Goal: Information Seeking & Learning: Learn about a topic

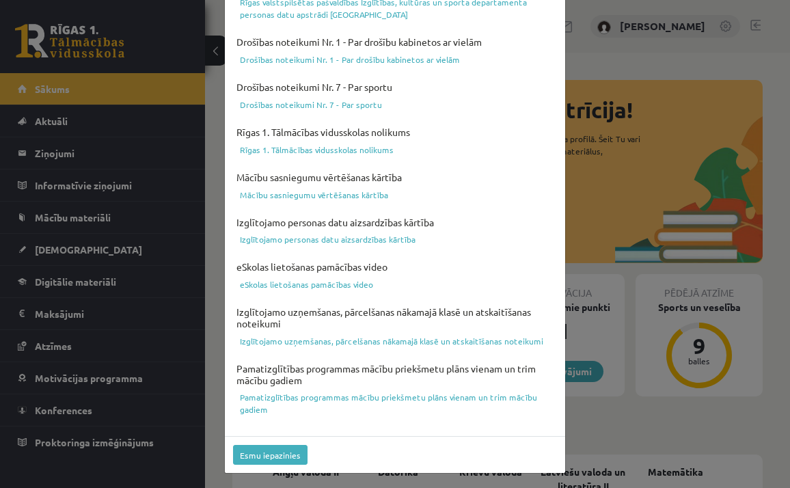
scroll to position [485, 0]
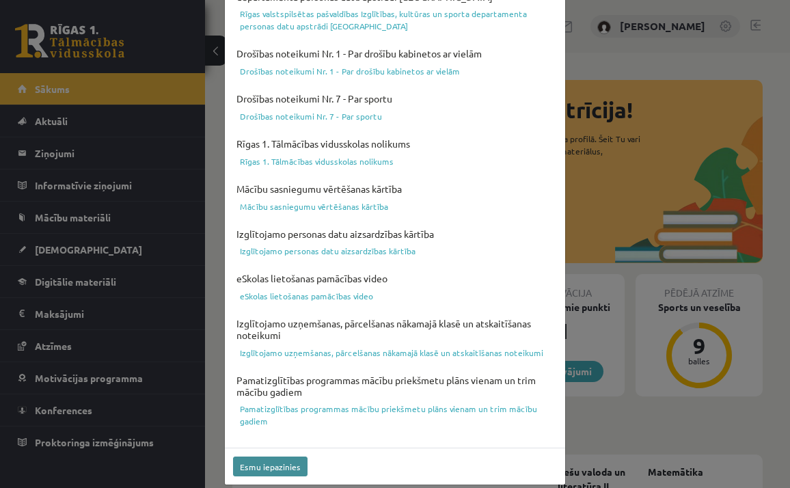
click at [259, 457] on button "Esmu iepazinies" at bounding box center [270, 467] width 74 height 20
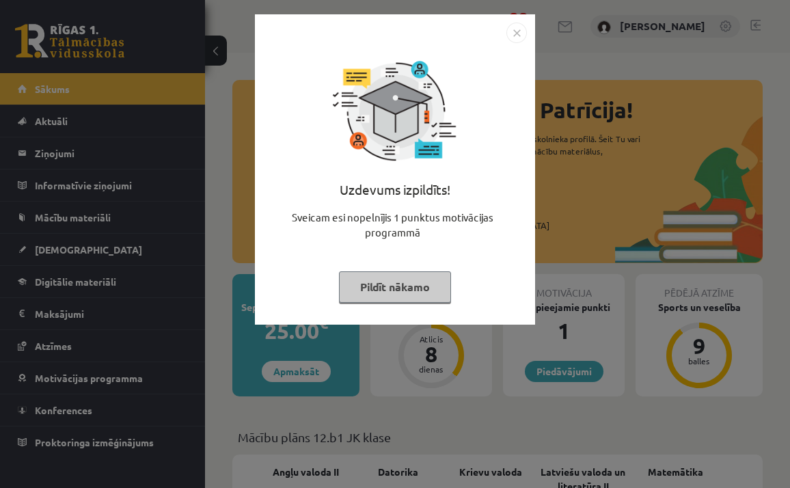
click at [388, 290] on button "Pildīt nākamo" at bounding box center [395, 286] width 112 height 31
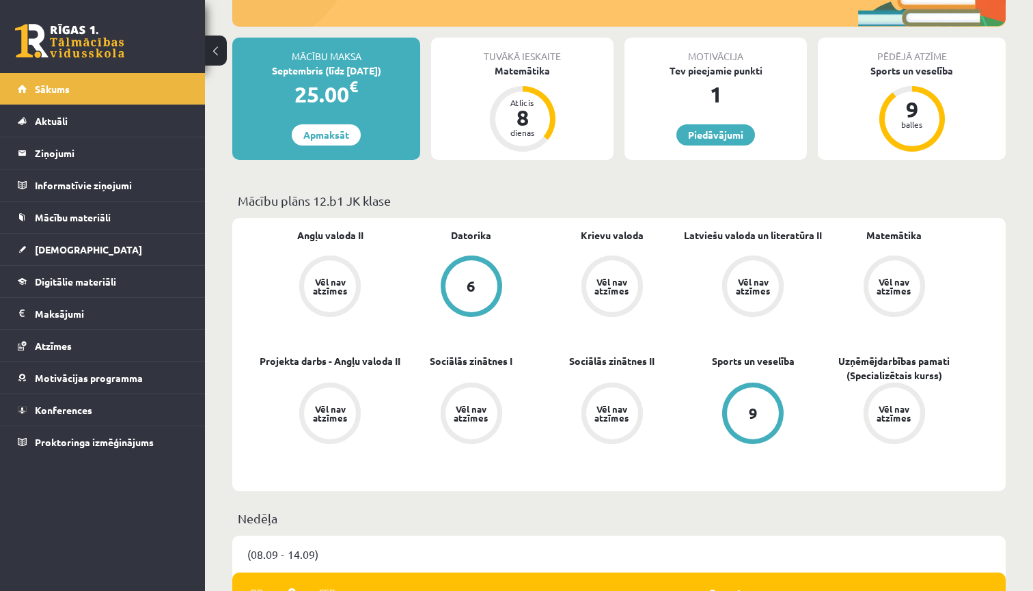
scroll to position [228, 0]
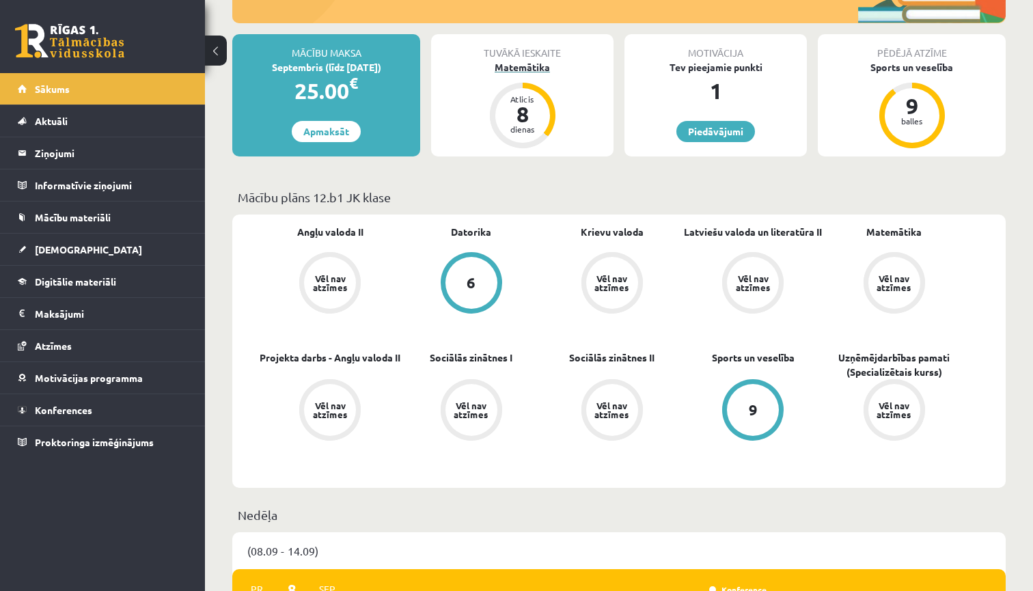
click at [507, 64] on div "Matemātika" at bounding box center [522, 67] width 182 height 14
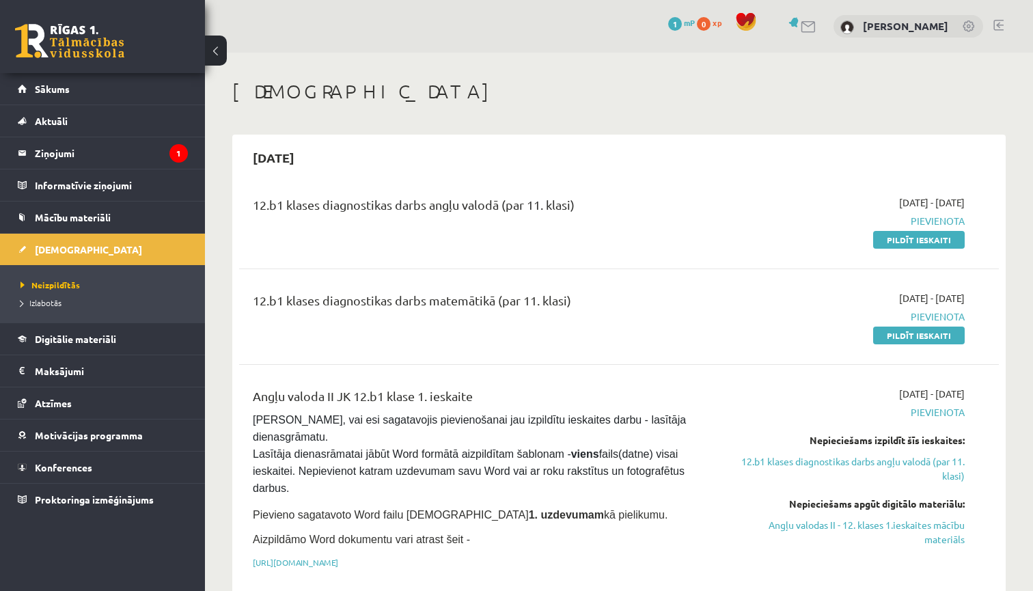
click at [217, 55] on button at bounding box center [216, 51] width 22 height 30
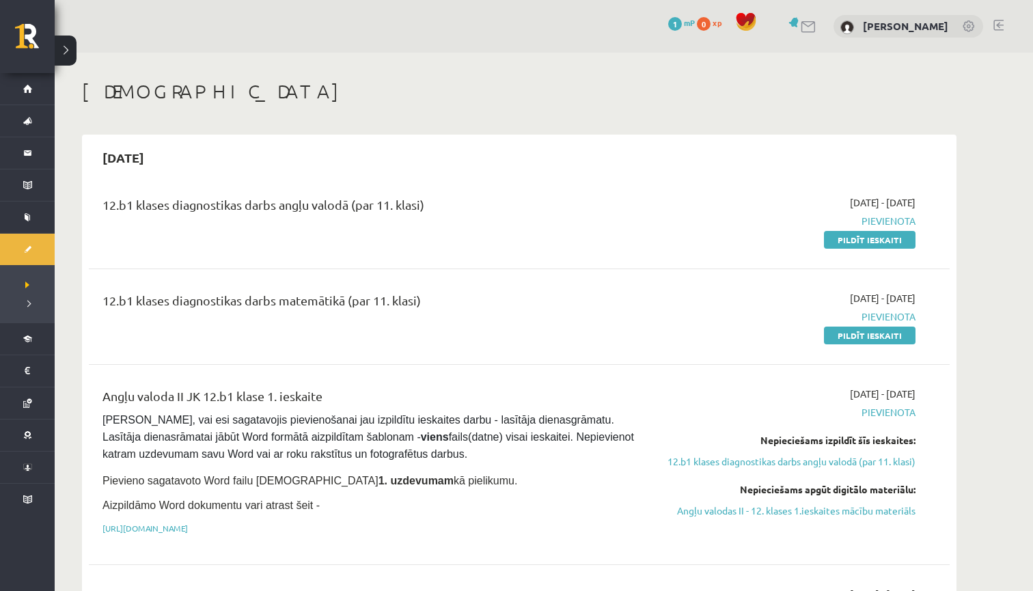
click at [75, 53] on button at bounding box center [66, 51] width 22 height 30
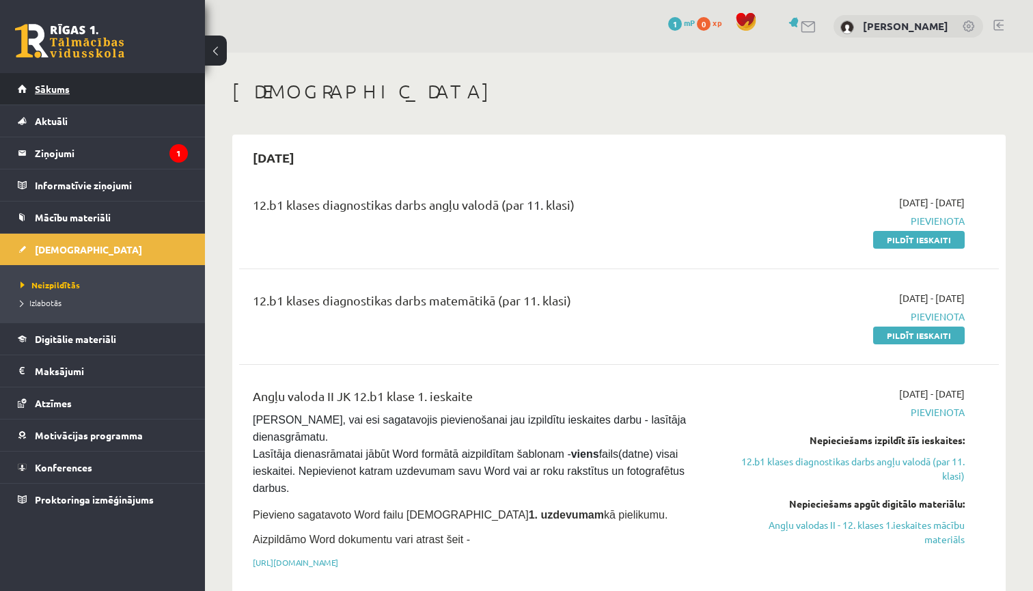
click at [59, 90] on span "Sākums" at bounding box center [52, 89] width 35 height 12
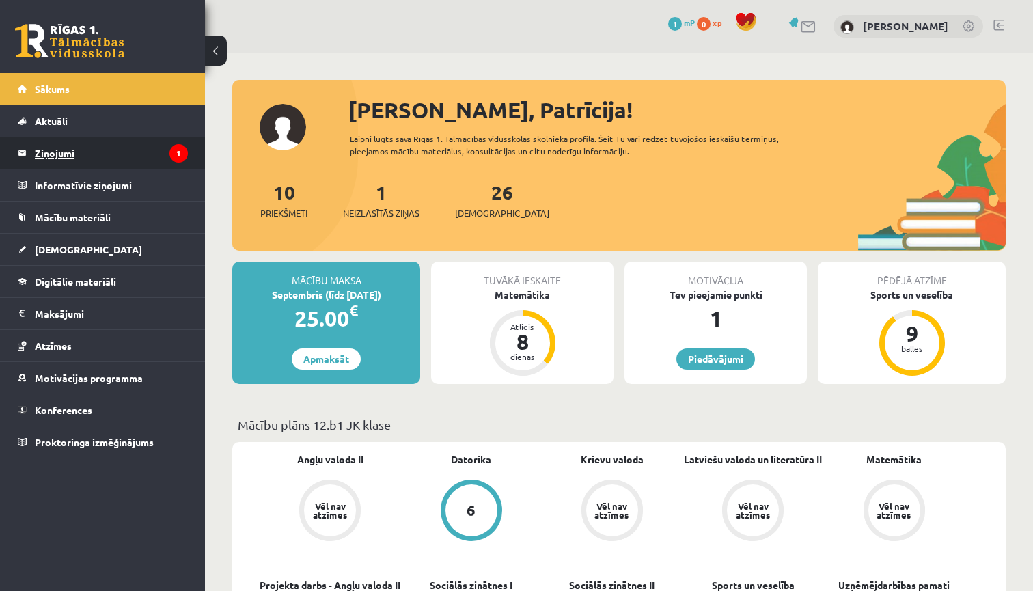
click at [75, 152] on legend "Ziņojumi 1" at bounding box center [111, 152] width 153 height 31
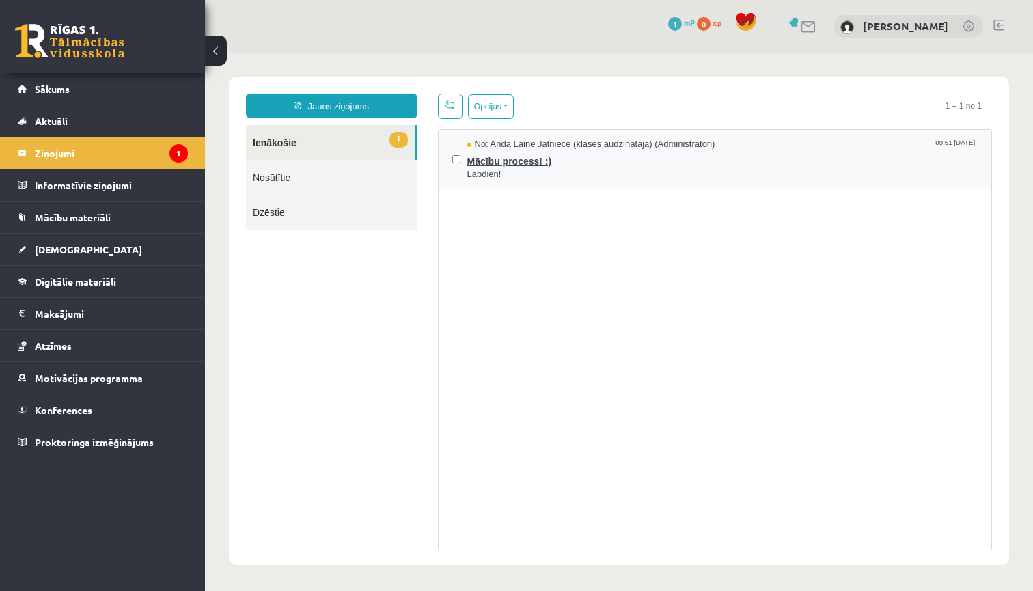
click at [517, 157] on span "Mācību process! :)" at bounding box center [722, 159] width 511 height 17
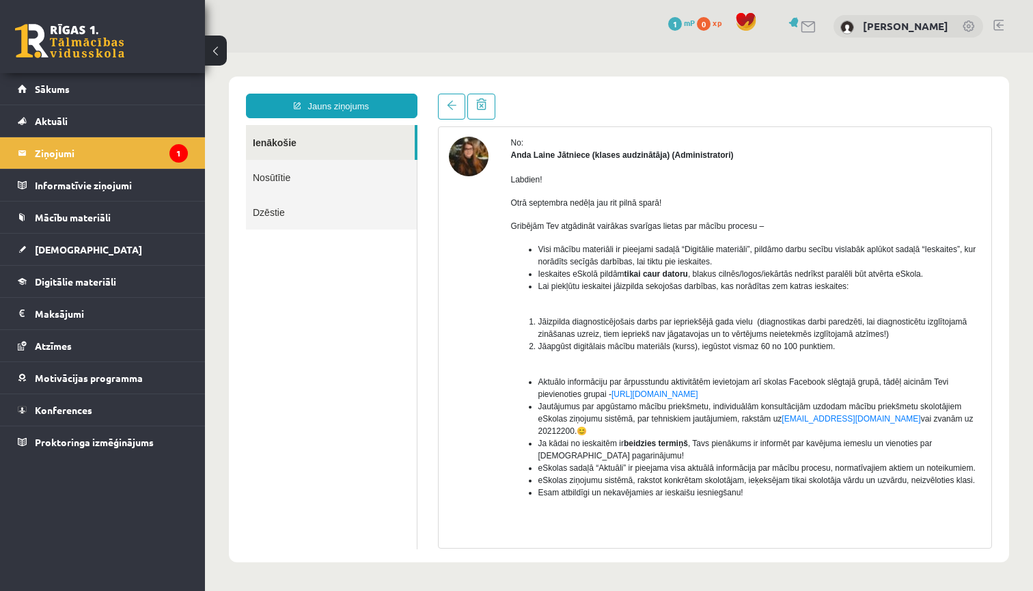
scroll to position [38, 0]
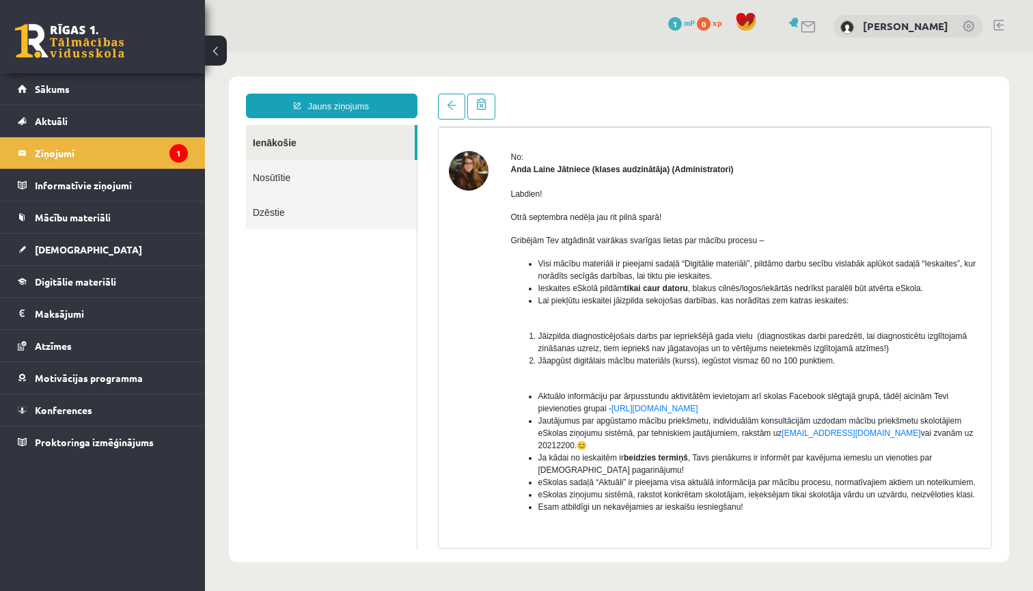
click at [476, 170] on img at bounding box center [469, 171] width 40 height 40
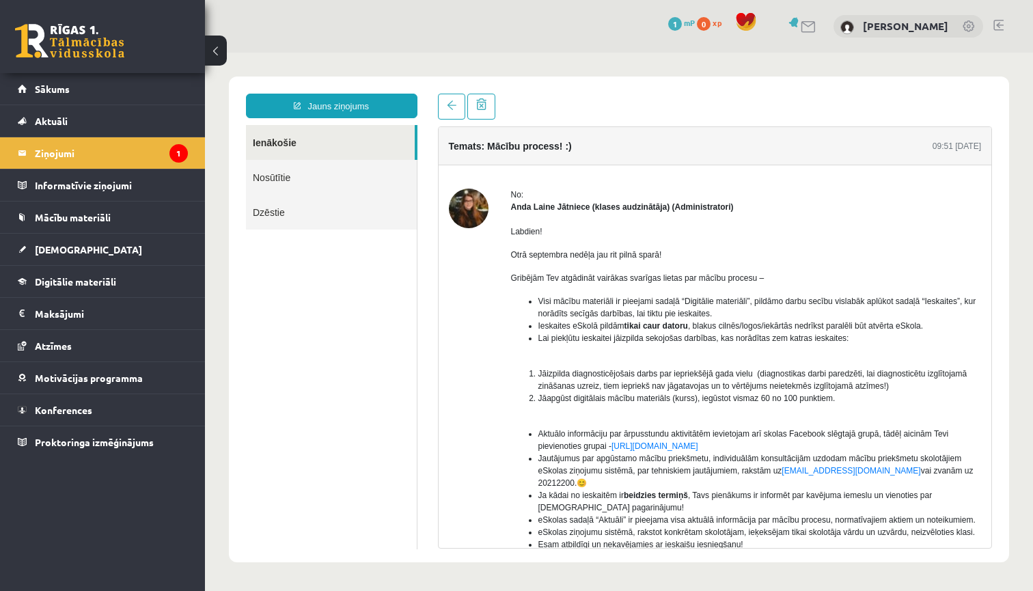
scroll to position [0, 0]
click at [121, 214] on link "Mācību materiāli" at bounding box center [103, 217] width 170 height 31
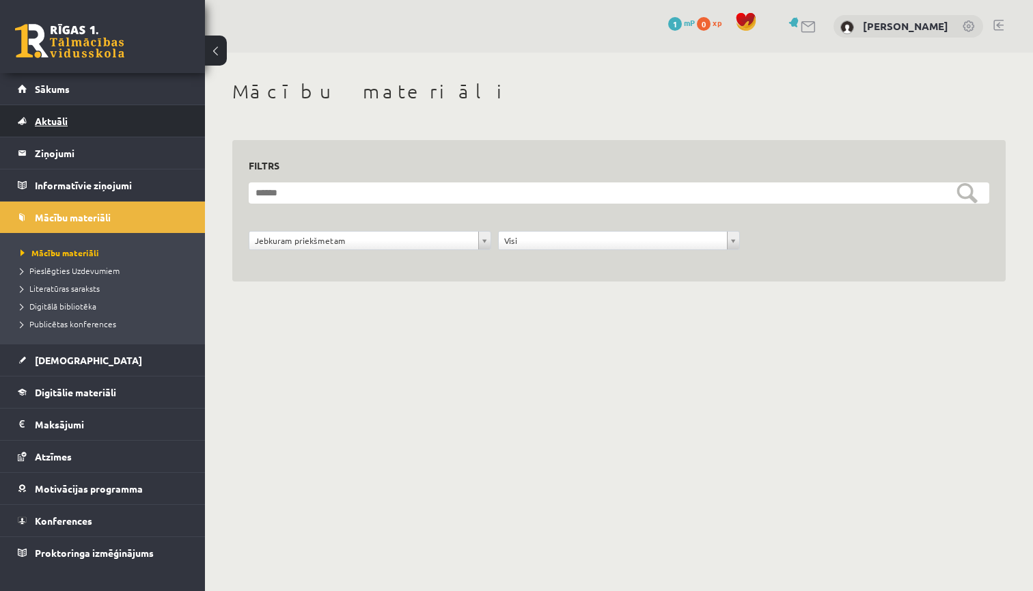
click at [90, 128] on link "Aktuāli" at bounding box center [103, 120] width 170 height 31
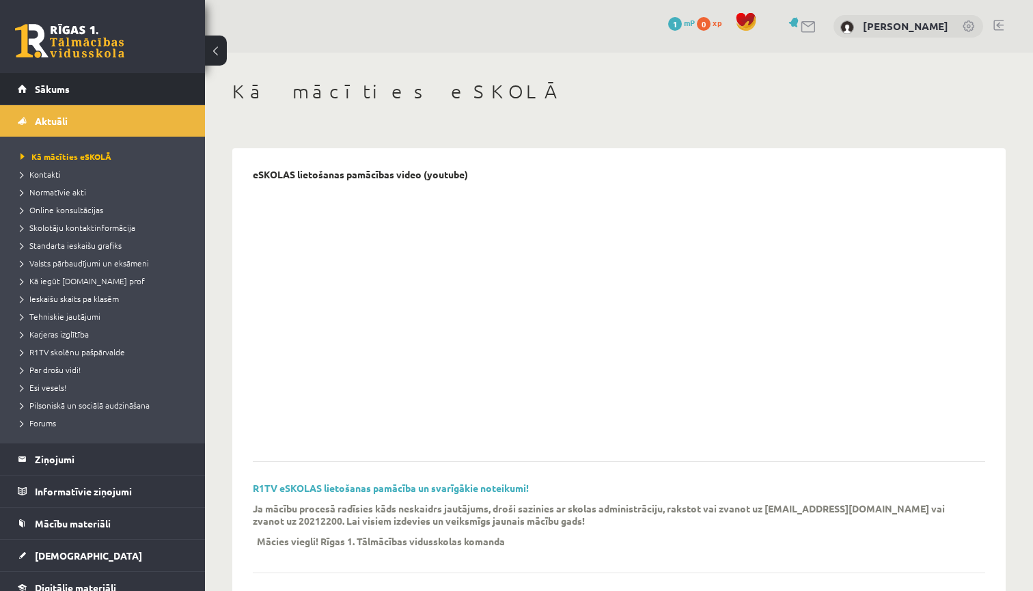
click at [111, 105] on li "Sākums" at bounding box center [102, 89] width 205 height 32
click at [118, 82] on link "Sākums" at bounding box center [103, 88] width 170 height 31
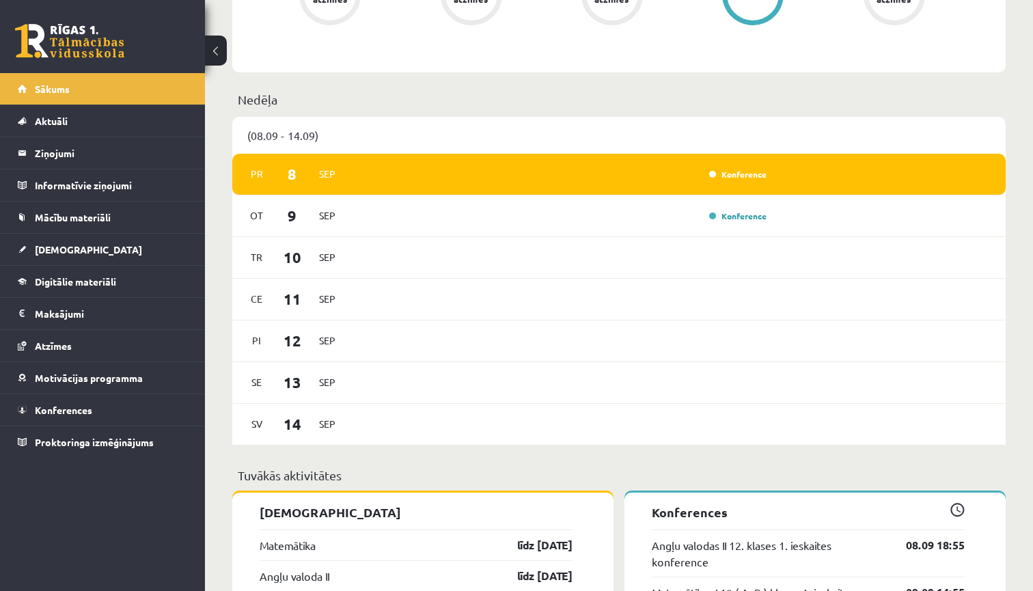
scroll to position [644, 0]
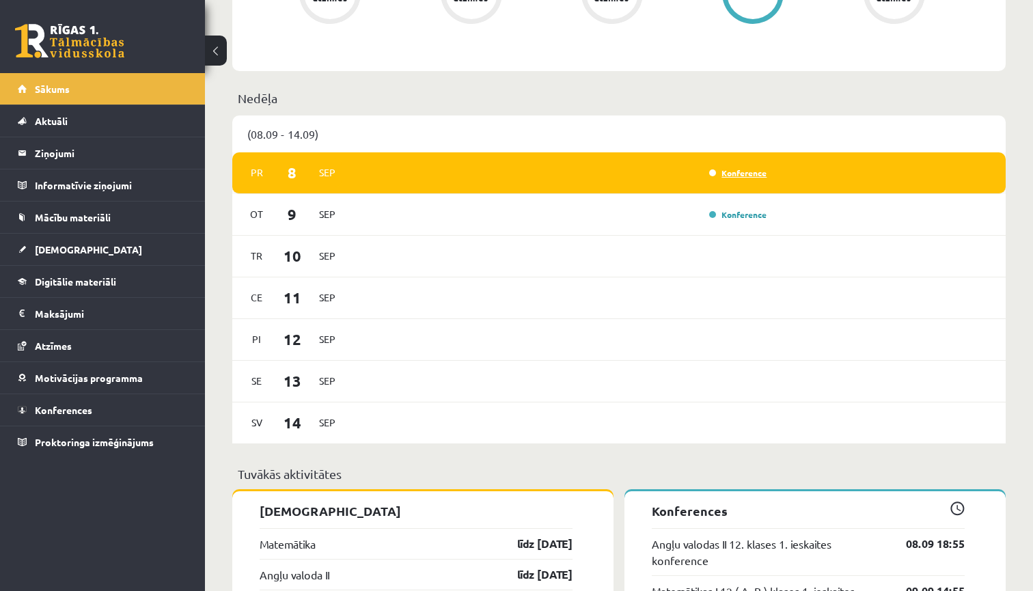
click at [759, 176] on link "Konference" at bounding box center [737, 172] width 57 height 11
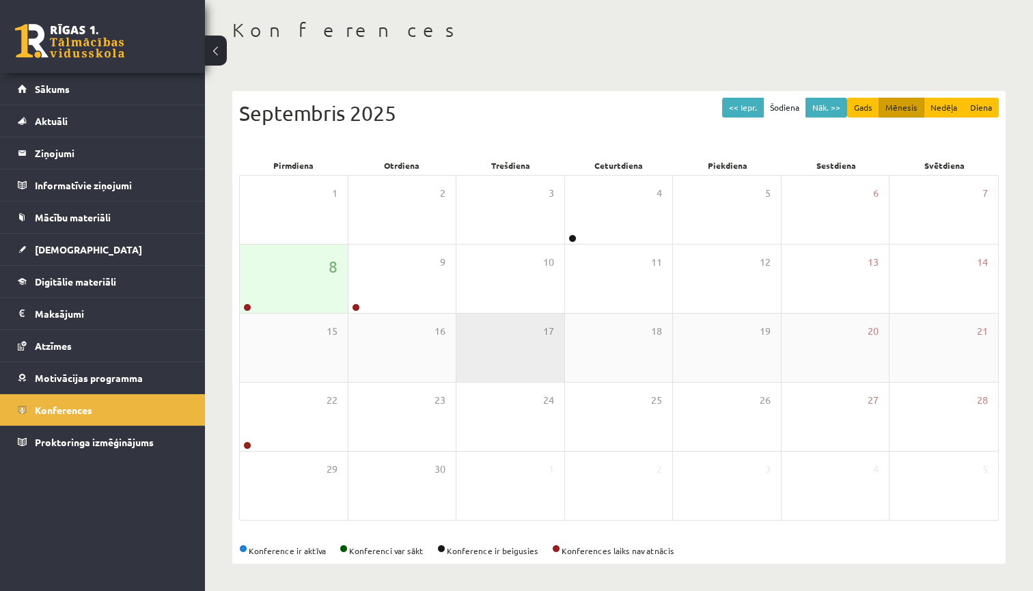
scroll to position [62, 0]
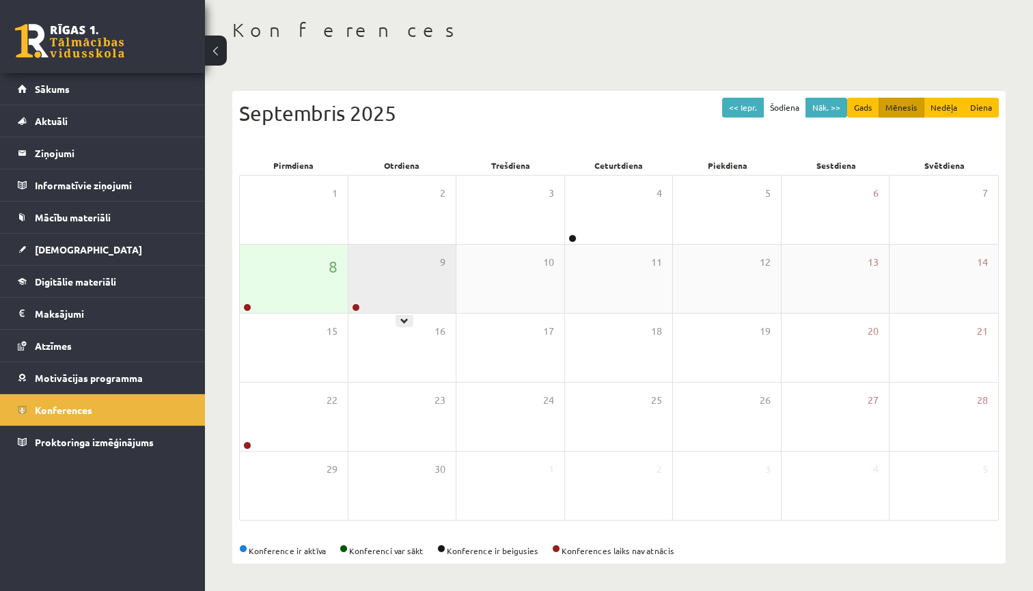
click at [406, 273] on div "9" at bounding box center [403, 279] width 108 height 68
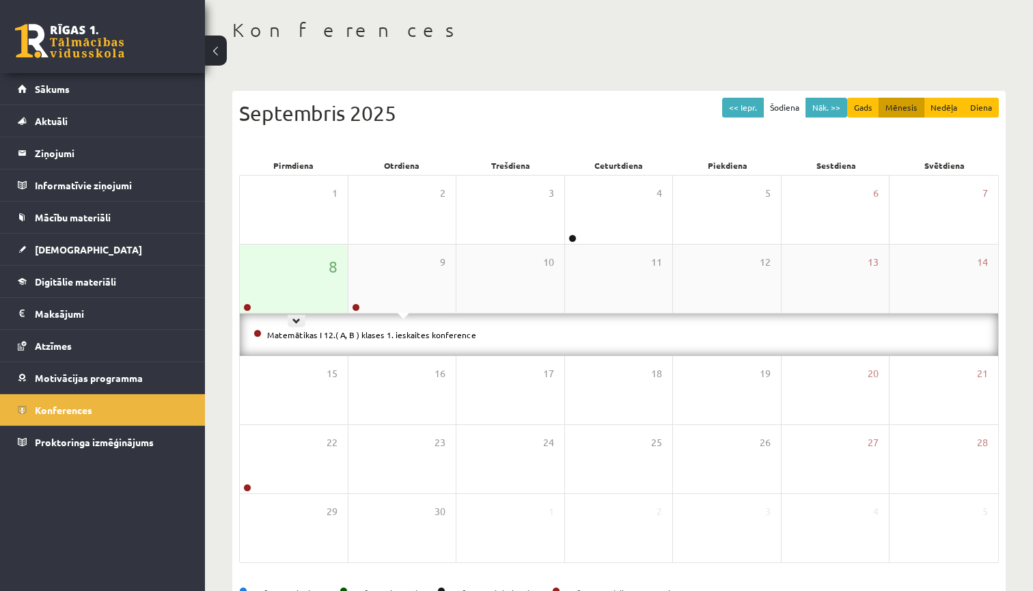
click at [312, 269] on div "8" at bounding box center [294, 279] width 108 height 68
click at [353, 337] on link "Angļu valodas II 12. klases 1. ieskaites konference" at bounding box center [360, 334] width 187 height 11
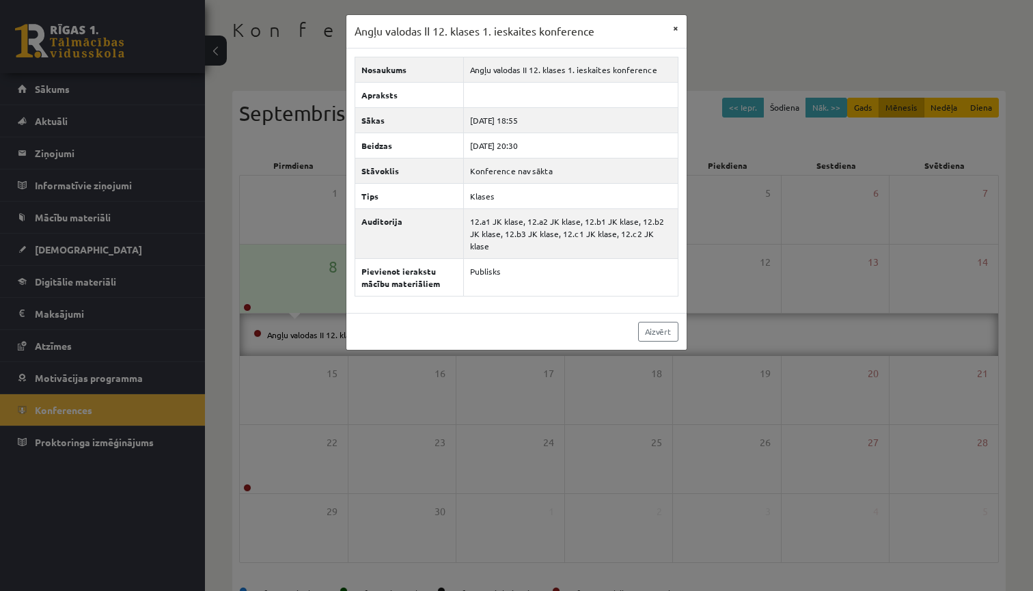
click at [677, 31] on button "×" at bounding box center [676, 28] width 22 height 26
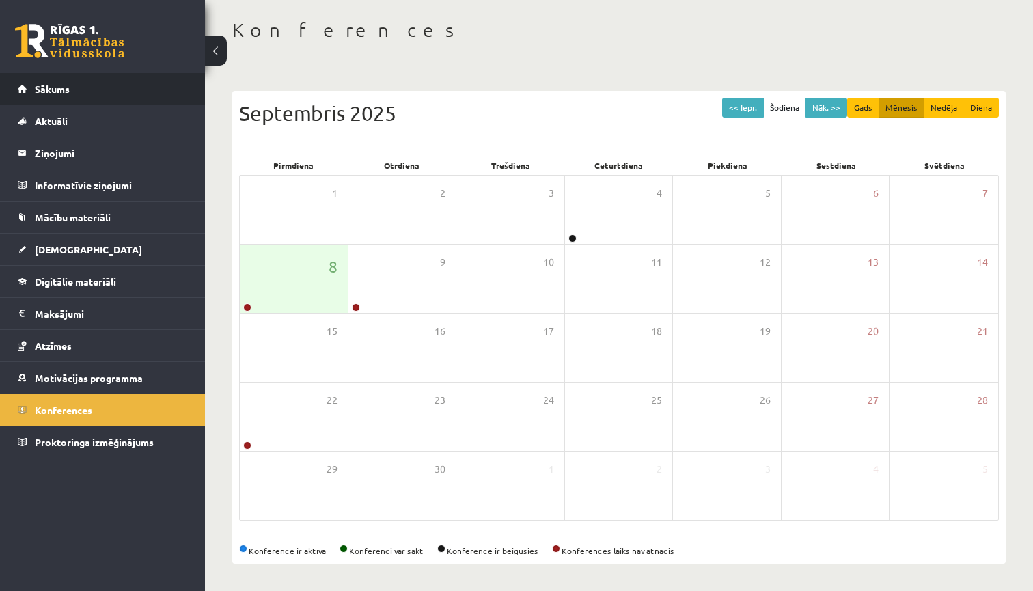
click at [167, 90] on link "Sākums" at bounding box center [103, 88] width 170 height 31
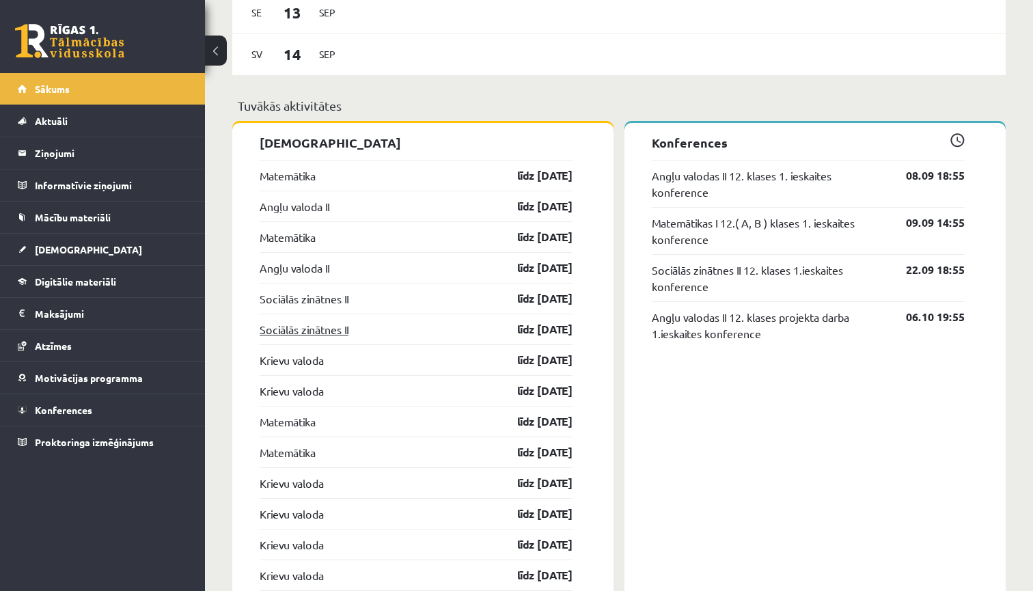
scroll to position [1012, 0]
click at [301, 180] on link "Matemātika" at bounding box center [288, 177] width 56 height 16
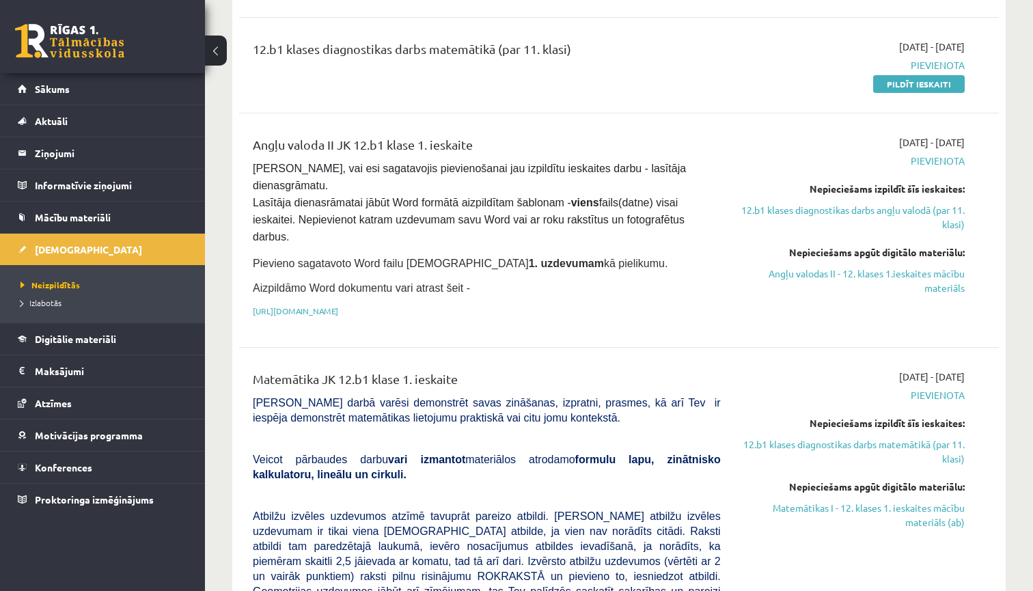
scroll to position [252, 0]
click at [103, 211] on link "Mācību materiāli" at bounding box center [103, 217] width 170 height 31
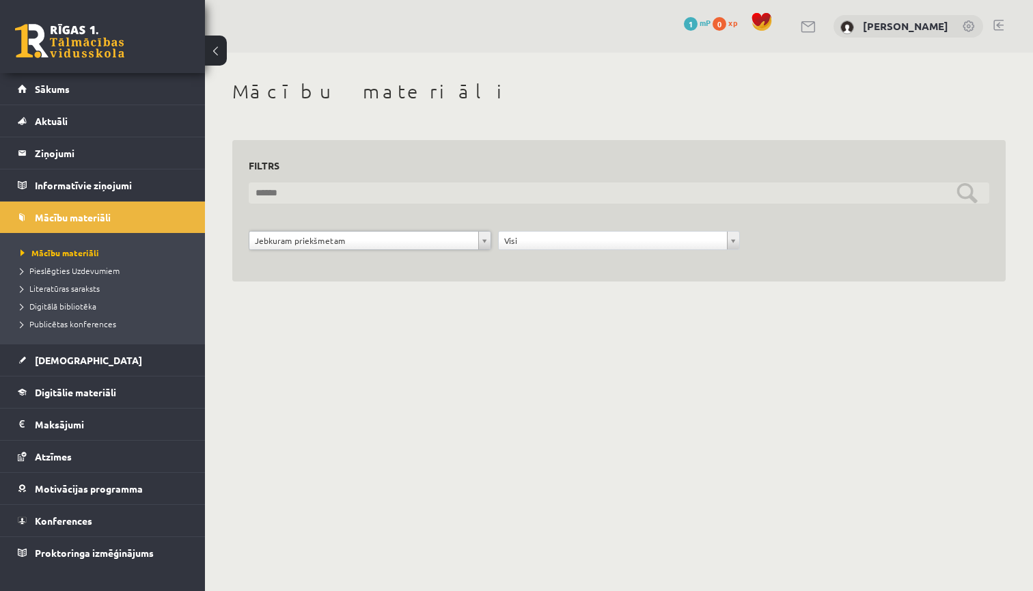
click at [965, 187] on input "text" at bounding box center [619, 192] width 741 height 21
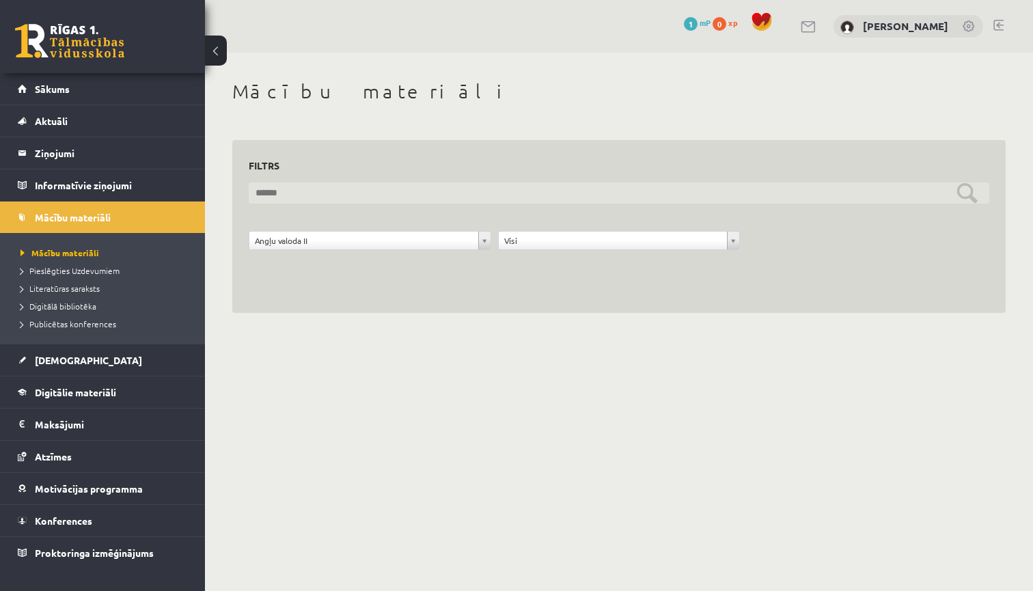
click at [968, 191] on input "text" at bounding box center [619, 192] width 741 height 21
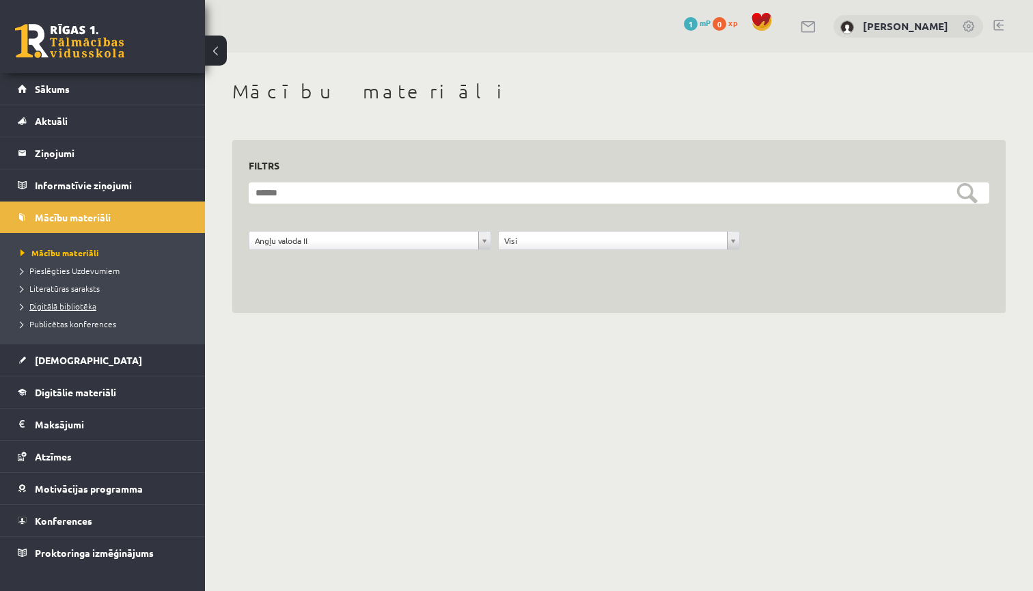
click at [80, 306] on span "Digitālā bibliotēka" at bounding box center [59, 306] width 76 height 11
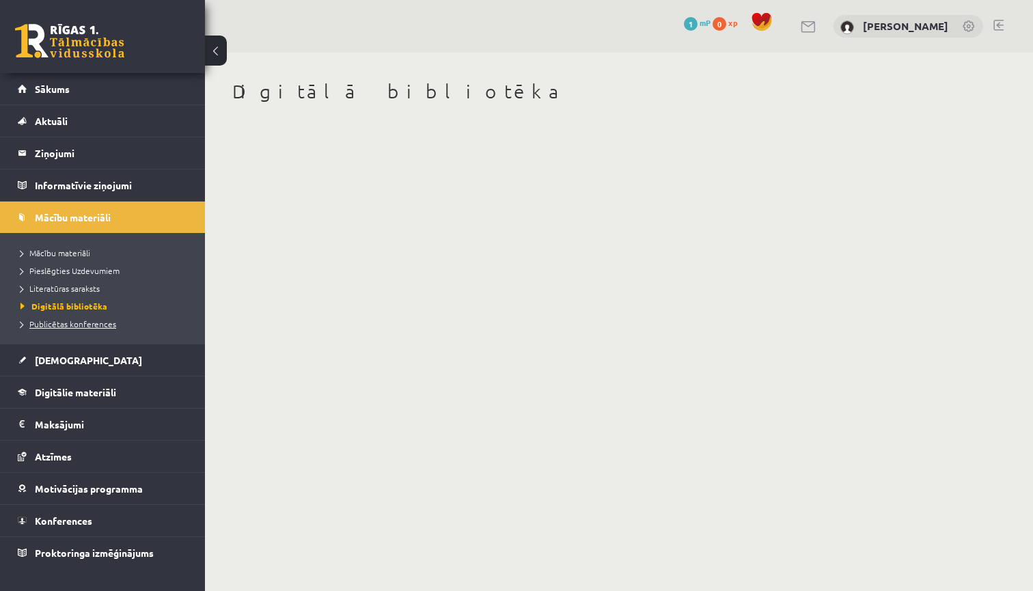
click at [100, 326] on span "Publicētas konferences" at bounding box center [69, 323] width 96 height 11
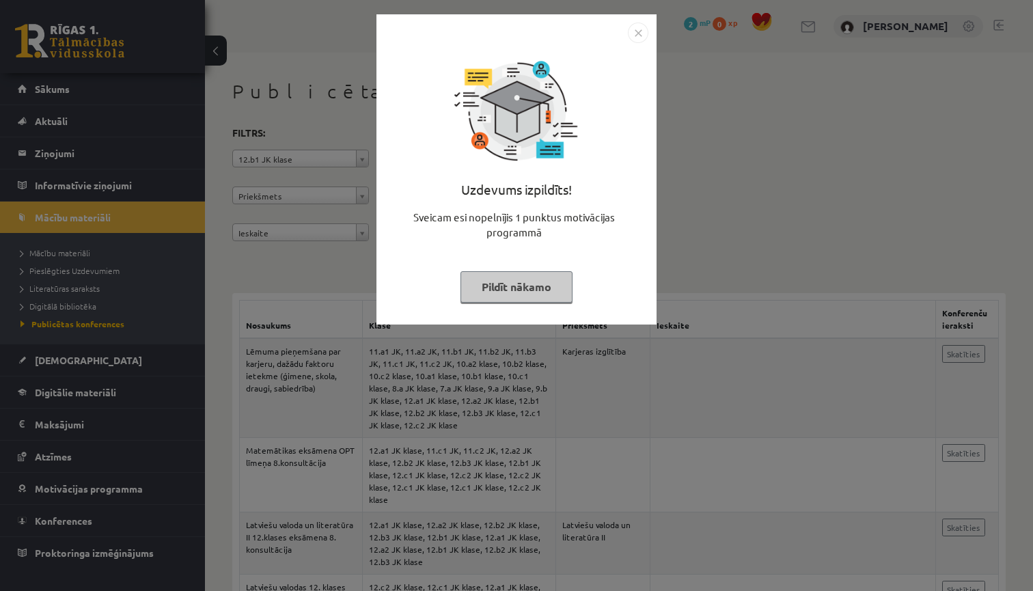
click at [530, 289] on button "Pildīt nākamo" at bounding box center [517, 286] width 112 height 31
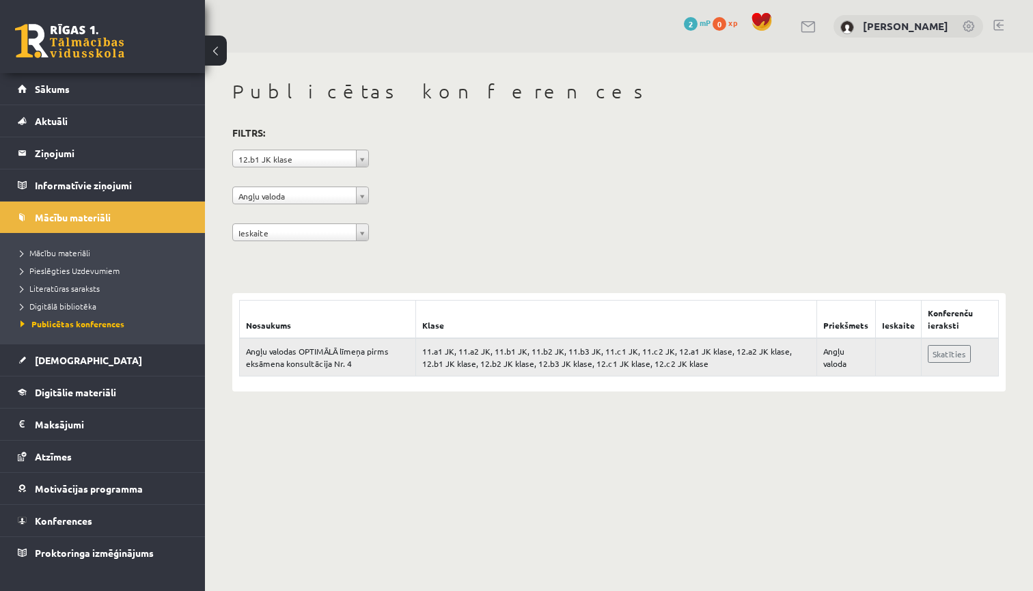
click at [660, 367] on td "11.a1 JK, 11.a2 JK, 11.b1 JK, 11.b2 JK, 11.b3 JK, 11.c1 JK, 11.c2 JK, 12.a1 JK …" at bounding box center [616, 357] width 401 height 38
click at [64, 254] on span "Mācību materiāli" at bounding box center [56, 252] width 70 height 11
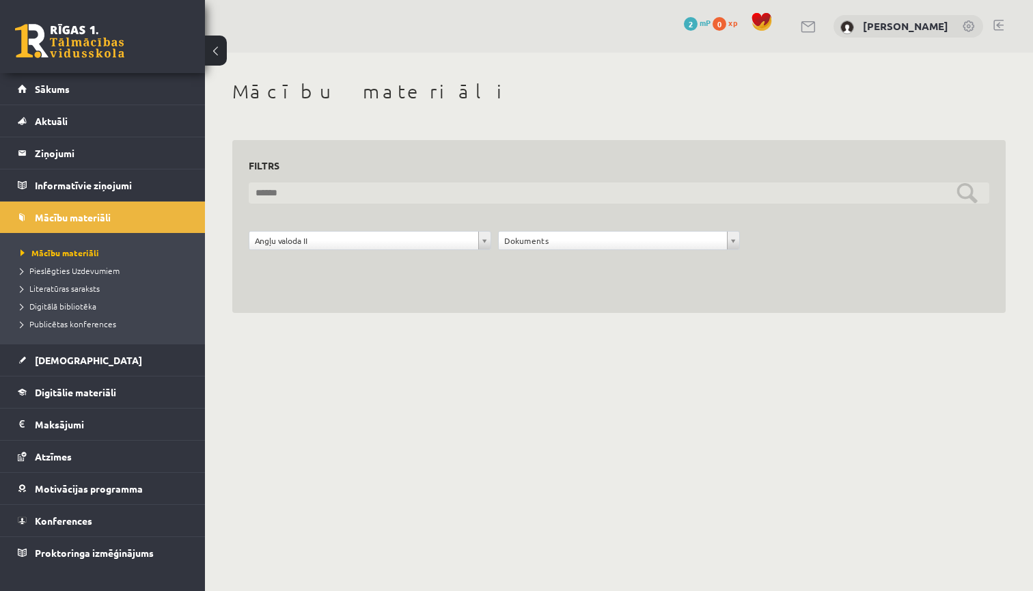
click at [963, 195] on input "text" at bounding box center [619, 192] width 741 height 21
click at [966, 196] on input "text" at bounding box center [619, 192] width 741 height 21
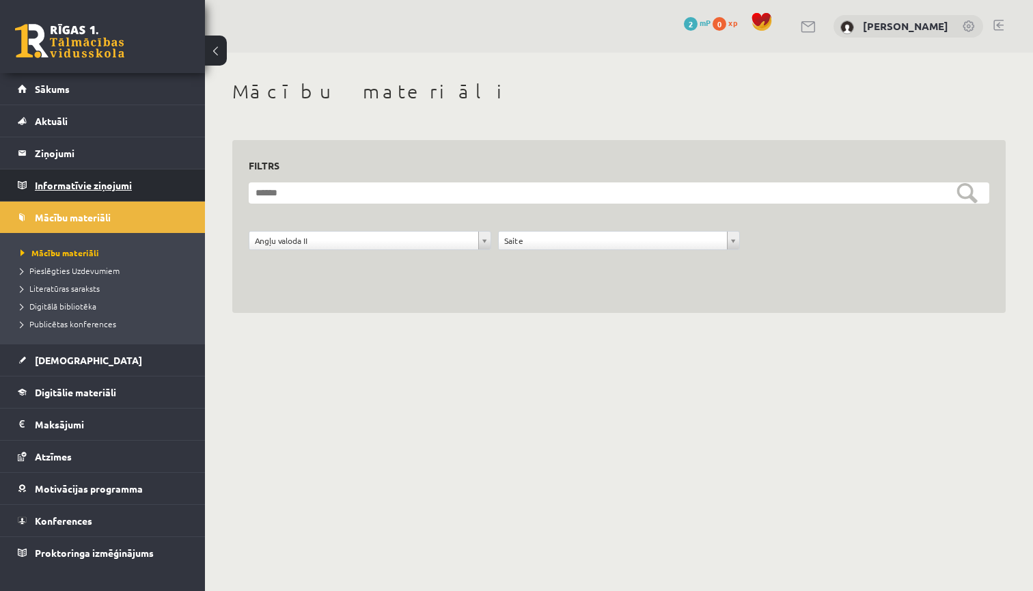
click at [141, 187] on legend "Informatīvie ziņojumi 0" at bounding box center [111, 184] width 153 height 31
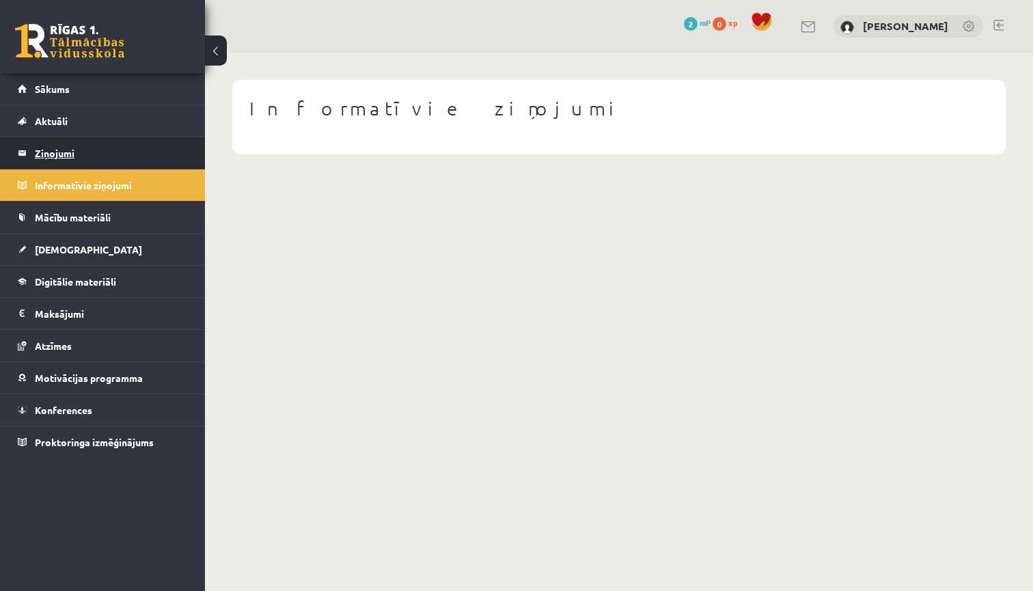
click at [111, 148] on legend "Ziņojumi 0" at bounding box center [111, 152] width 153 height 31
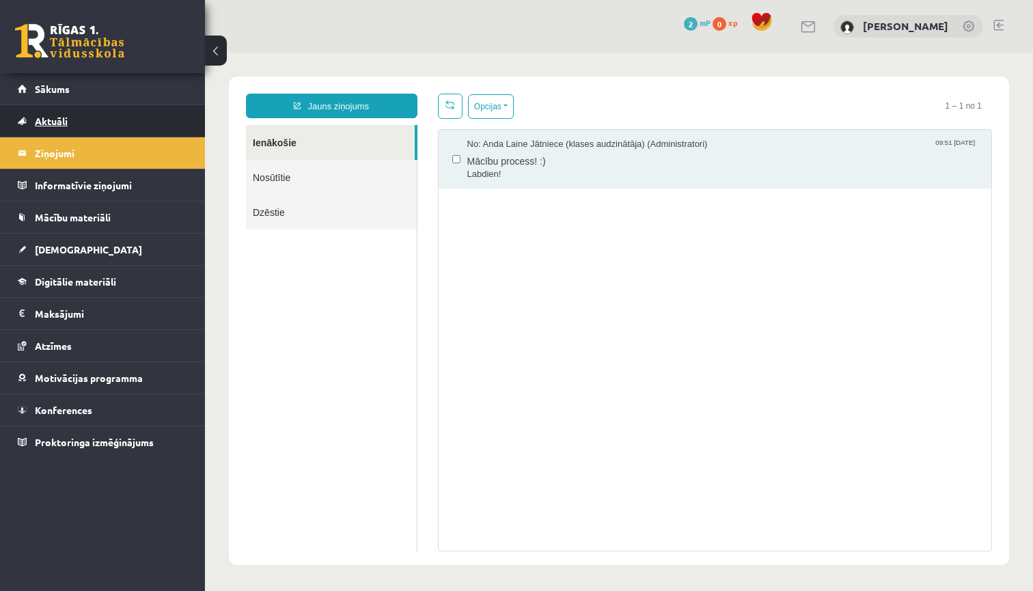
click at [126, 121] on link "Aktuāli" at bounding box center [103, 120] width 170 height 31
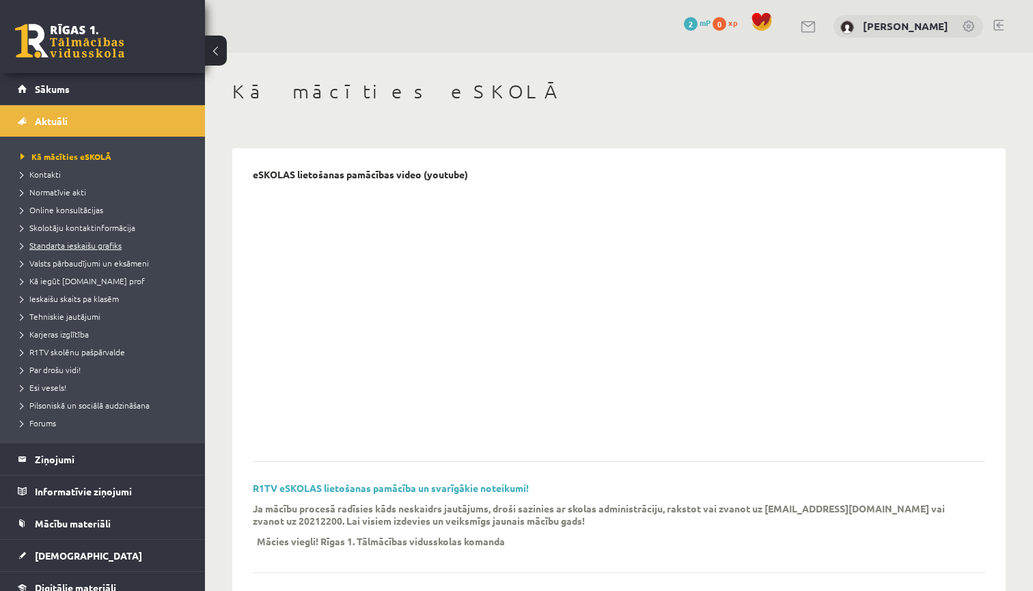
click at [74, 247] on span "Standarta ieskaišu grafiks" at bounding box center [71, 245] width 101 height 11
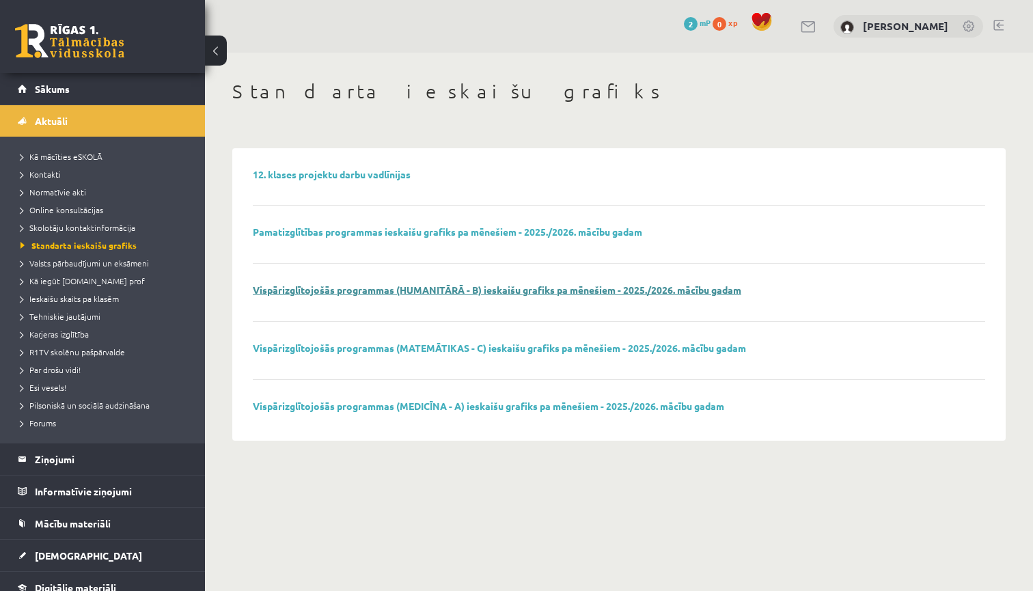
click at [561, 290] on link "Vispārizglītojošās programmas (HUMANITĀRĀ - B) ieskaišu grafiks pa mēnešiem - 2…" at bounding box center [497, 290] width 489 height 12
click at [274, 174] on link "12. klases projektu darbu vadlīnijas" at bounding box center [332, 174] width 158 height 12
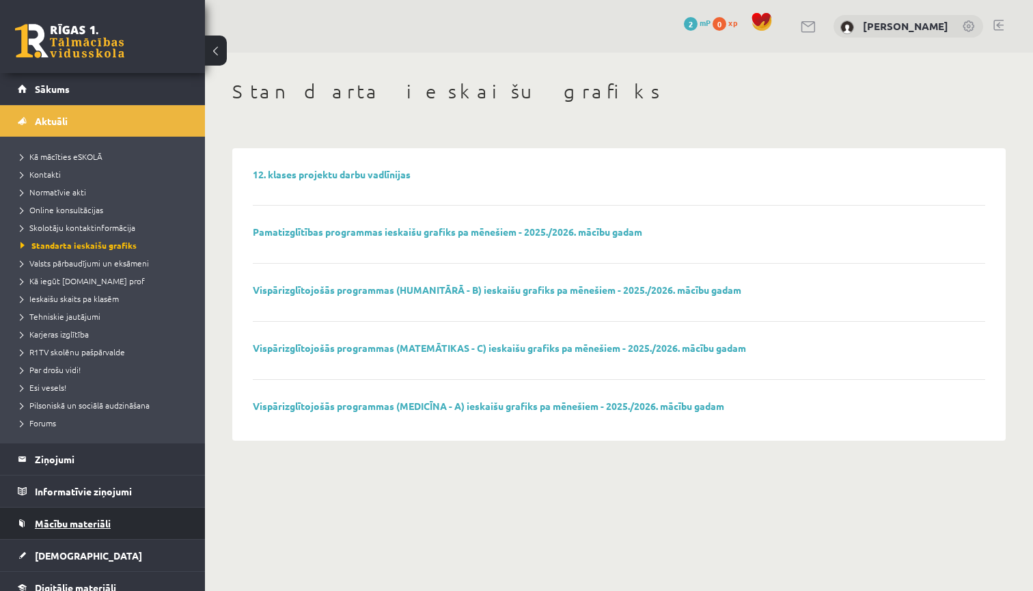
click at [82, 525] on span "Mācību materiāli" at bounding box center [73, 523] width 76 height 12
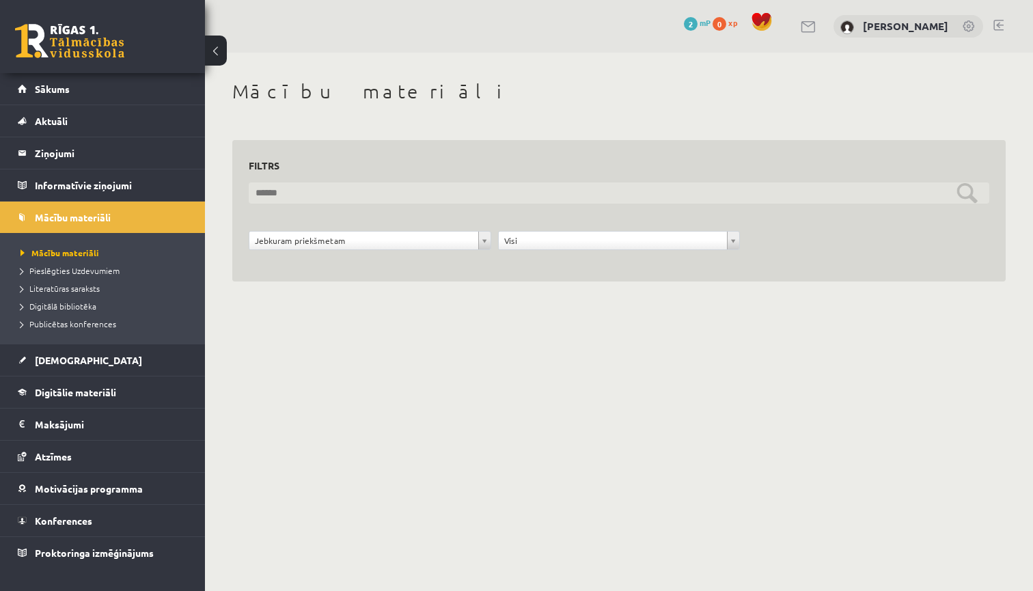
click at [331, 189] on input "text" at bounding box center [619, 192] width 741 height 21
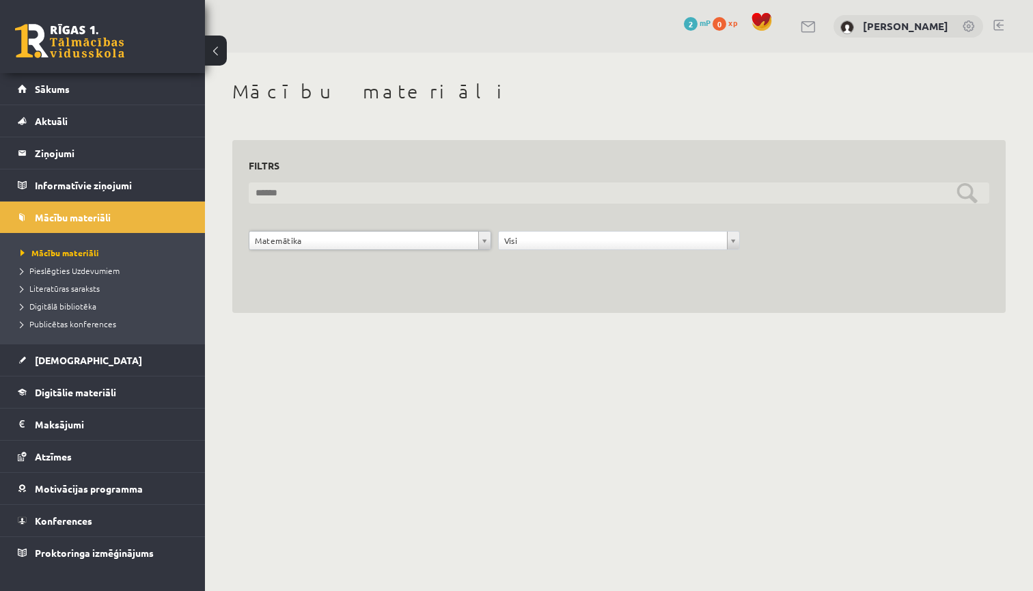
click at [966, 190] on input "text" at bounding box center [619, 192] width 741 height 21
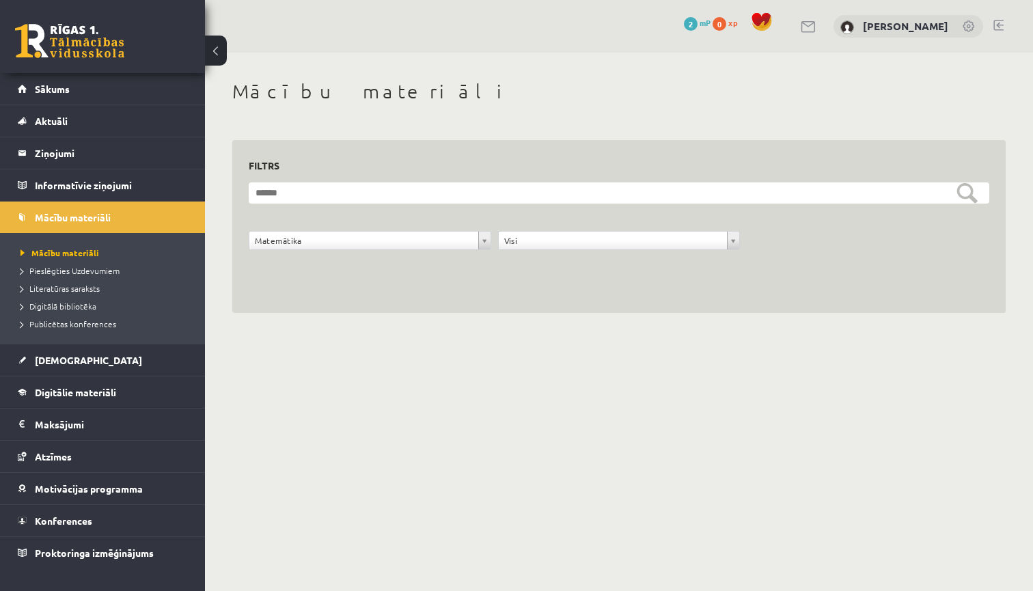
click at [800, 206] on form "**********" at bounding box center [619, 223] width 741 height 83
click at [100, 270] on span "Pieslēgties Uzdevumiem" at bounding box center [70, 270] width 99 height 11
click at [77, 310] on span "Digitālā bibliotēka" at bounding box center [59, 306] width 76 height 11
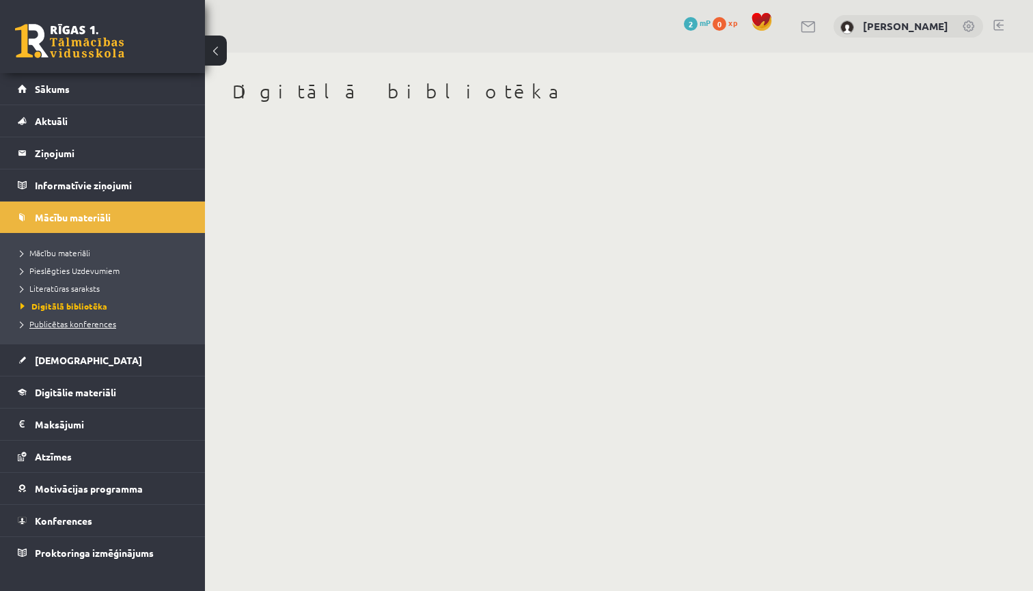
click at [79, 323] on span "Publicētas konferences" at bounding box center [69, 323] width 96 height 11
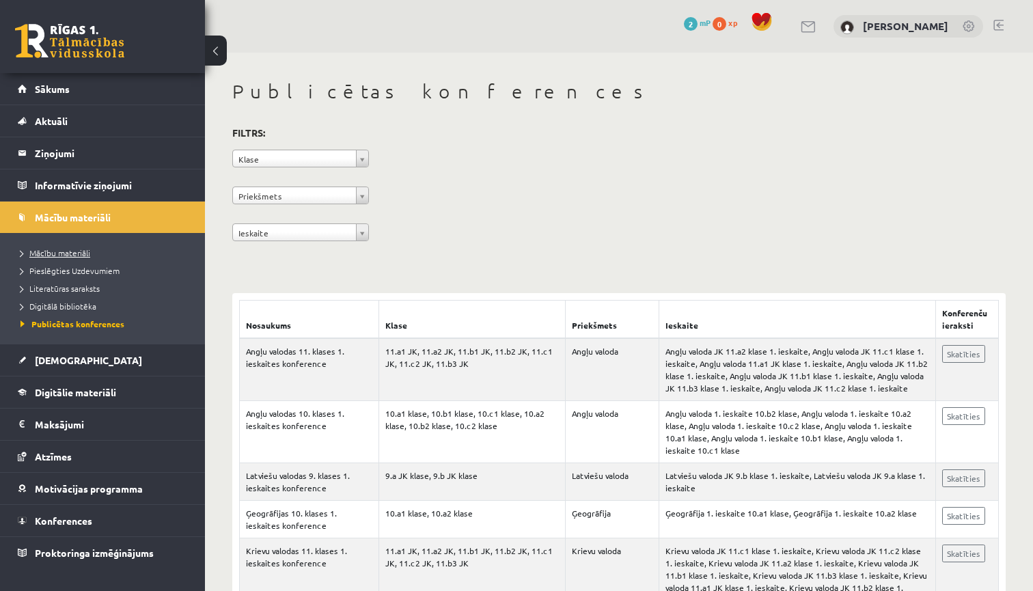
click at [79, 252] on span "Mācību materiāli" at bounding box center [56, 252] width 70 height 11
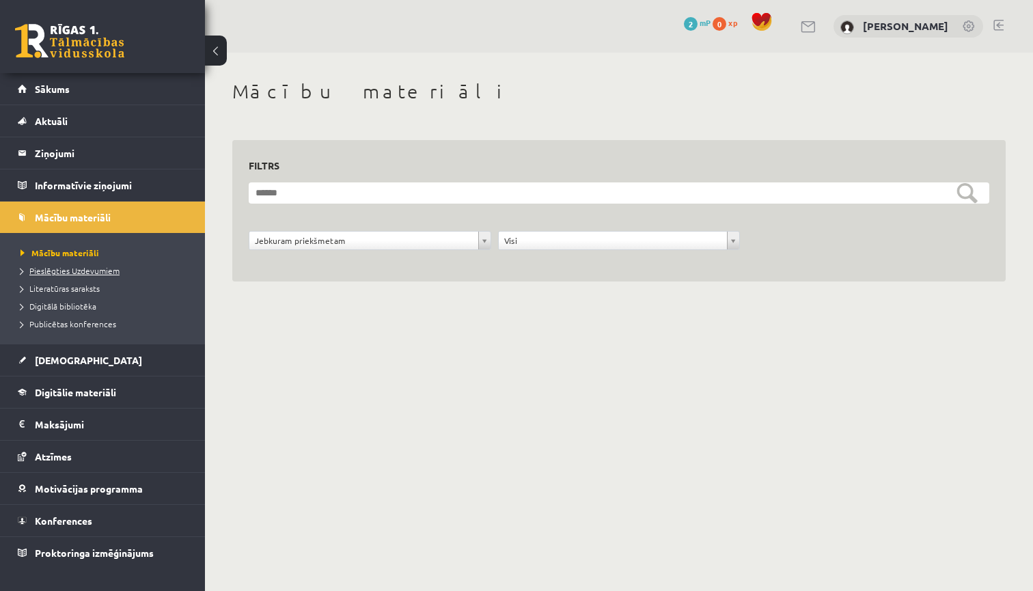
click at [76, 269] on span "Pieslēgties Uzdevumiem" at bounding box center [70, 270] width 99 height 11
click at [81, 85] on link "Sākums" at bounding box center [103, 88] width 170 height 31
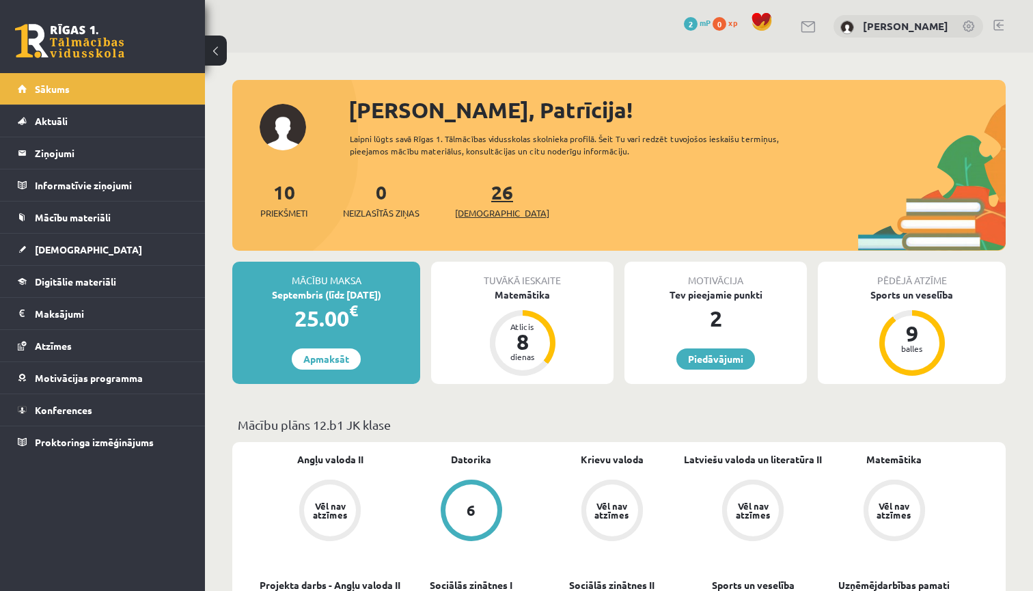
click at [483, 195] on link "26 [DEMOGRAPHIC_DATA]" at bounding box center [502, 200] width 94 height 40
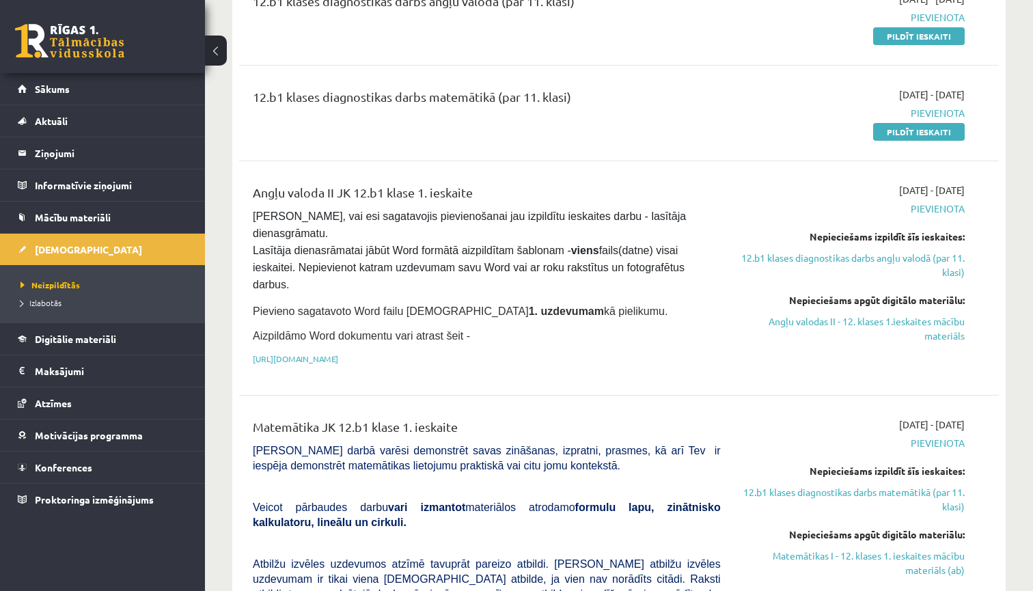
scroll to position [209, 0]
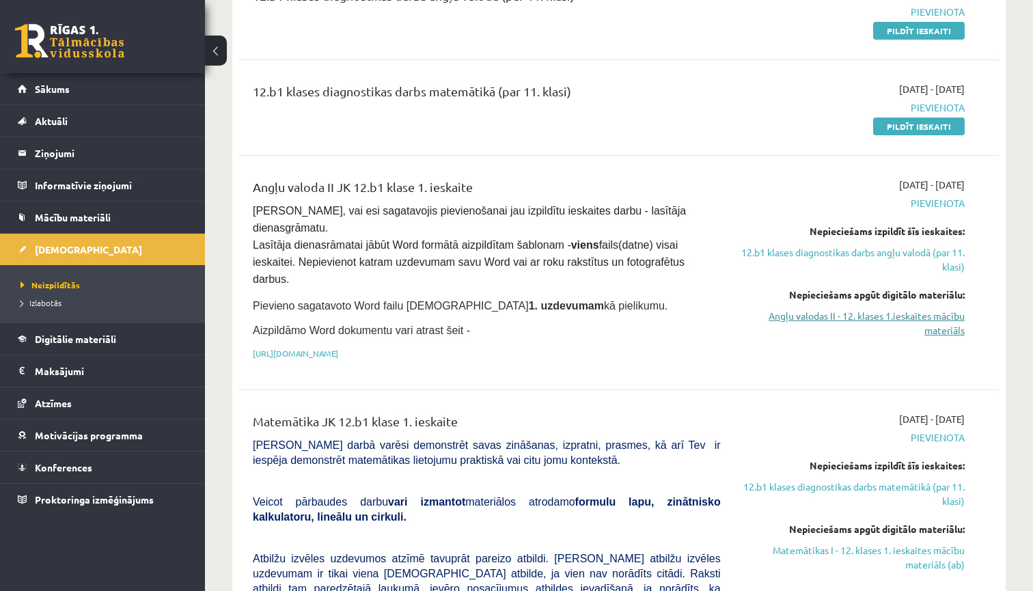
click at [884, 315] on link "Angļu valodas II - 12. klases 1.ieskaites mācību materiāls" at bounding box center [853, 323] width 223 height 29
click at [833, 316] on link "Angļu valodas II - 12. klases 1.ieskaites mācību materiāls" at bounding box center [853, 323] width 223 height 29
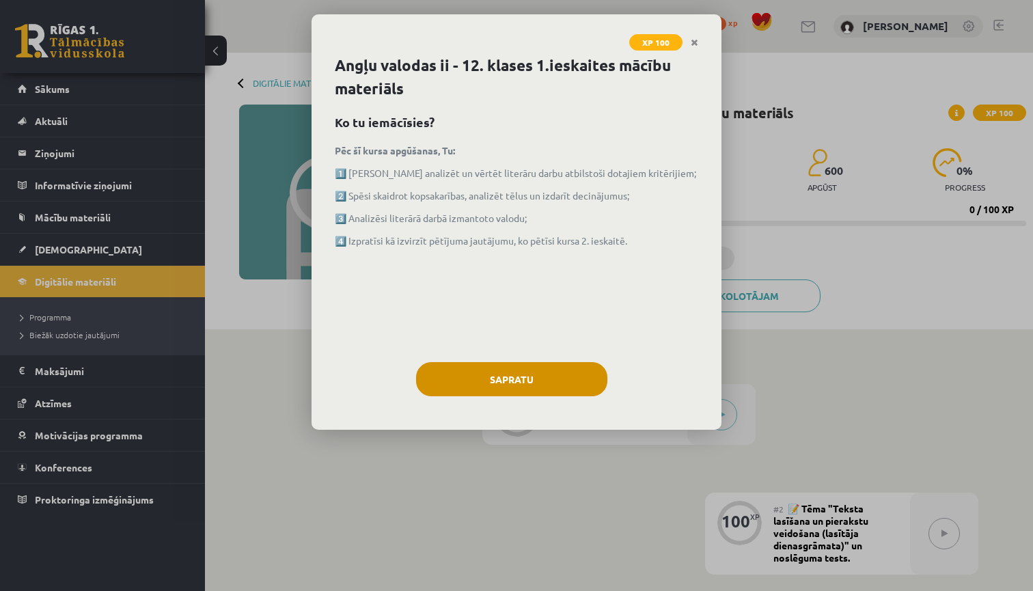
click at [533, 388] on button "Sapratu" at bounding box center [511, 379] width 191 height 34
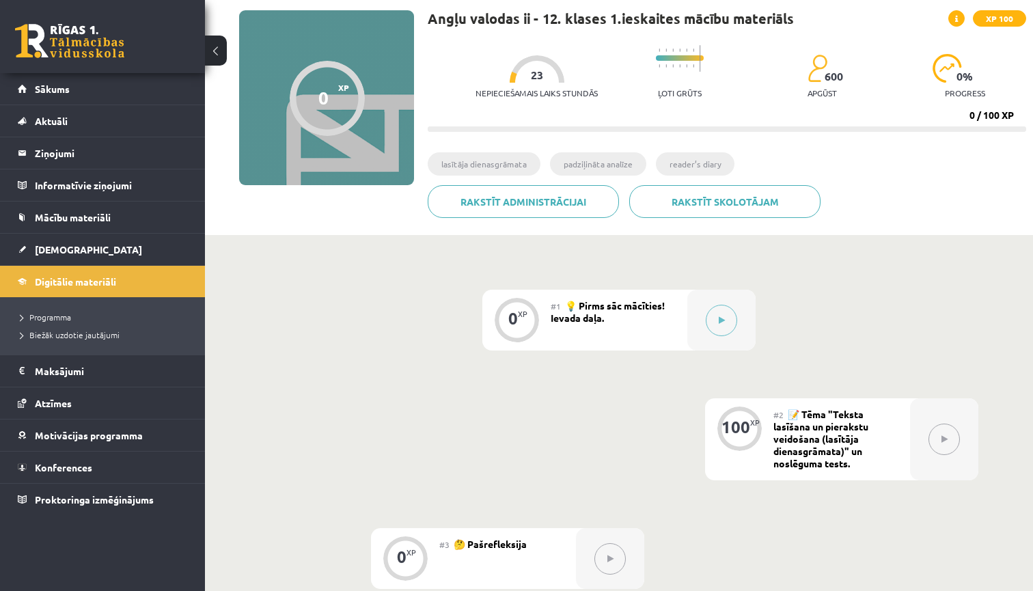
scroll to position [161, 0]
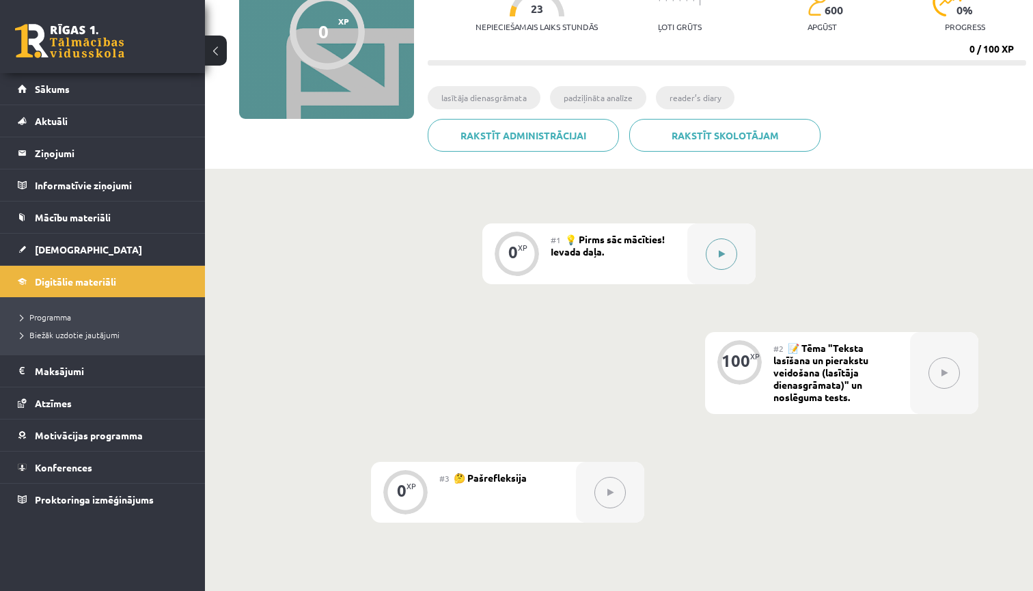
click at [720, 255] on icon at bounding box center [722, 254] width 6 height 8
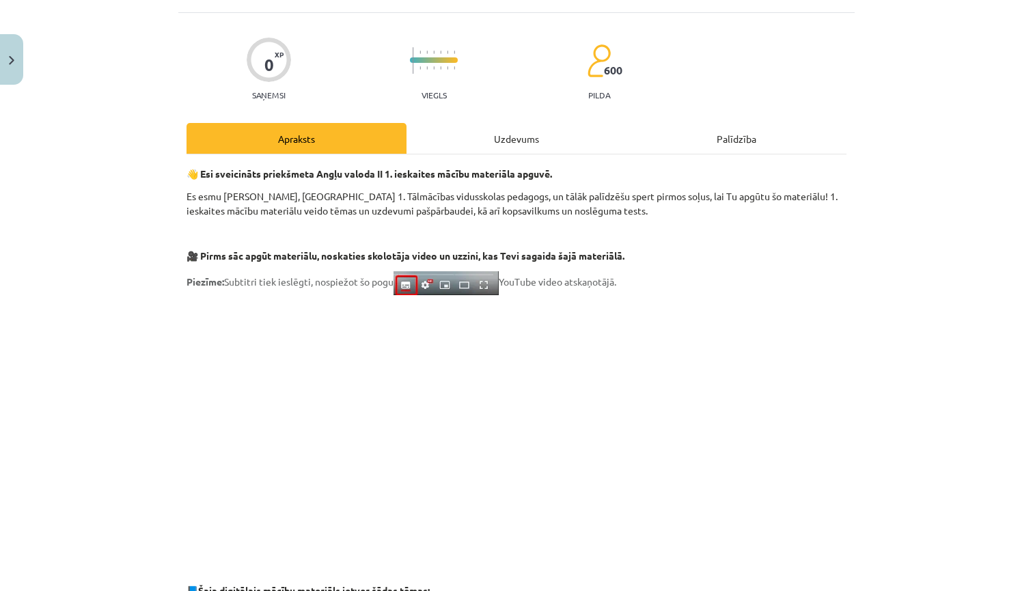
scroll to position [100, 0]
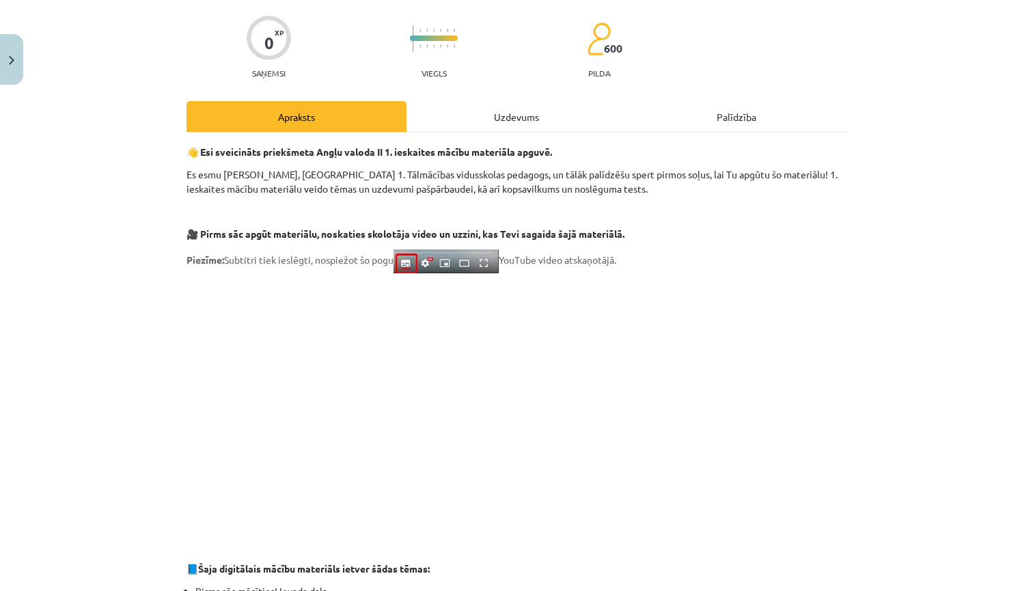
click at [524, 111] on div "Uzdevums" at bounding box center [517, 116] width 220 height 31
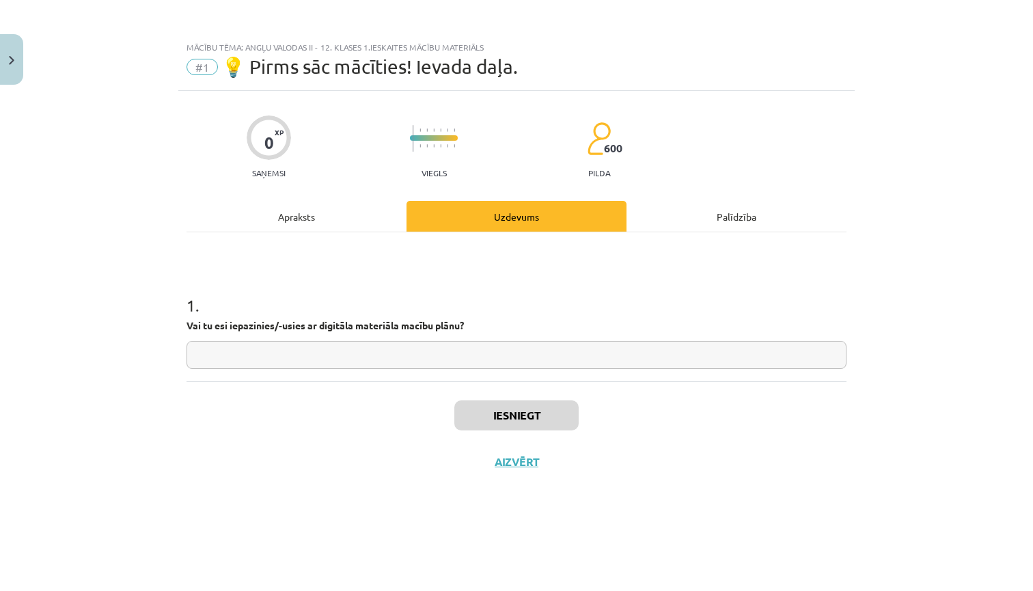
click at [724, 217] on div "Palīdzība" at bounding box center [737, 216] width 220 height 31
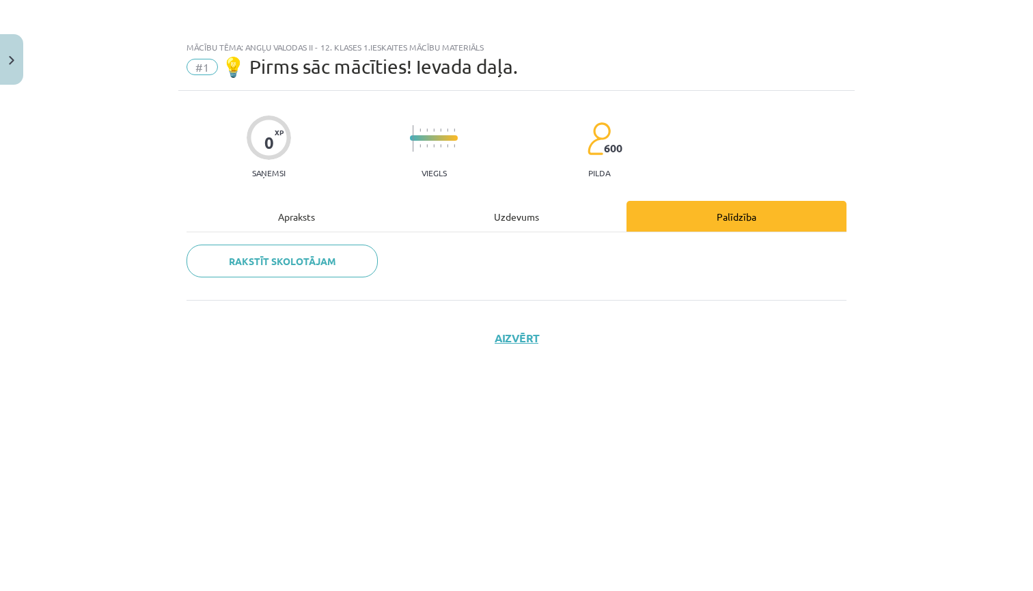
click at [304, 219] on div "Apraksts" at bounding box center [297, 216] width 220 height 31
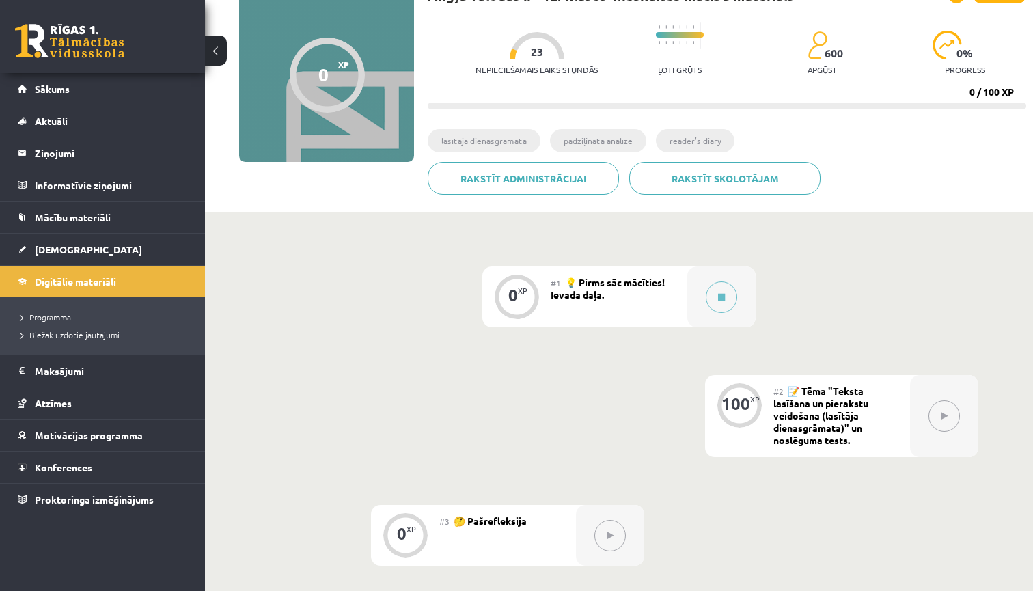
scroll to position [214, 0]
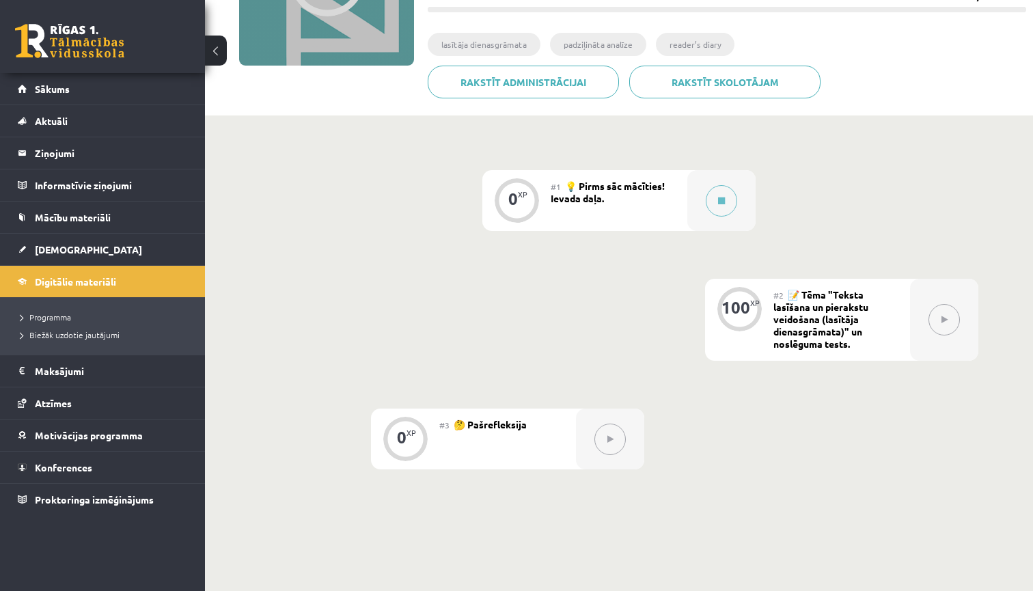
click at [943, 320] on icon at bounding box center [945, 320] width 6 height 8
click at [722, 200] on icon at bounding box center [721, 201] width 7 height 8
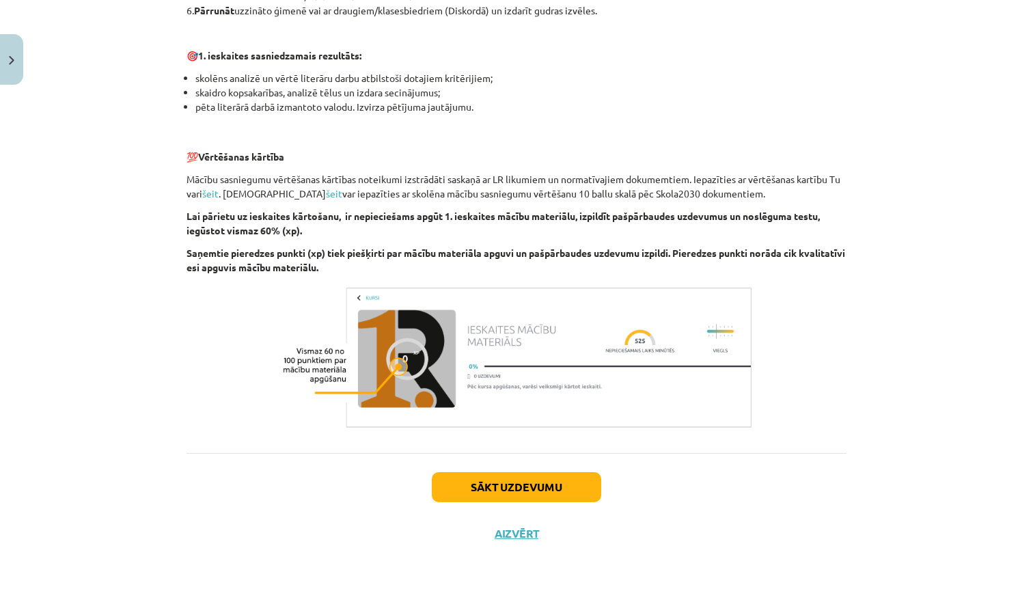
scroll to position [850, 0]
click at [565, 482] on button "Sākt uzdevumu" at bounding box center [516, 487] width 169 height 30
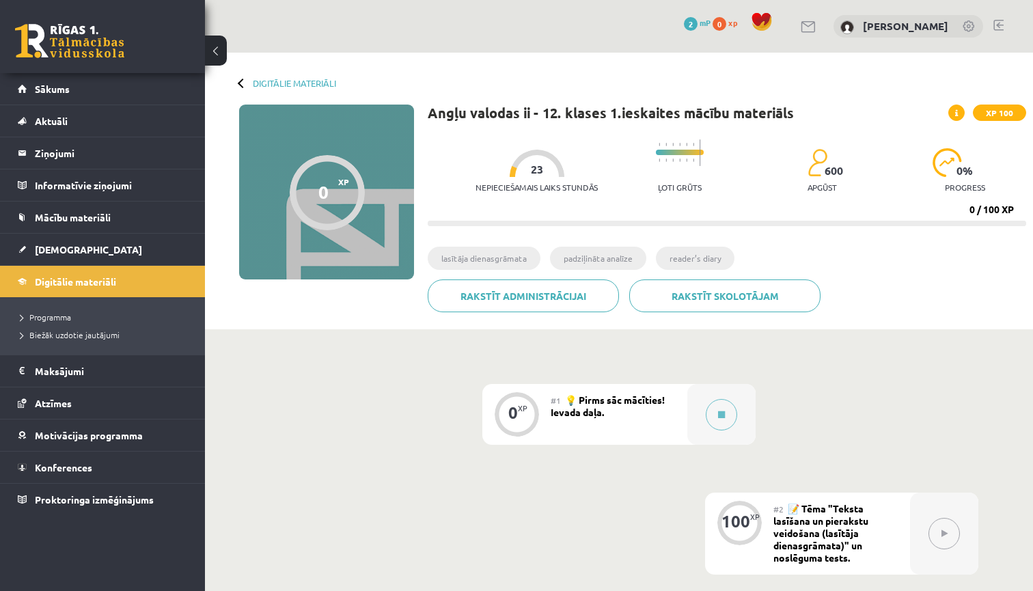
scroll to position [214, 0]
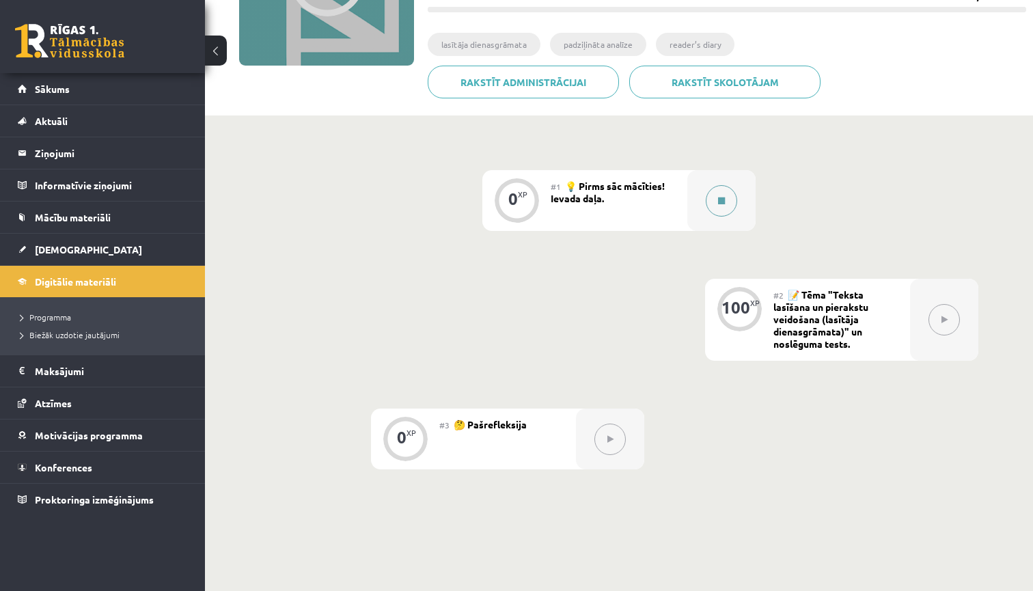
click at [720, 203] on icon at bounding box center [721, 201] width 7 height 8
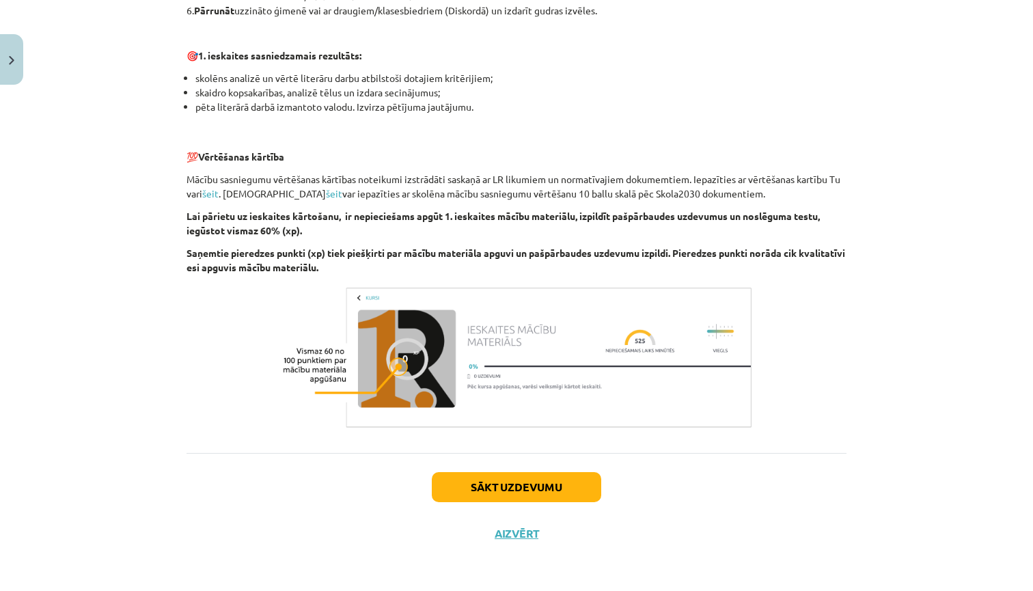
scroll to position [850, 0]
click at [508, 488] on button "Sākt uzdevumu" at bounding box center [516, 487] width 169 height 30
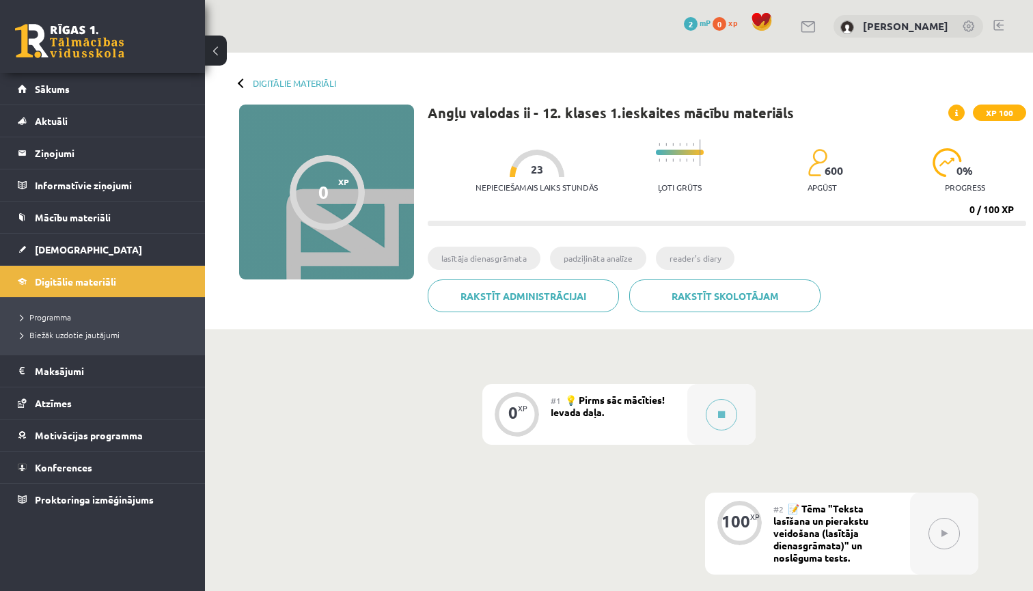
scroll to position [214, 0]
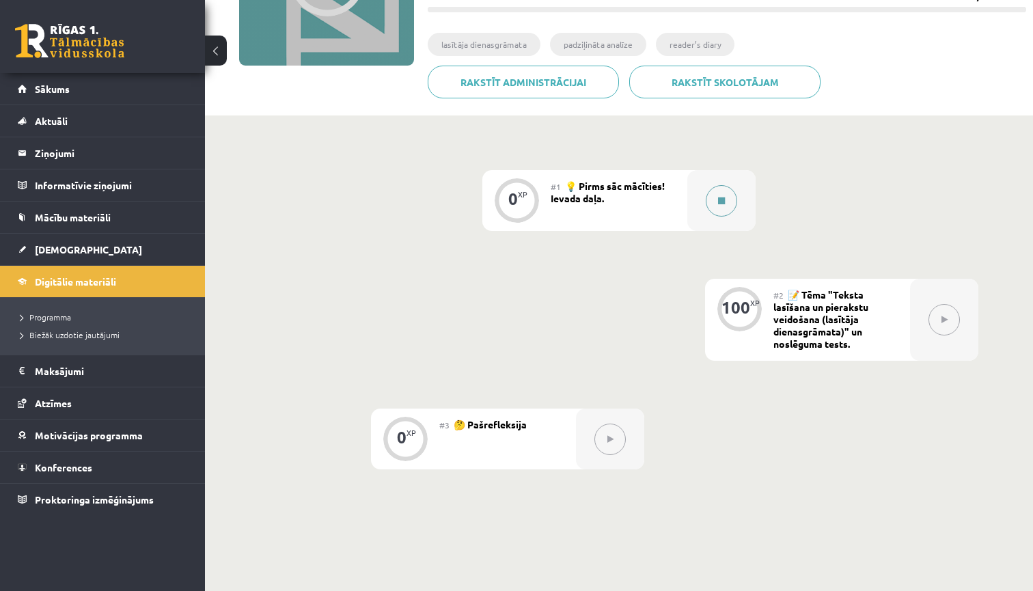
click at [720, 199] on icon at bounding box center [721, 201] width 7 height 8
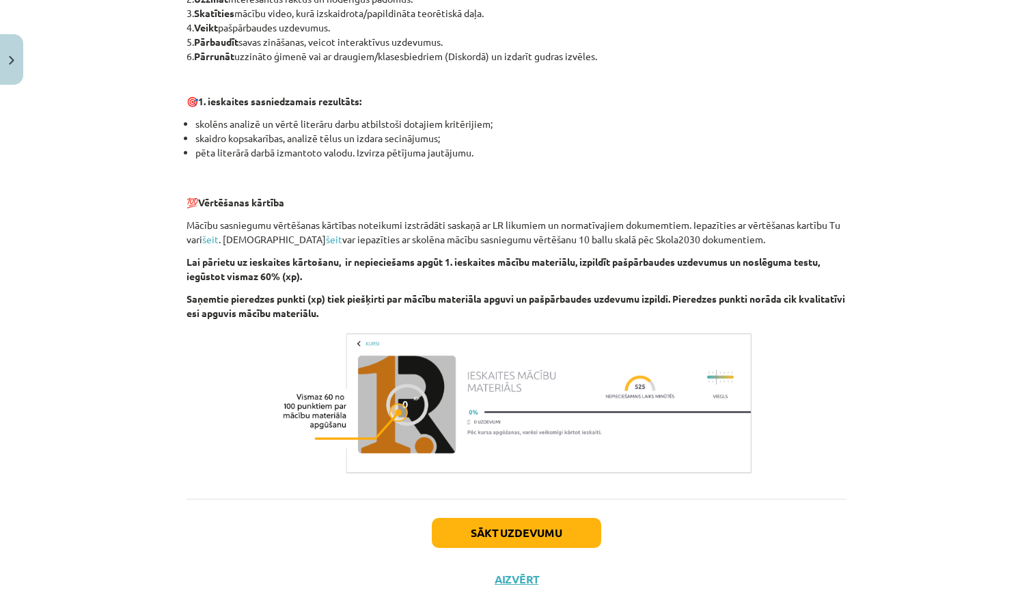
scroll to position [850, 0]
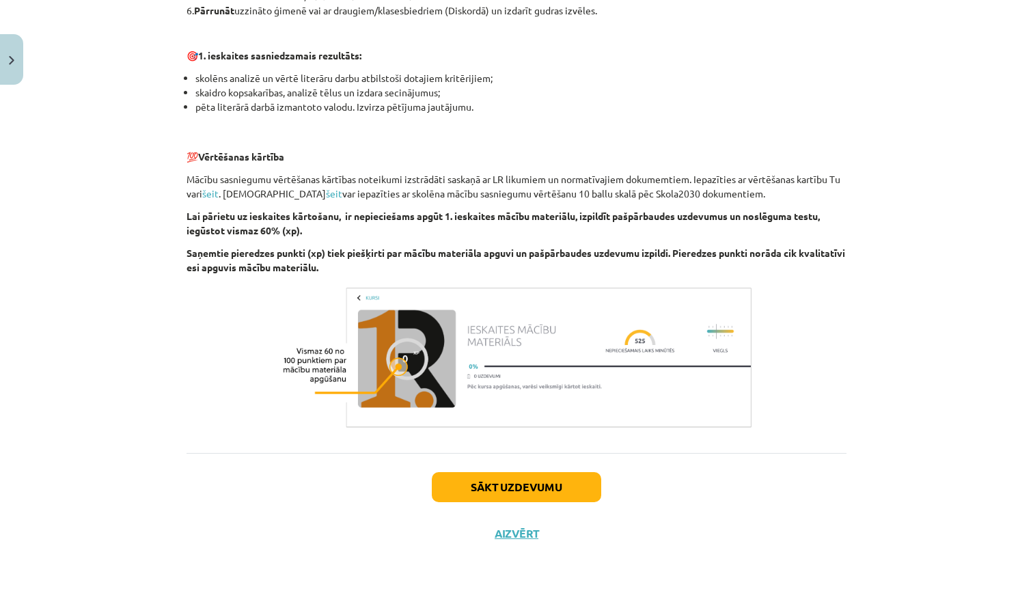
click at [539, 484] on button "Sākt uzdevumu" at bounding box center [516, 487] width 169 height 30
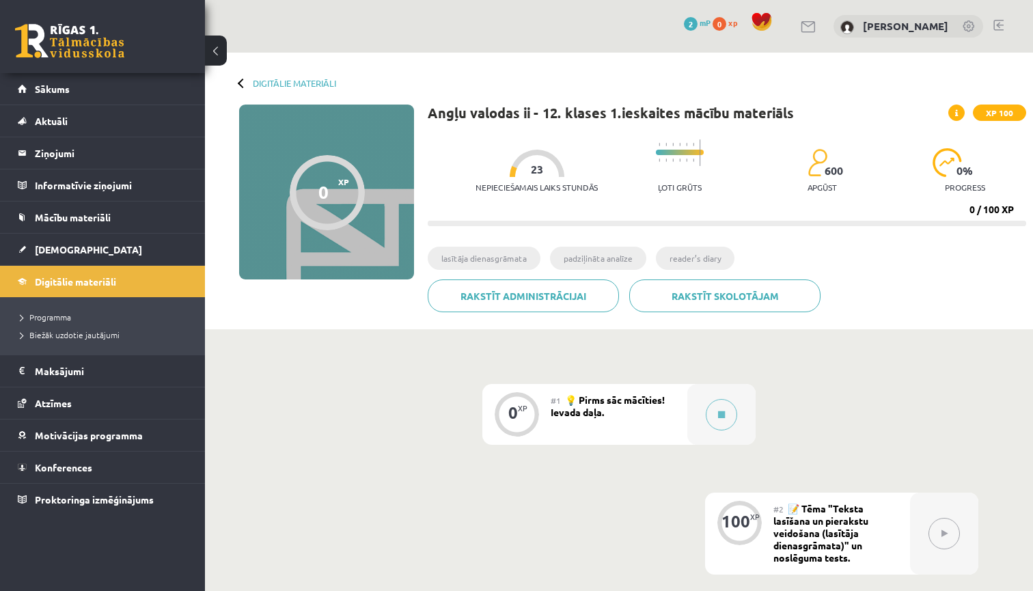
scroll to position [214, 0]
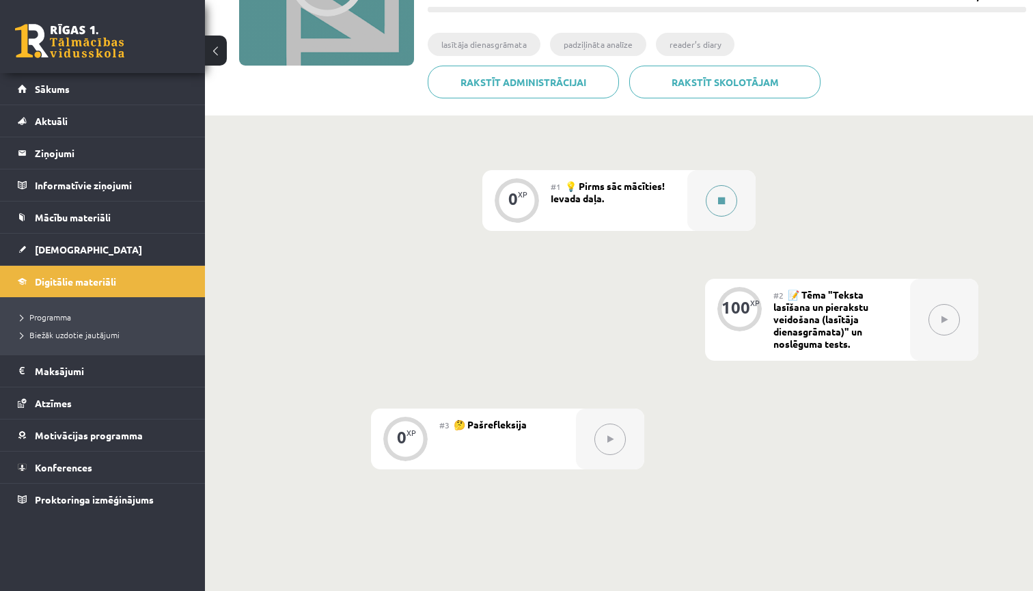
click at [723, 200] on icon at bounding box center [721, 201] width 7 height 8
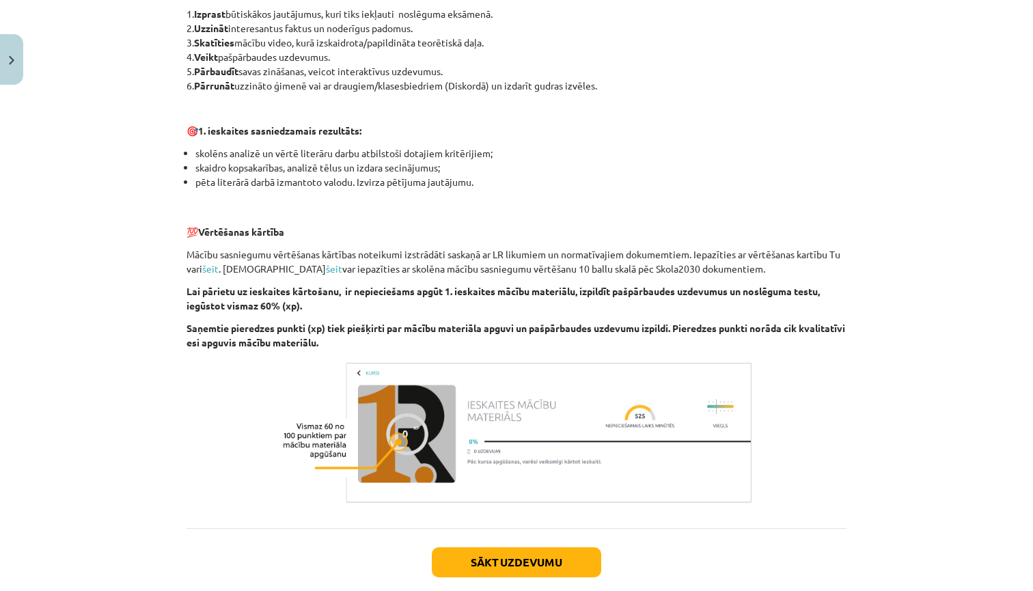
scroll to position [774, 0]
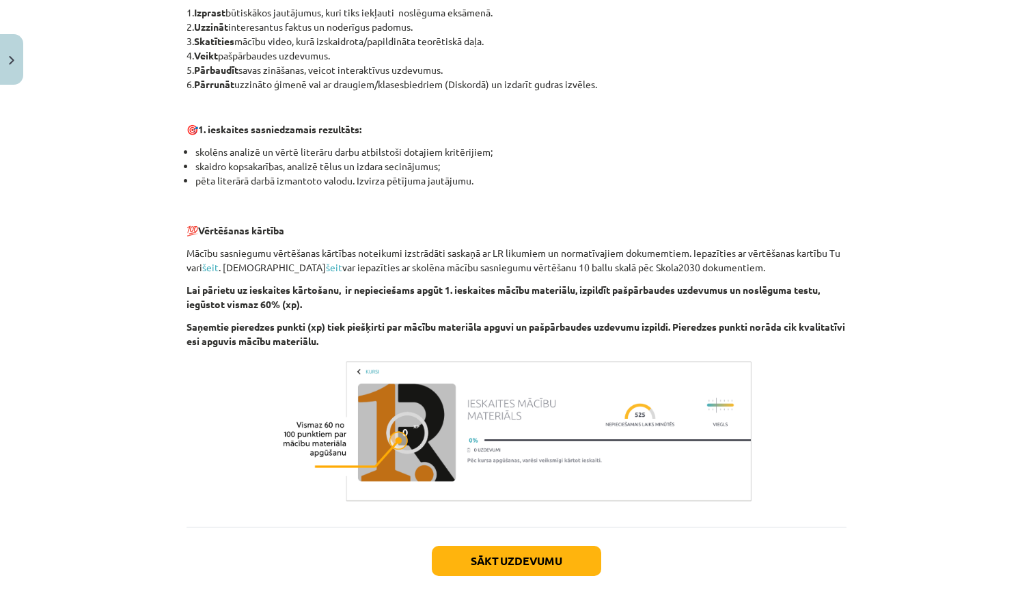
click at [571, 563] on button "Sākt uzdevumu" at bounding box center [516, 561] width 169 height 30
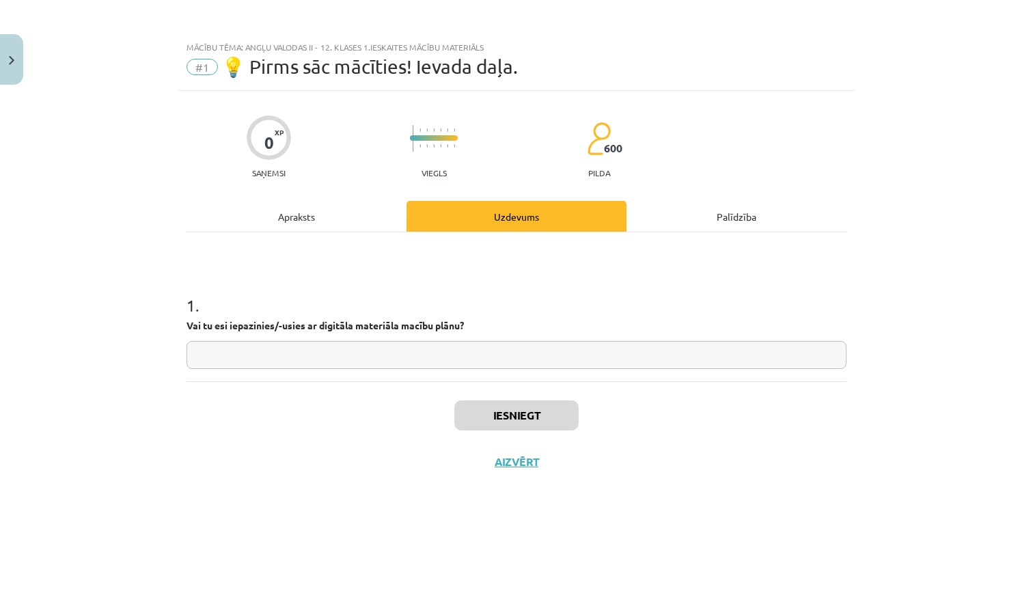
click at [293, 364] on input "text" at bounding box center [517, 355] width 660 height 28
type input "**"
click at [548, 411] on button "Iesniegt" at bounding box center [516, 416] width 124 height 30
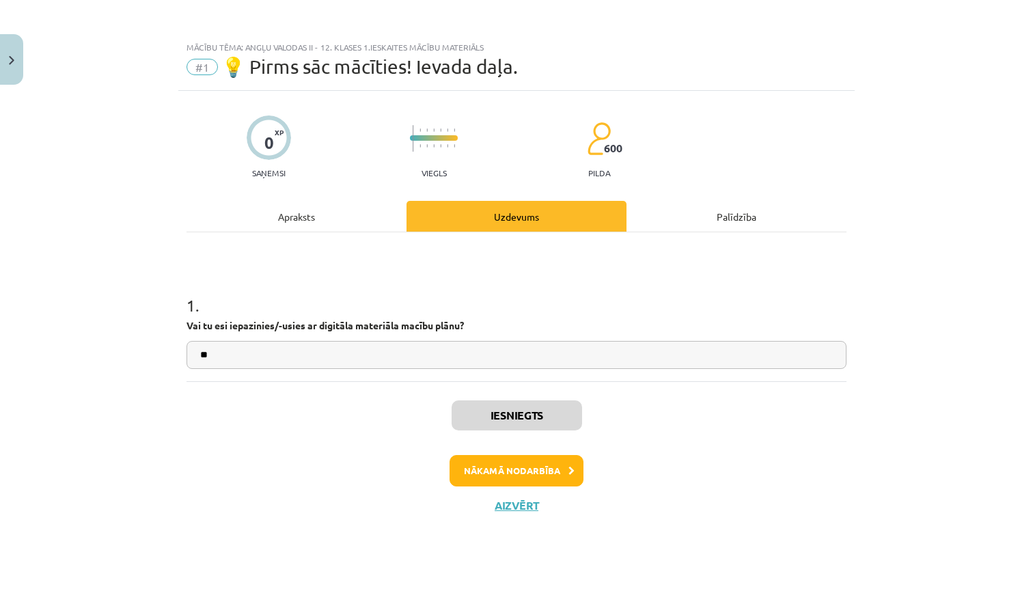
click at [527, 473] on button "Nākamā nodarbība" at bounding box center [517, 470] width 134 height 31
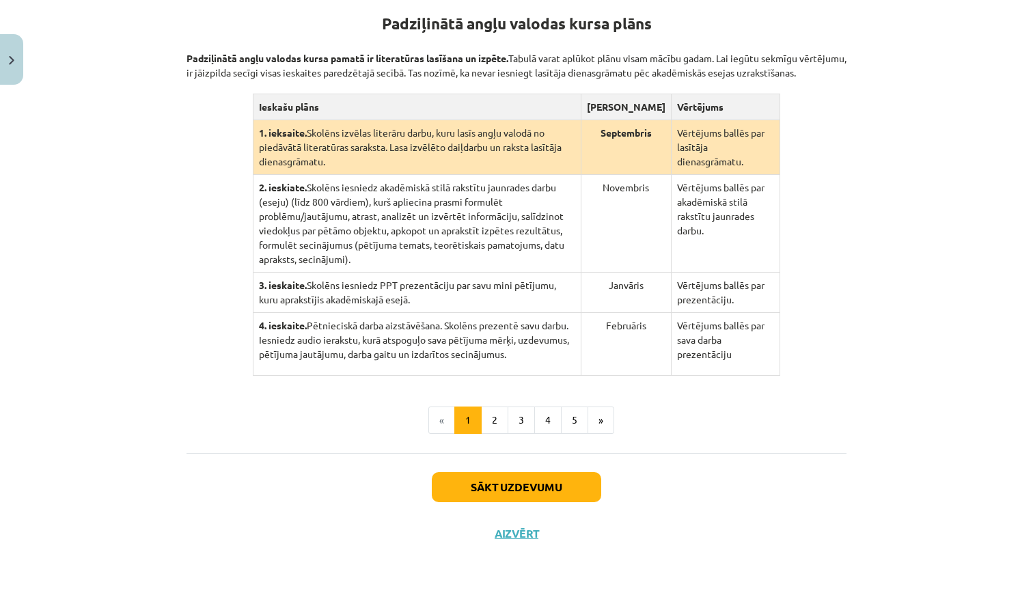
scroll to position [325, 0]
click at [508, 534] on button "Aizvērt" at bounding box center [517, 534] width 52 height 14
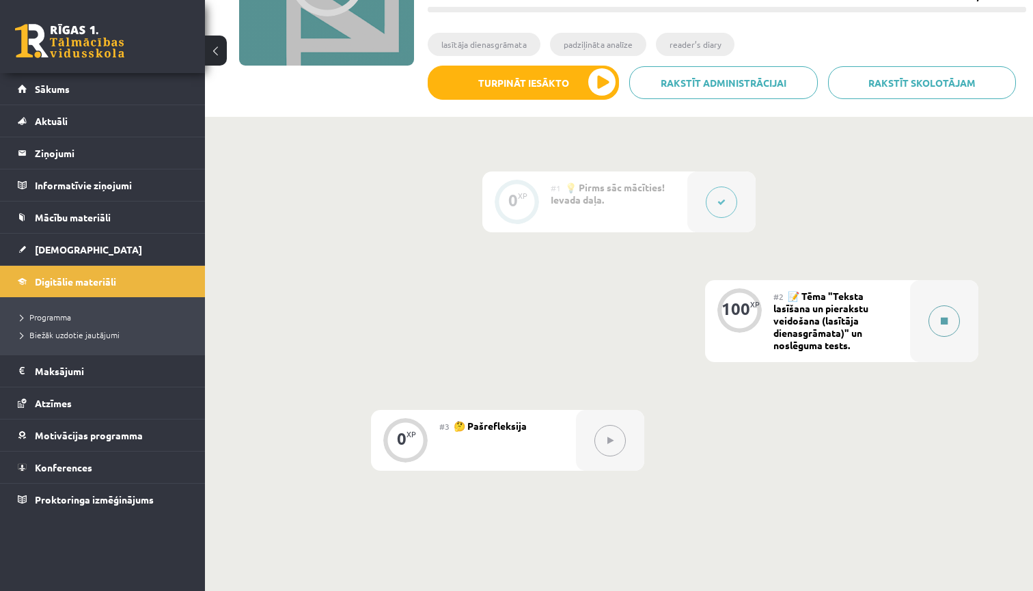
click at [943, 318] on button at bounding box center [944, 321] width 31 height 31
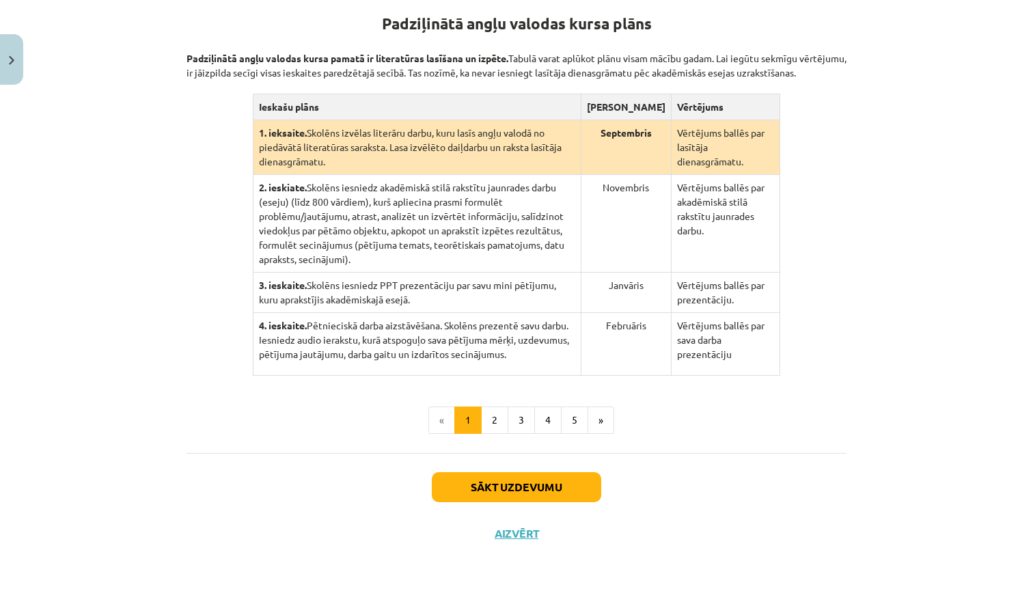
click at [521, 488] on button "Sākt uzdevumu" at bounding box center [516, 487] width 169 height 30
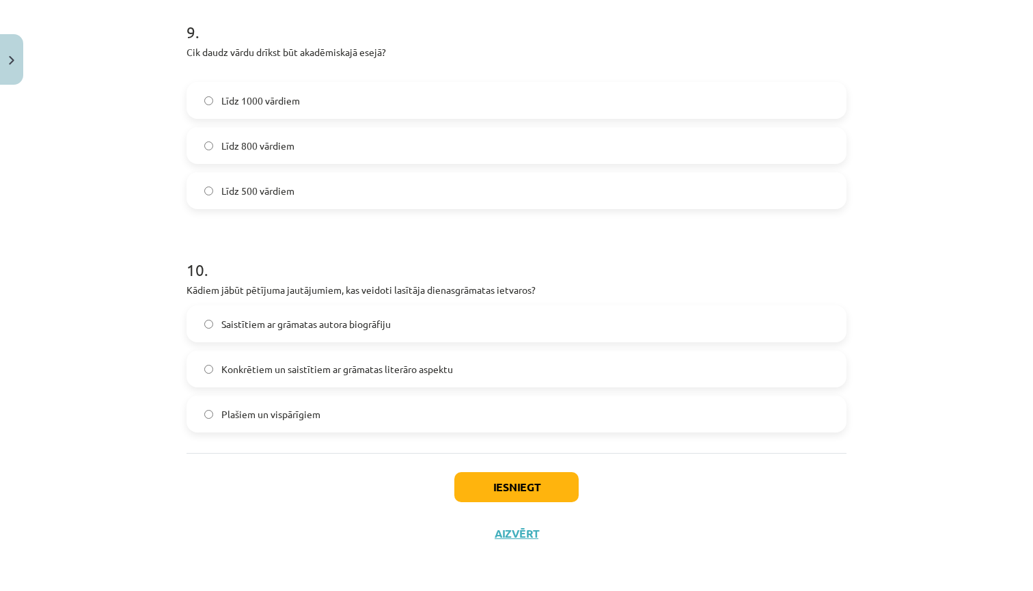
scroll to position [2080, 0]
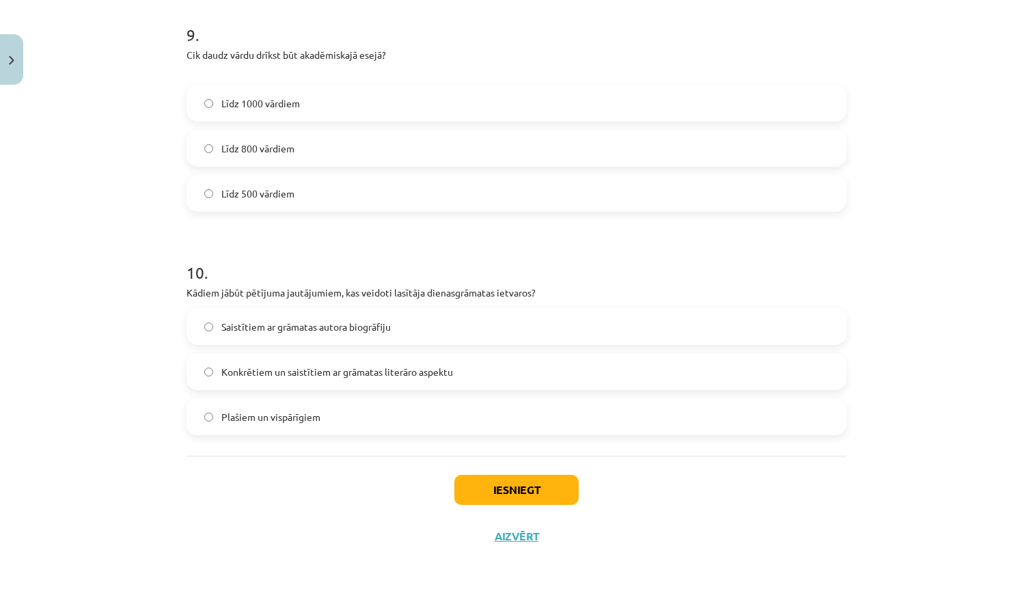
click at [519, 537] on button "Aizvērt" at bounding box center [517, 537] width 52 height 14
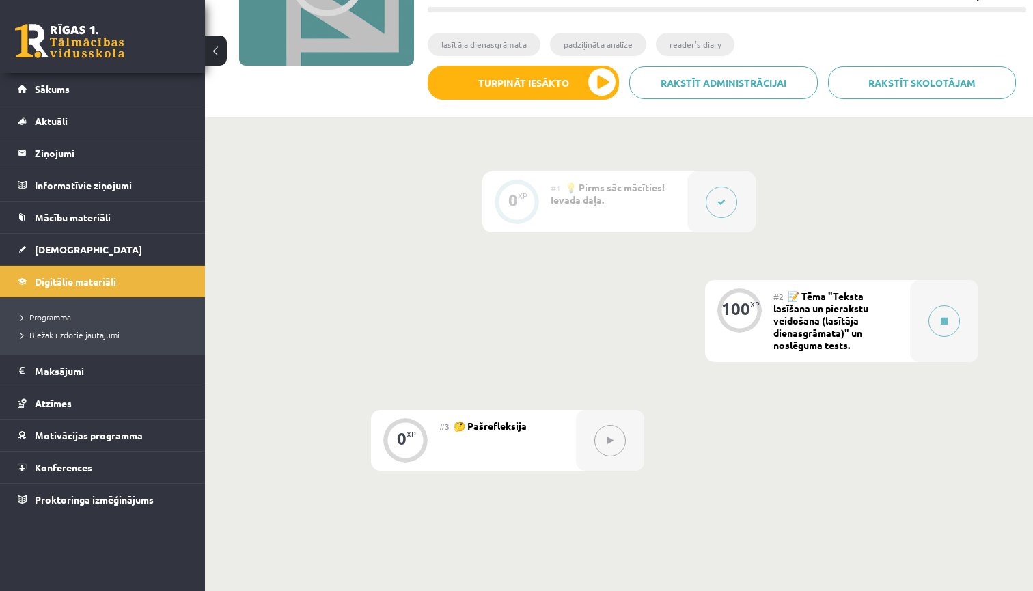
click at [701, 197] on div at bounding box center [722, 202] width 68 height 61
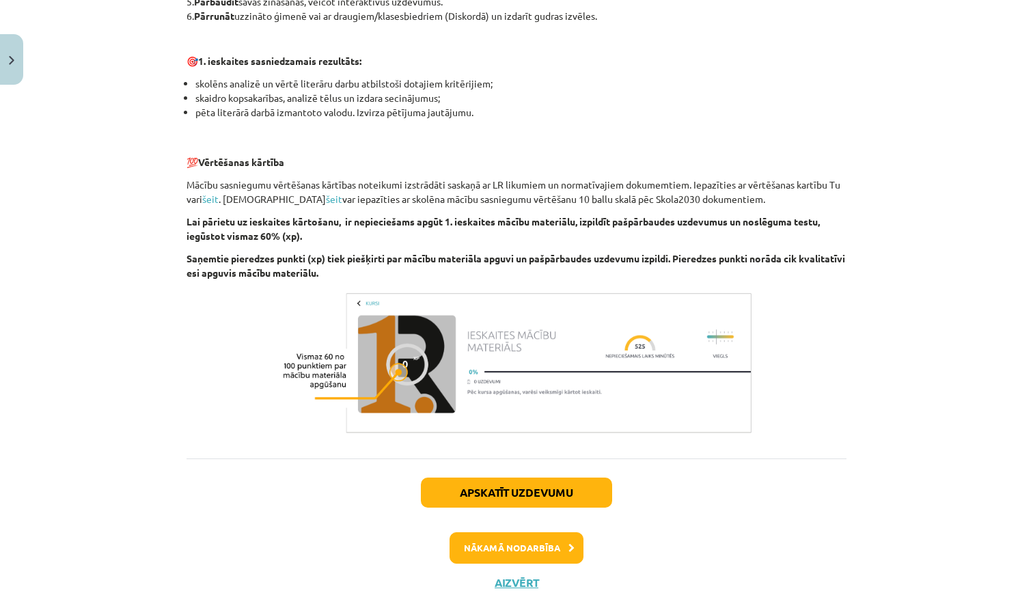
scroll to position [847, 0]
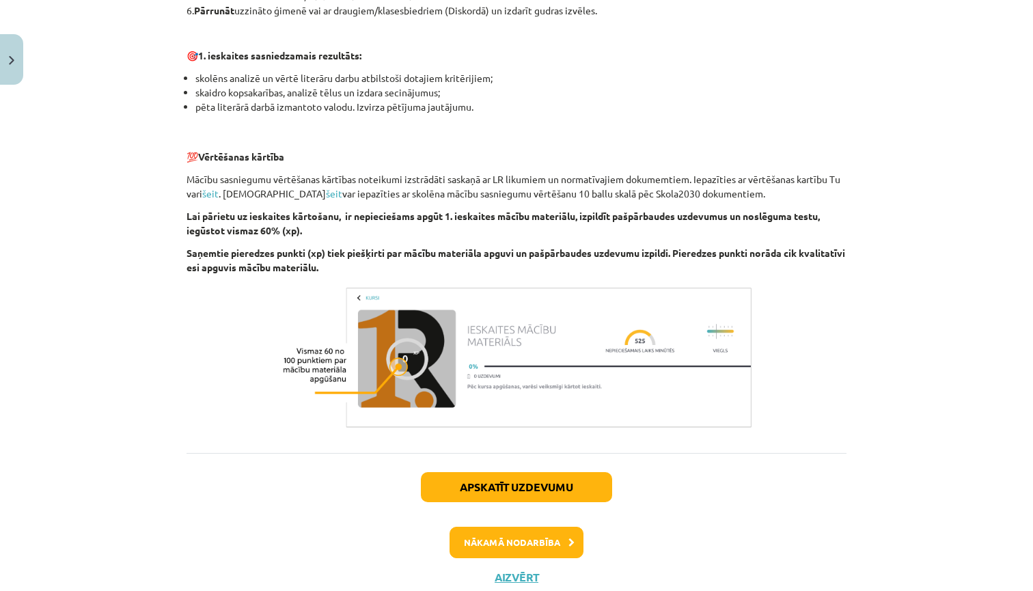
click at [502, 544] on button "Nākamā nodarbība" at bounding box center [517, 542] width 134 height 31
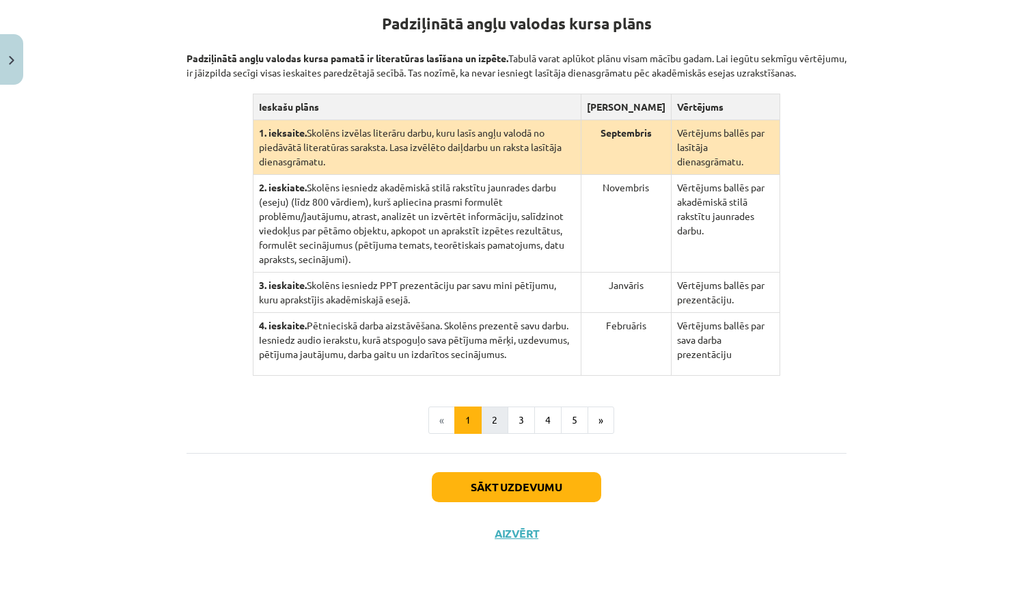
click at [493, 419] on button "2" at bounding box center [494, 420] width 27 height 27
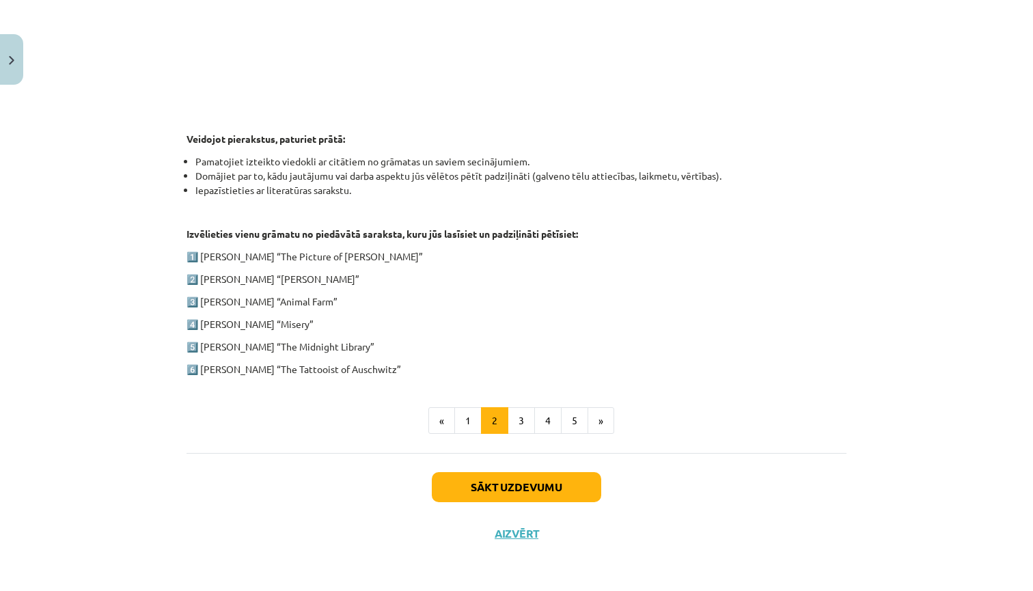
scroll to position [590, 0]
click at [602, 414] on button "»" at bounding box center [601, 420] width 27 height 27
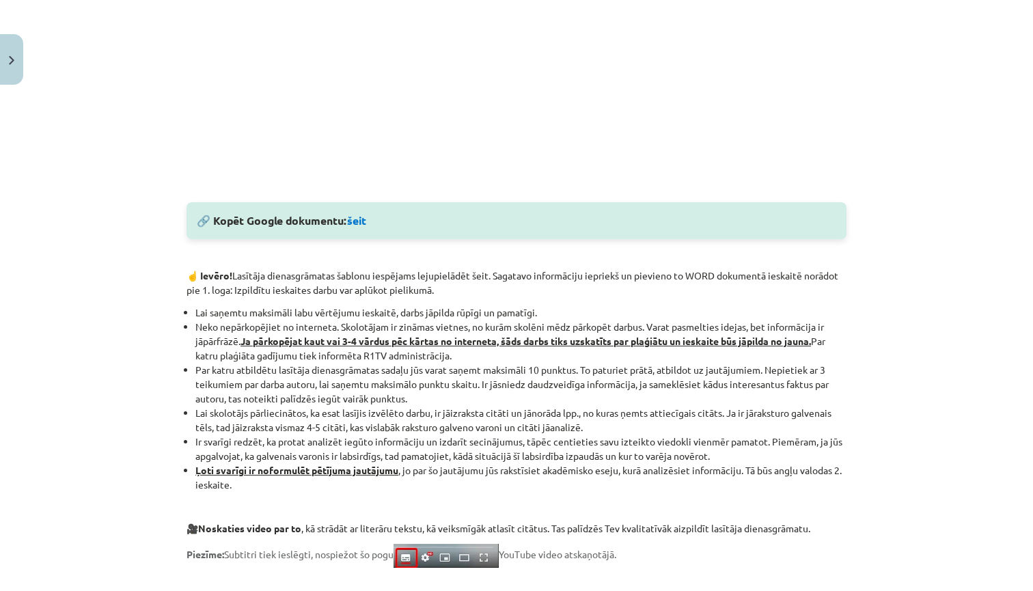
scroll to position [580, 0]
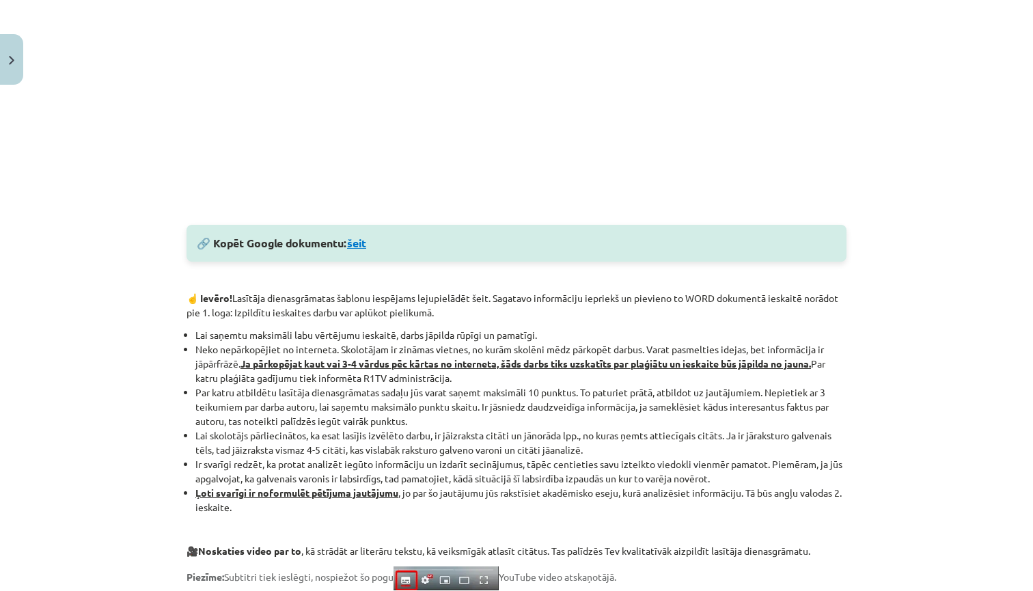
click at [364, 245] on link "šeit" at bounding box center [356, 243] width 19 height 14
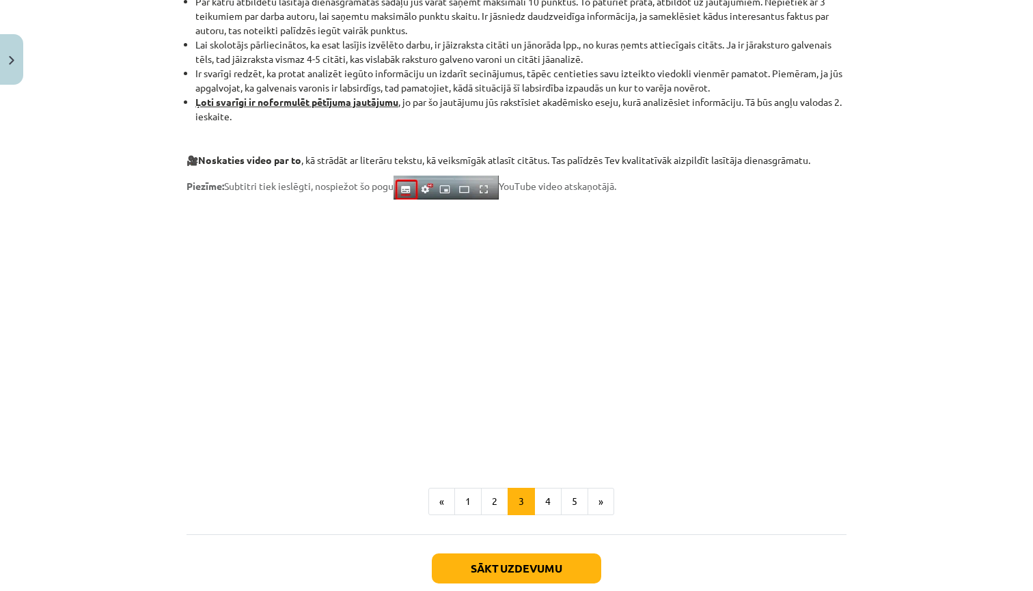
scroll to position [970, 0]
click at [603, 504] on button "»" at bounding box center [601, 502] width 27 height 27
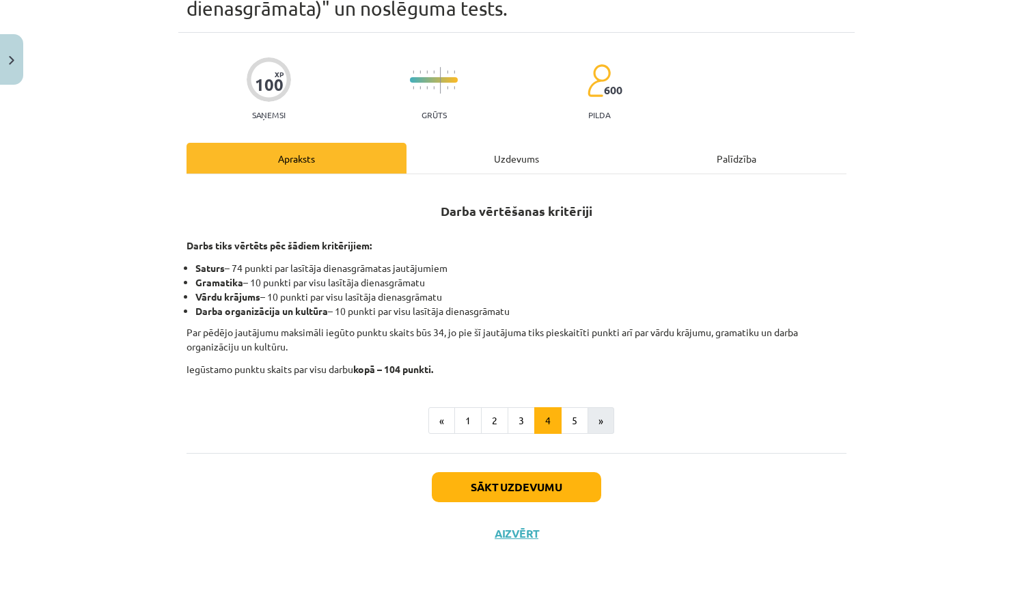
scroll to position [81, 0]
click at [600, 417] on button "»" at bounding box center [601, 420] width 27 height 27
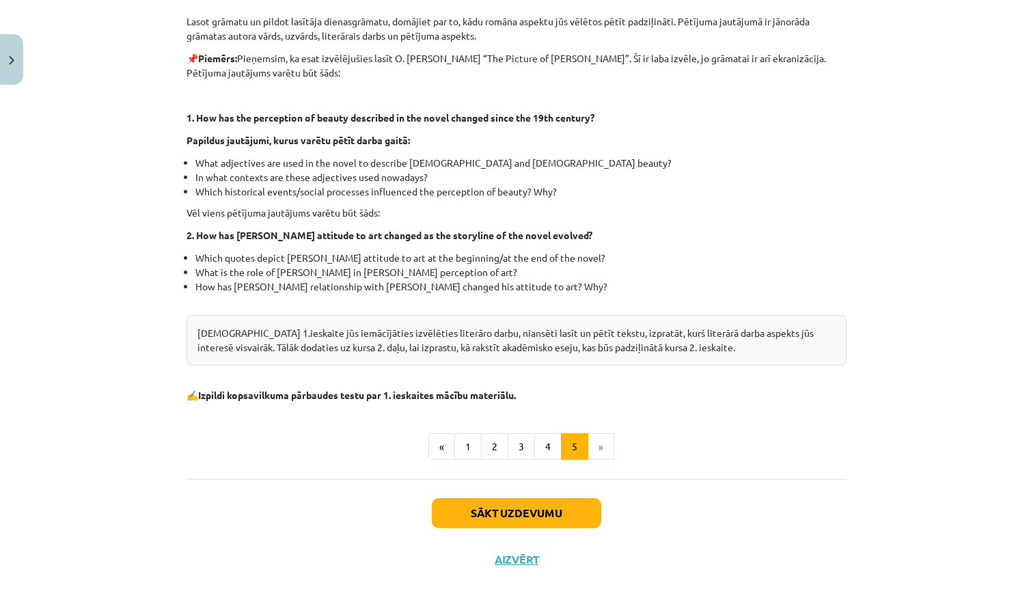
scroll to position [310, 0]
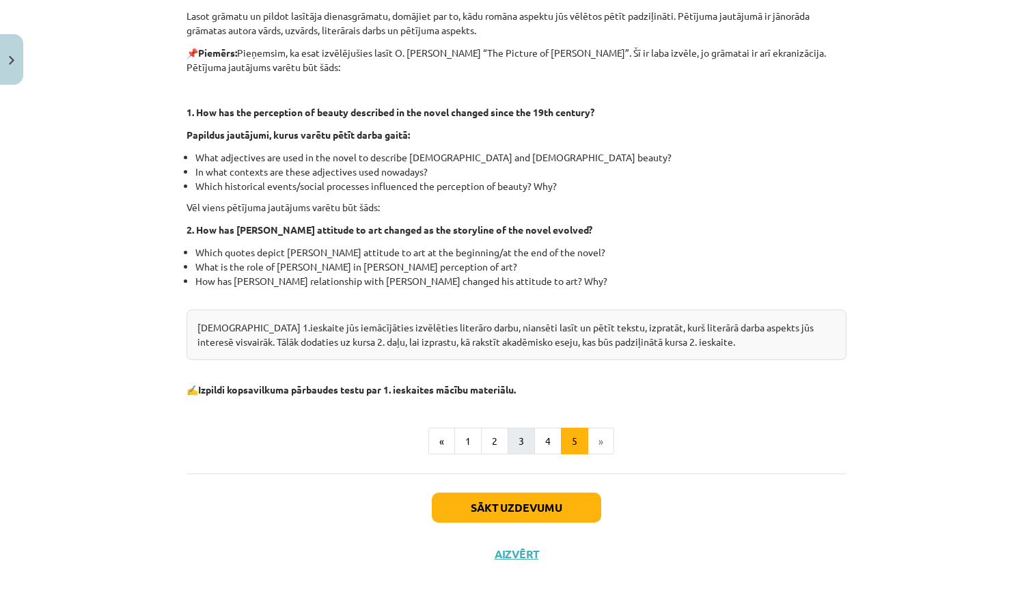
click at [521, 438] on button "3" at bounding box center [521, 441] width 27 height 27
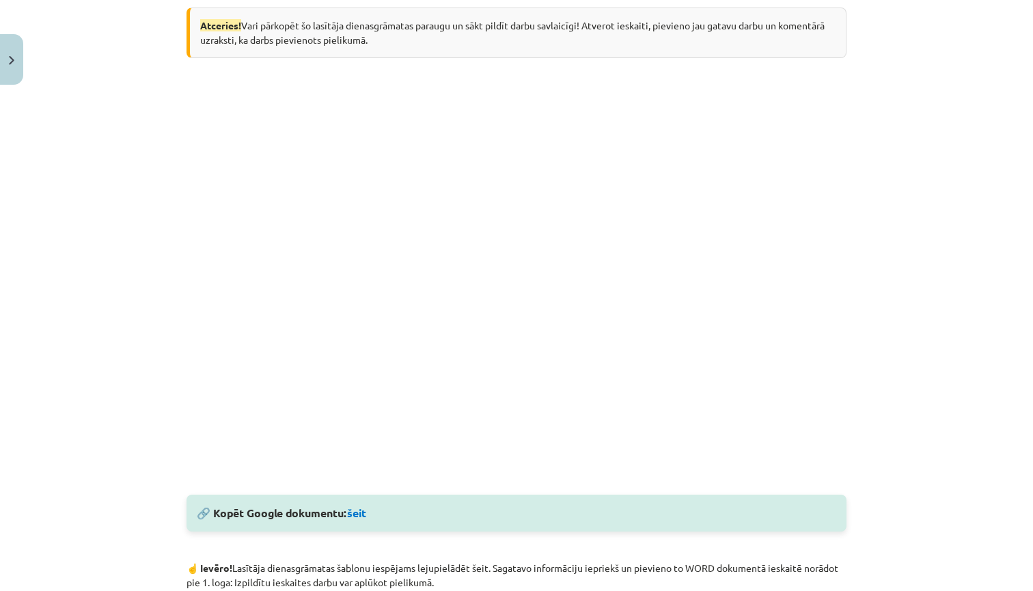
scroll to position [267, 0]
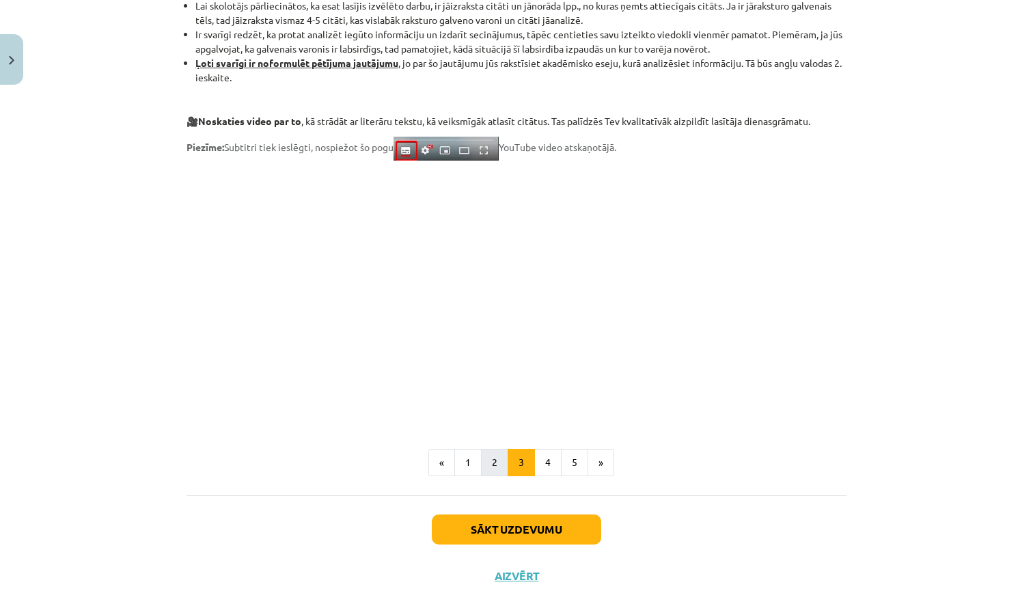
click at [496, 465] on button "2" at bounding box center [494, 462] width 27 height 27
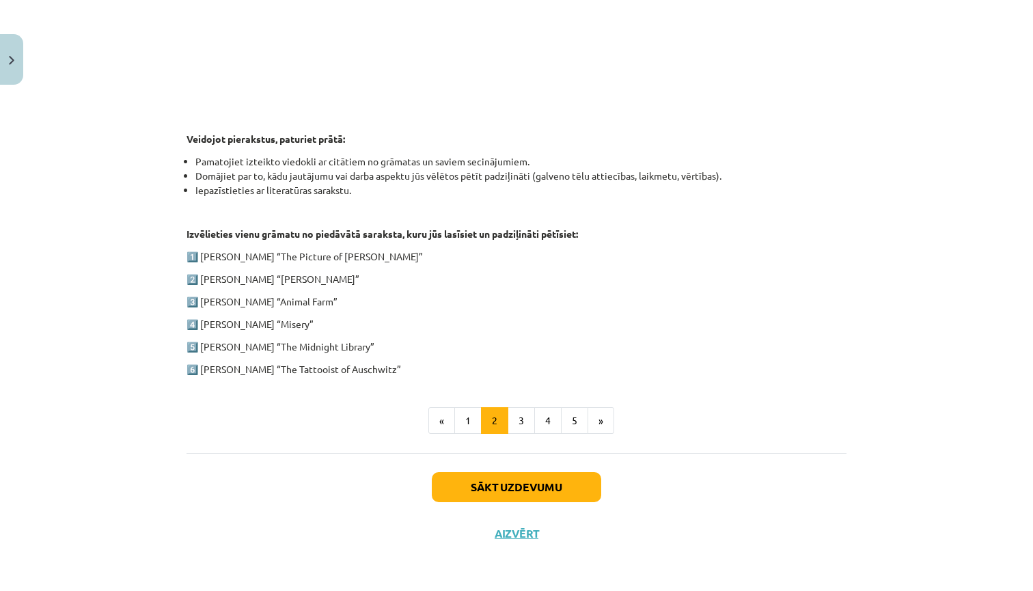
scroll to position [590, 0]
click at [478, 490] on button "Sākt uzdevumu" at bounding box center [516, 487] width 169 height 30
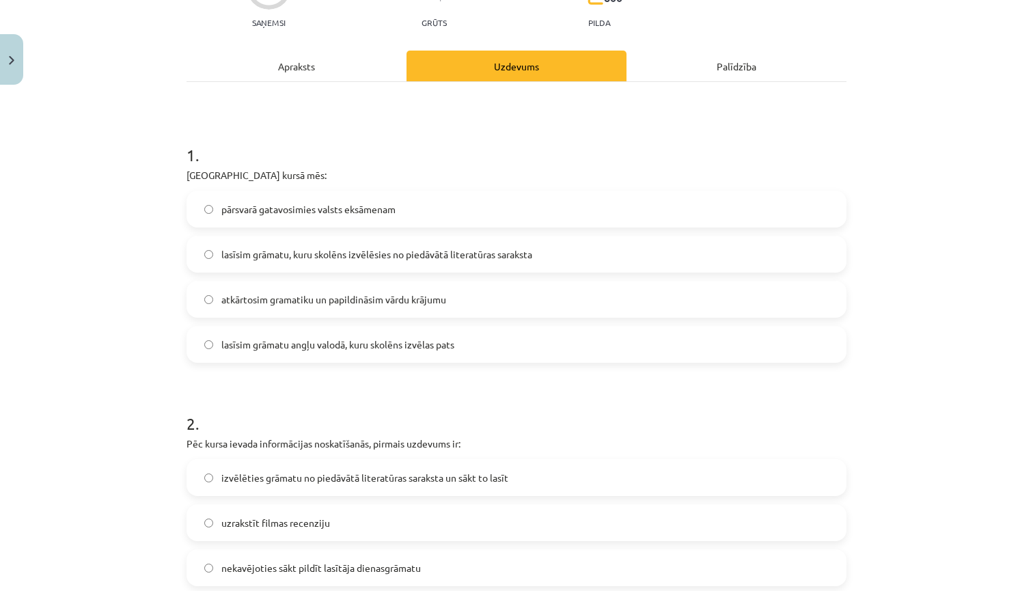
scroll to position [182, 0]
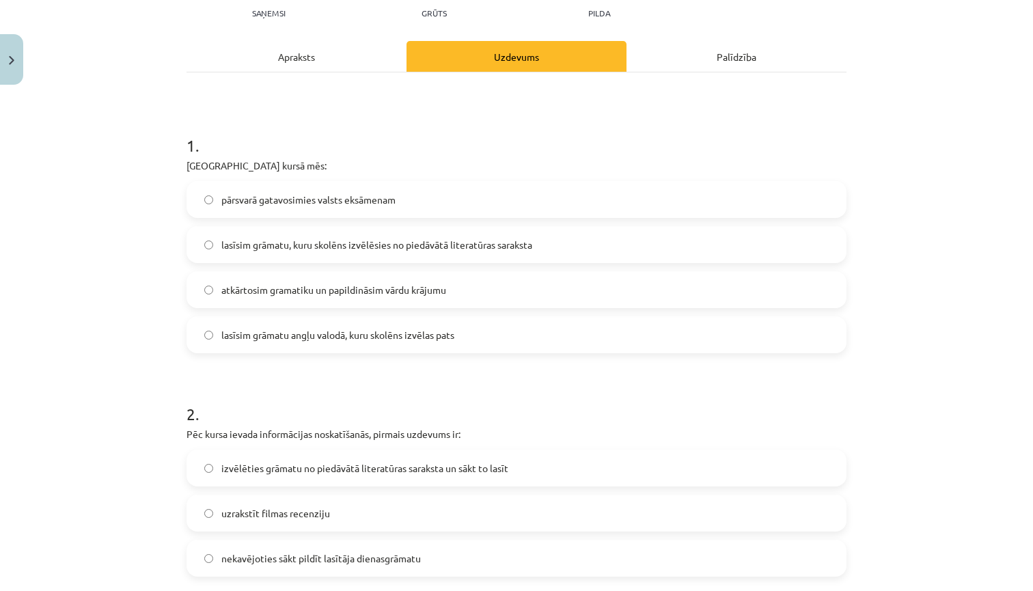
click at [207, 254] on label "lasīsim grāmatu, kuru skolēns izvēlēsies no piedāvātā literatūras saraksta" at bounding box center [516, 245] width 657 height 34
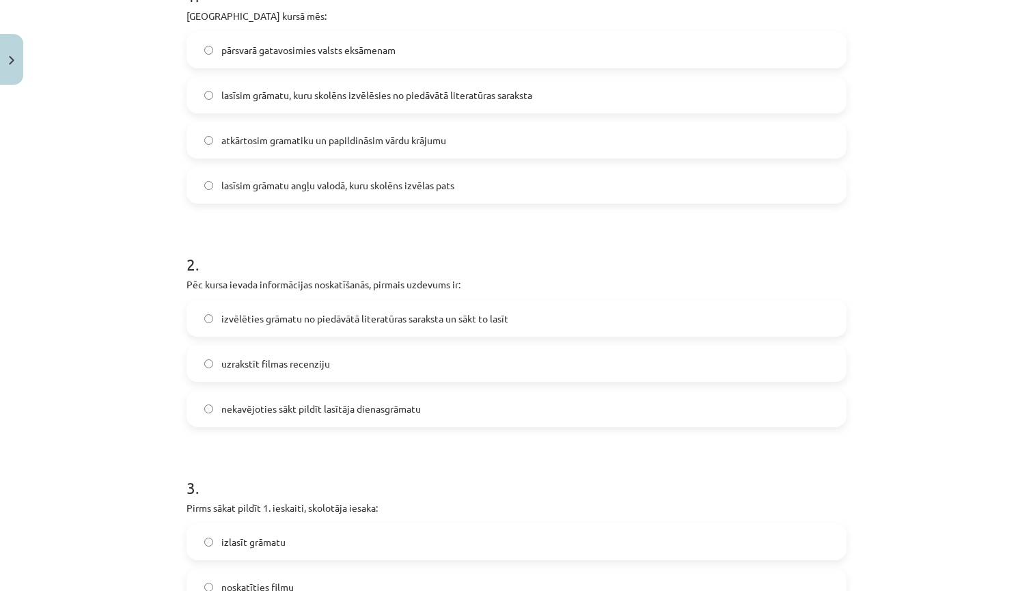
scroll to position [336, 0]
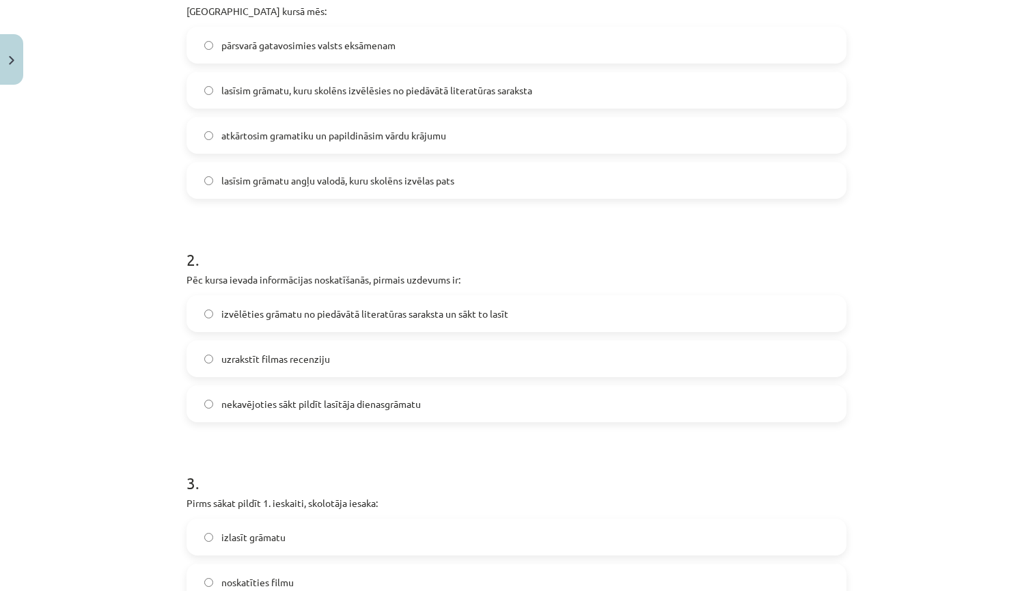
click at [203, 318] on label "izvēlēties grāmatu no piedāvātā literatūras saraksta un sākt to lasīt" at bounding box center [516, 314] width 657 height 34
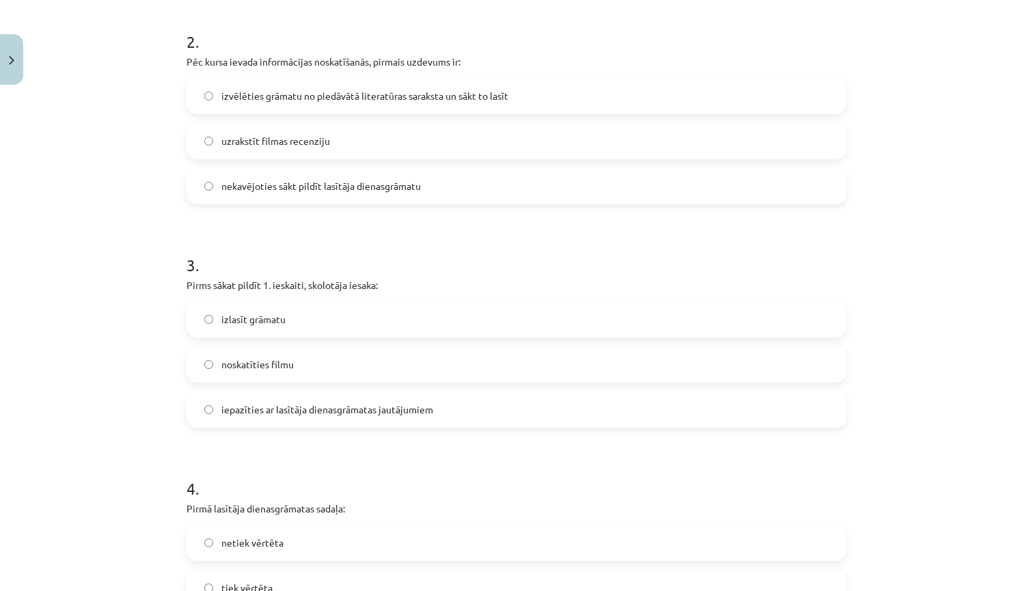
scroll to position [584, 0]
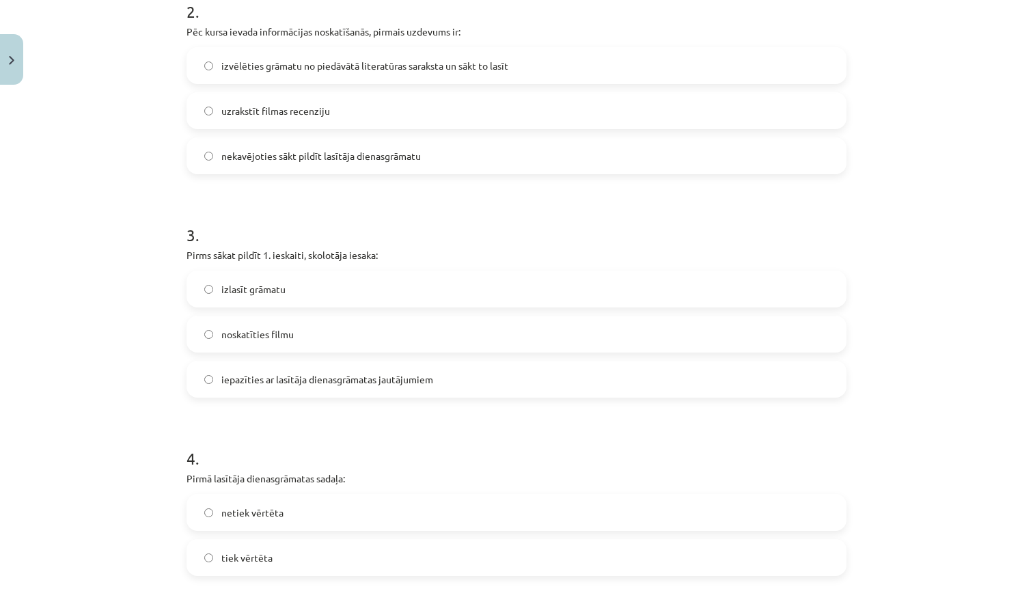
click at [202, 381] on label "iepazīties ar lasītāja dienasgrāmatas jautājumiem" at bounding box center [516, 379] width 657 height 34
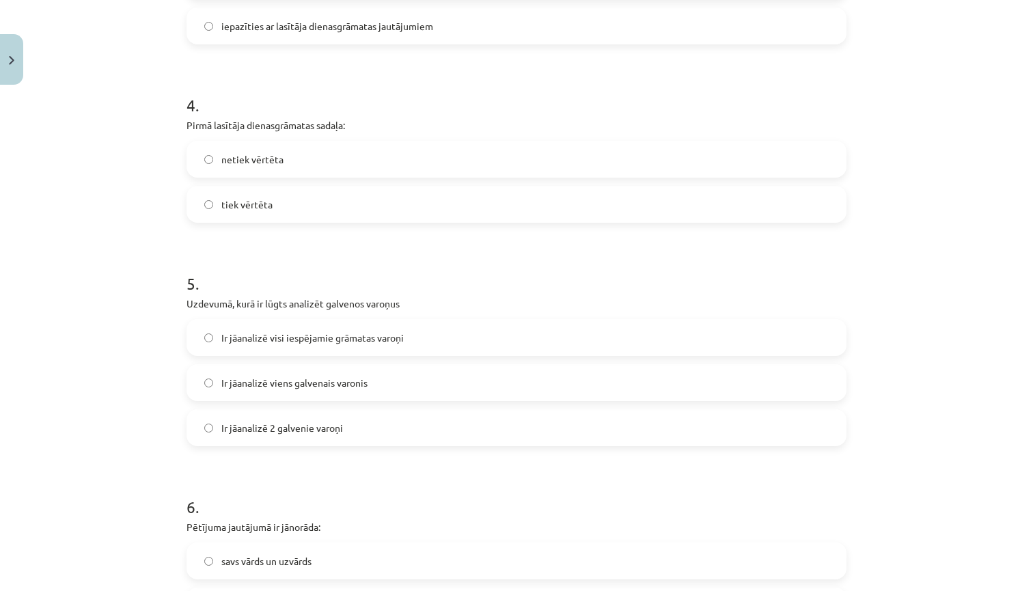
scroll to position [945, 0]
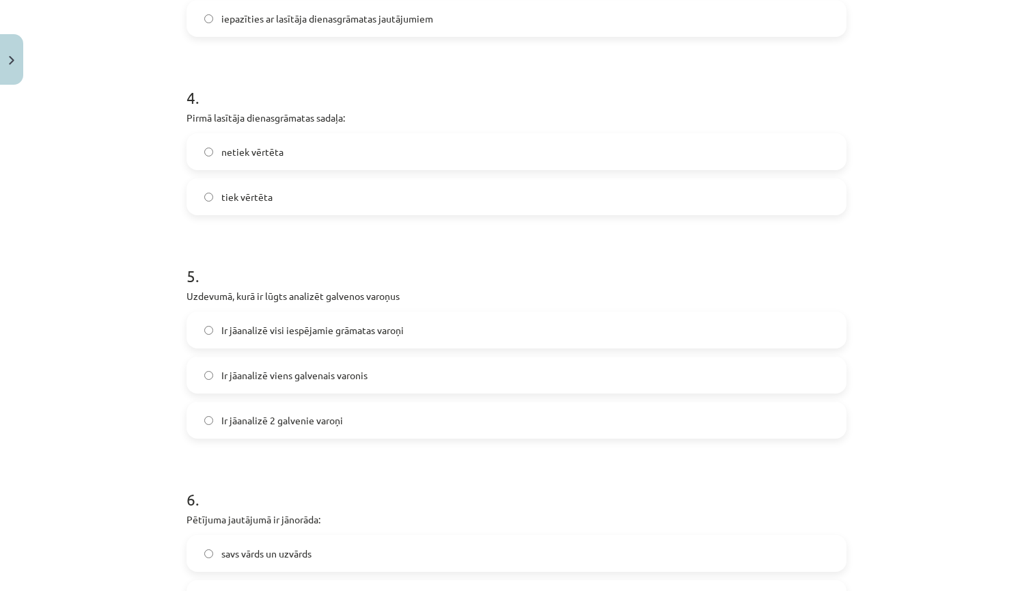
click at [204, 374] on label "Ir jāanalizē viens galvenais varonis" at bounding box center [516, 375] width 657 height 34
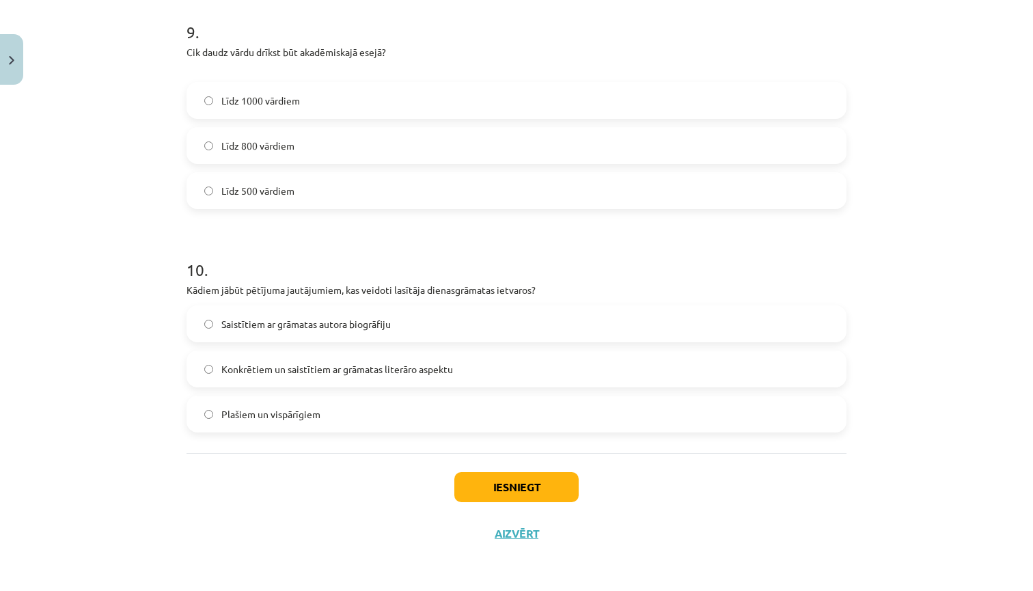
scroll to position [2085, 0]
click at [509, 534] on button "Aizvērt" at bounding box center [517, 534] width 52 height 14
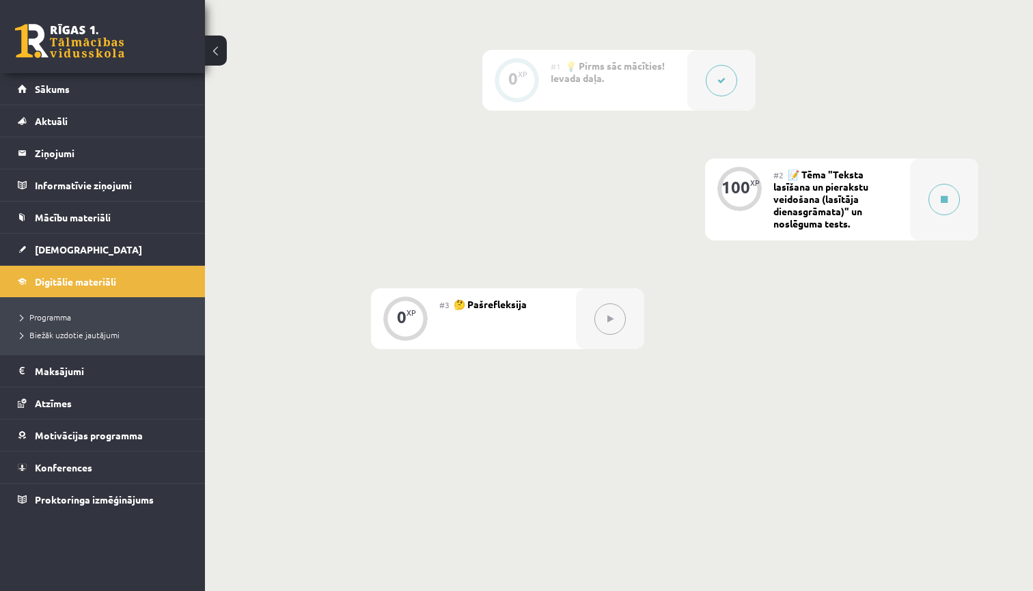
scroll to position [335, 0]
click at [940, 213] on button at bounding box center [944, 200] width 31 height 31
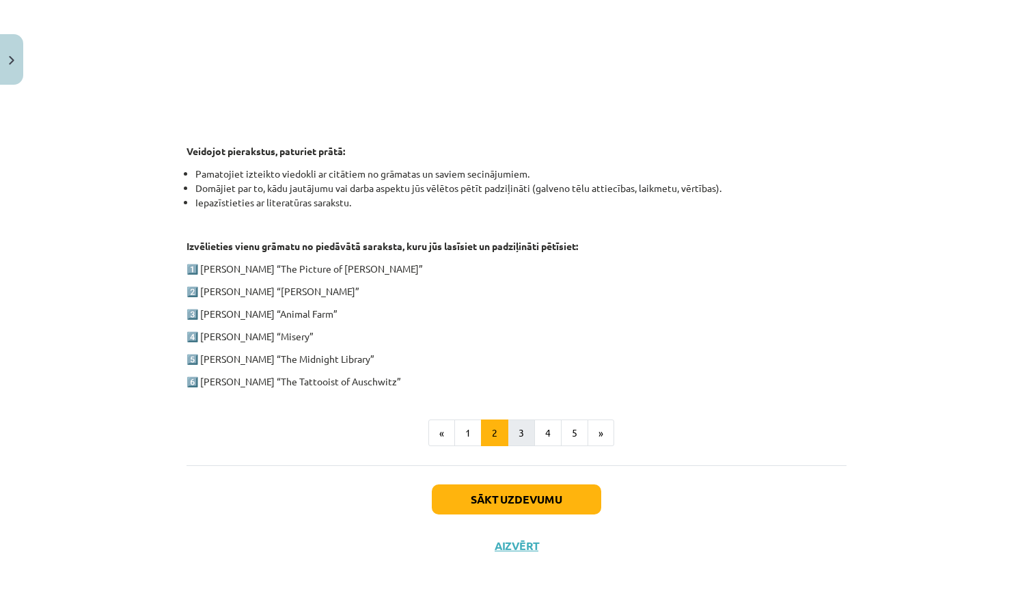
click at [514, 433] on button "3" at bounding box center [521, 433] width 27 height 27
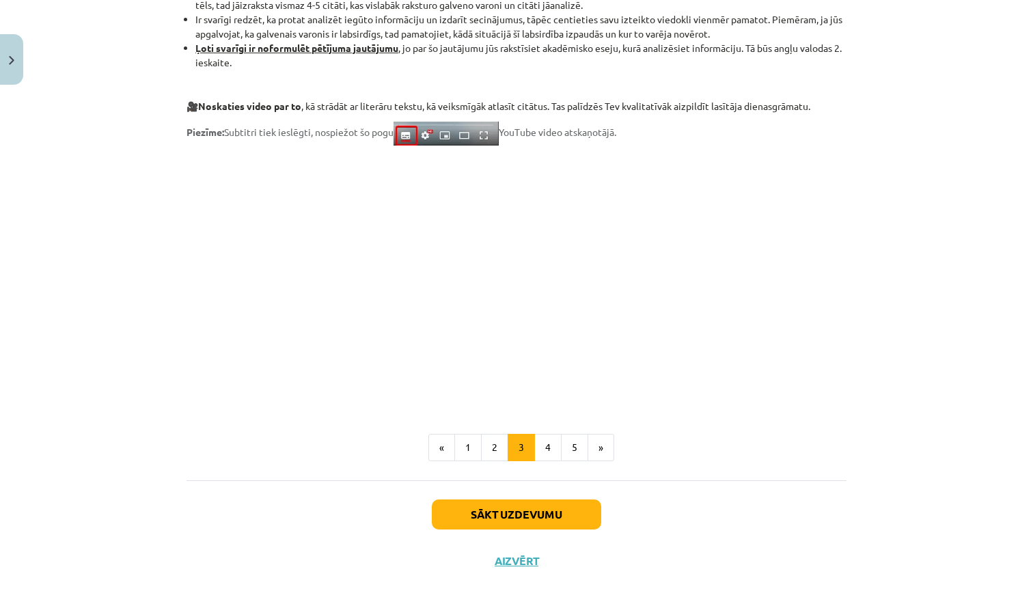
scroll to position [1030, 0]
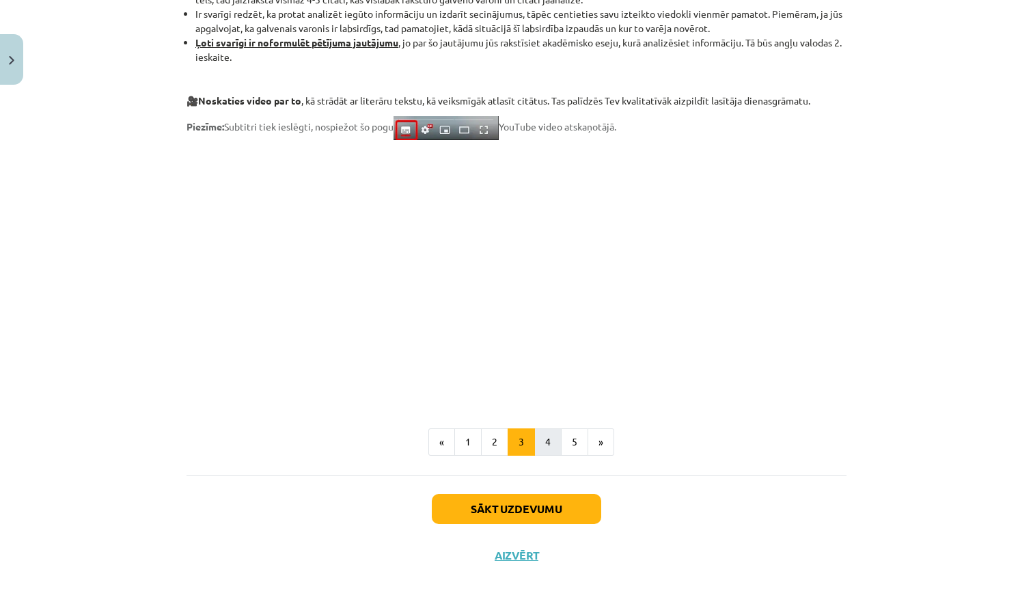
click at [547, 438] on button "4" at bounding box center [547, 442] width 27 height 27
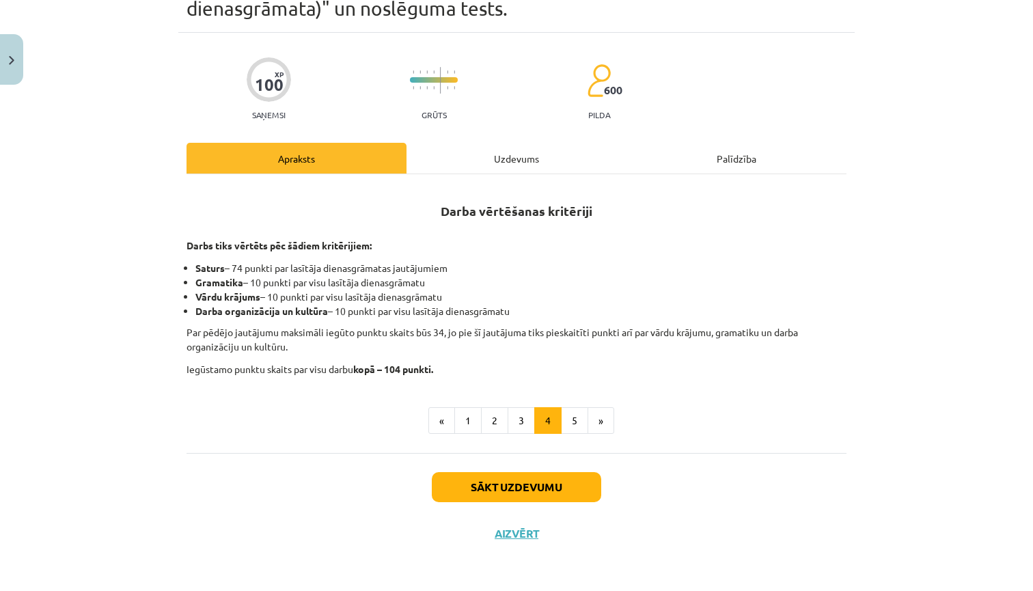
scroll to position [81, 0]
click at [571, 424] on button "5" at bounding box center [574, 420] width 27 height 27
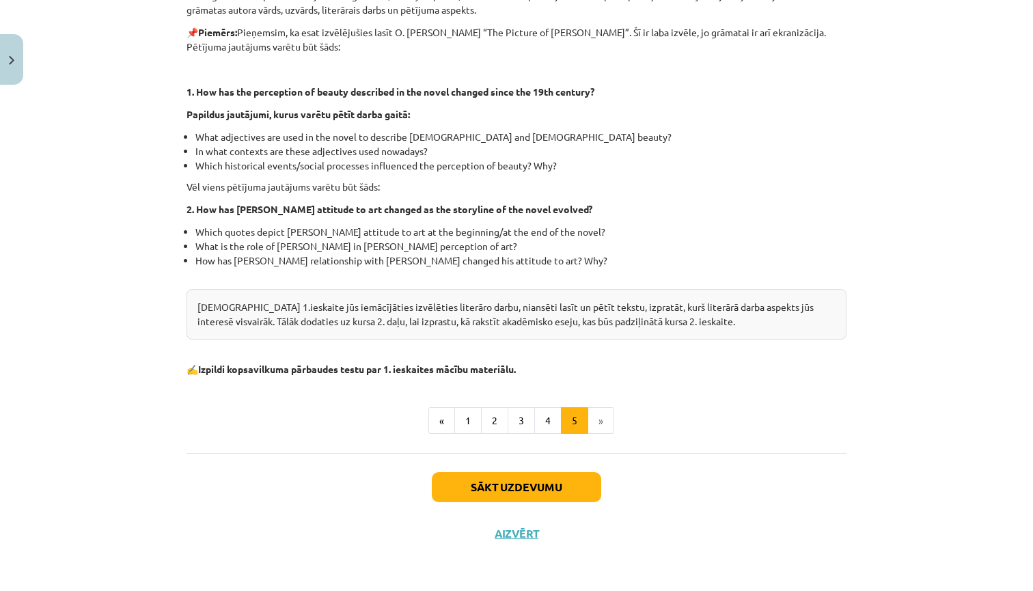
scroll to position [331, 0]
click at [605, 421] on li "»" at bounding box center [601, 420] width 26 height 27
click at [514, 532] on button "Aizvērt" at bounding box center [517, 534] width 52 height 14
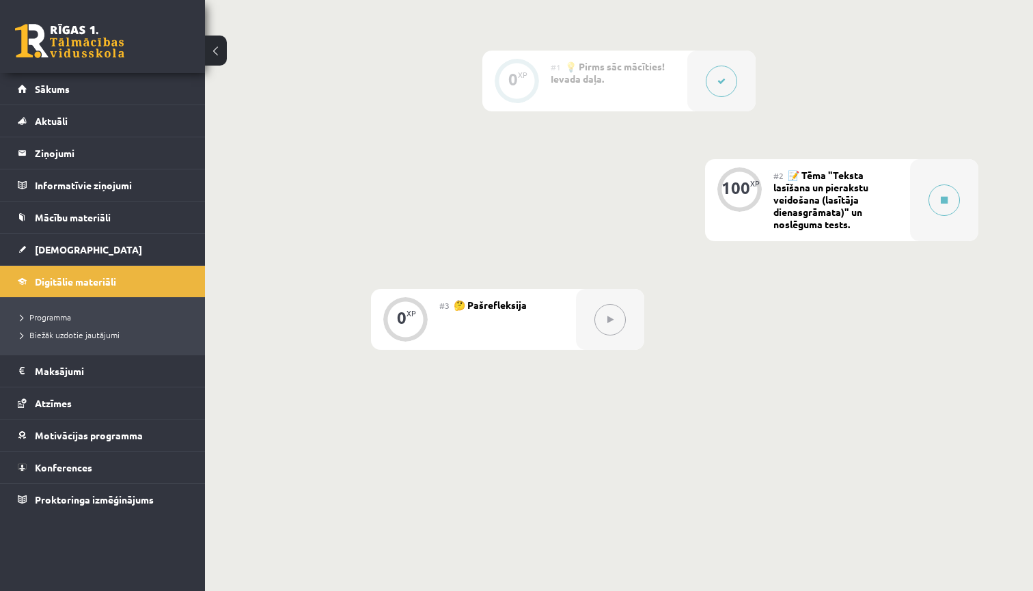
click at [608, 325] on button at bounding box center [610, 319] width 31 height 31
click at [932, 208] on button at bounding box center [944, 200] width 31 height 31
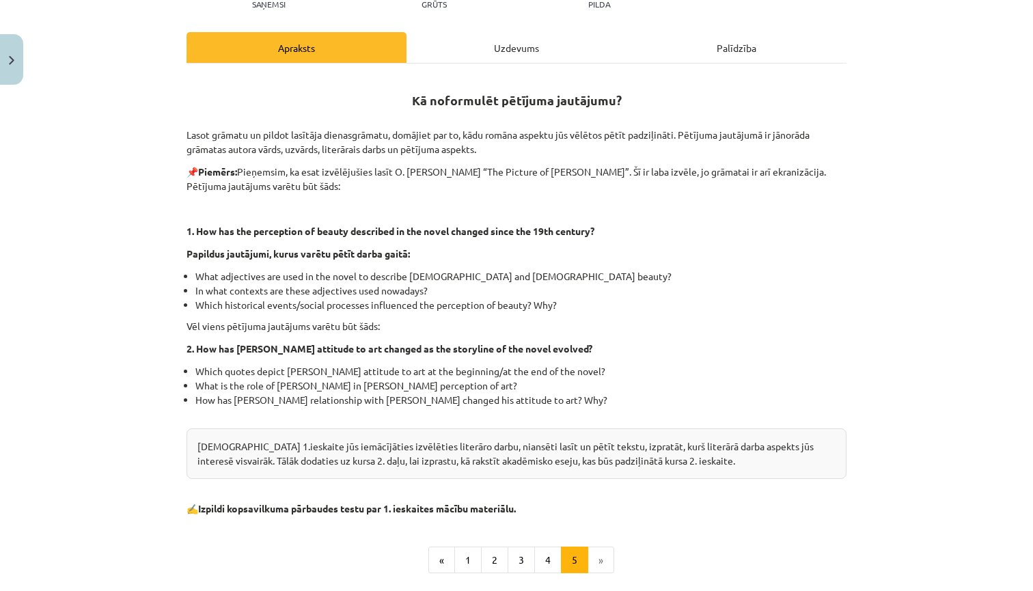
scroll to position [193, 0]
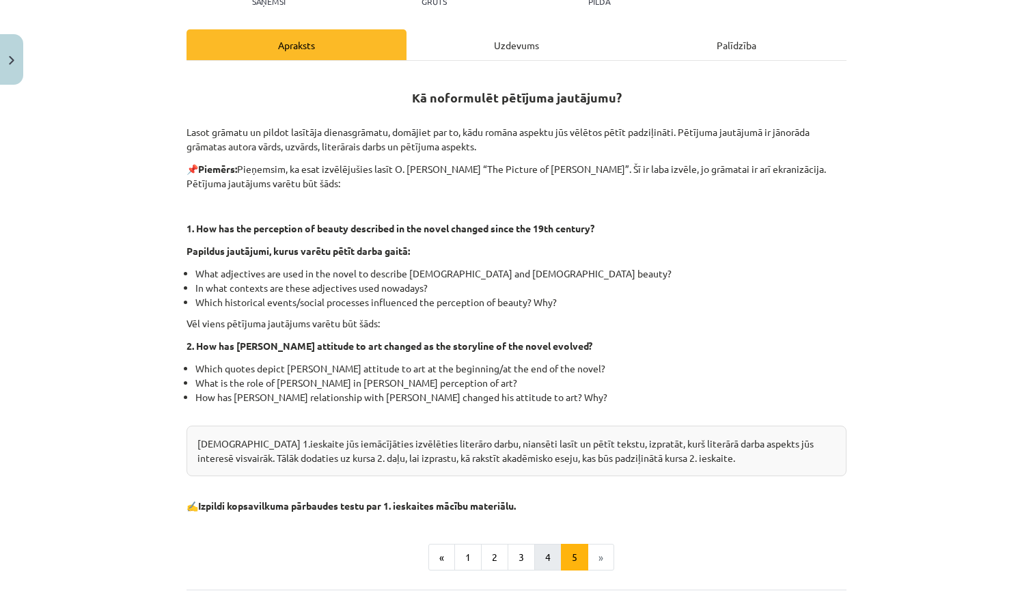
click at [542, 556] on button "4" at bounding box center [547, 557] width 27 height 27
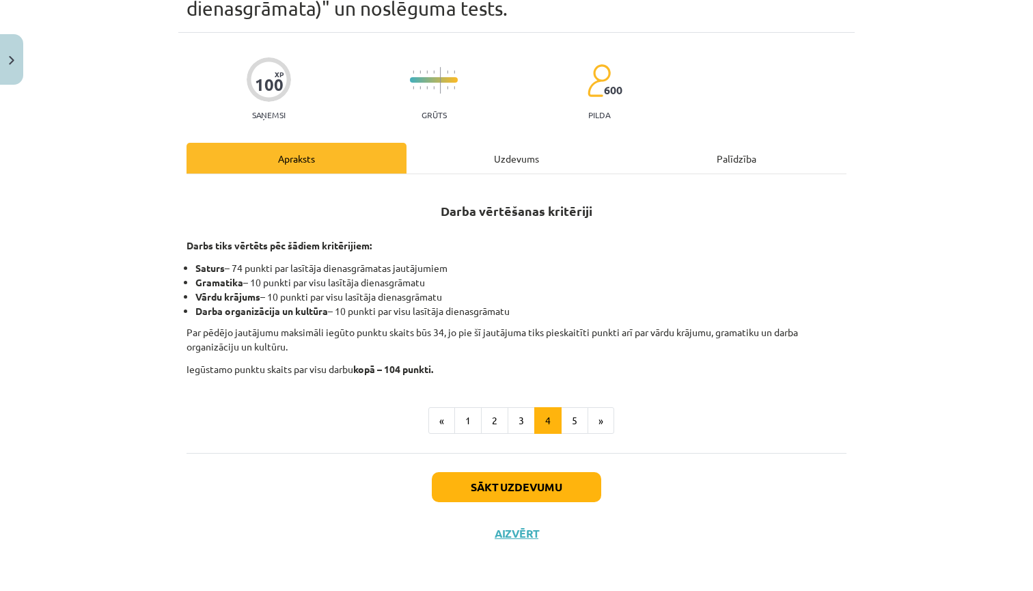
scroll to position [81, 0]
click at [519, 420] on button "3" at bounding box center [521, 420] width 27 height 27
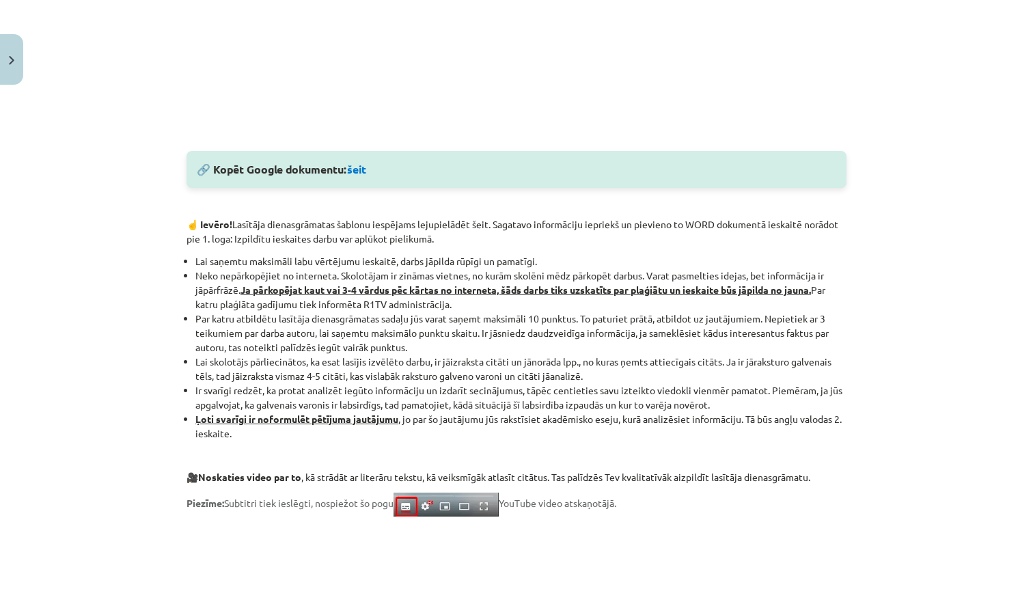
scroll to position [665, 0]
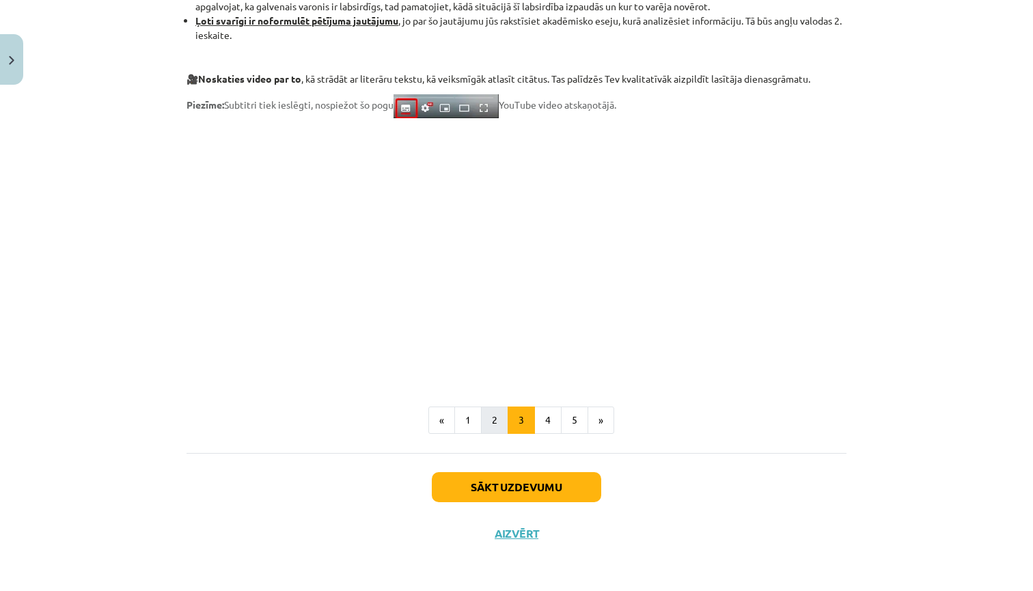
click at [500, 413] on button "2" at bounding box center [494, 420] width 27 height 27
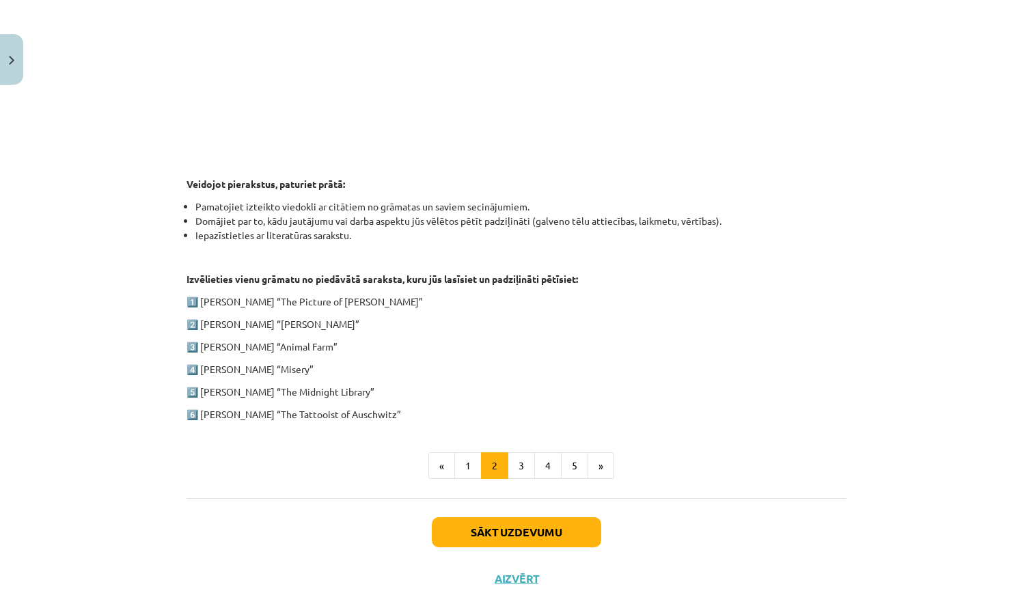
scroll to position [545, 0]
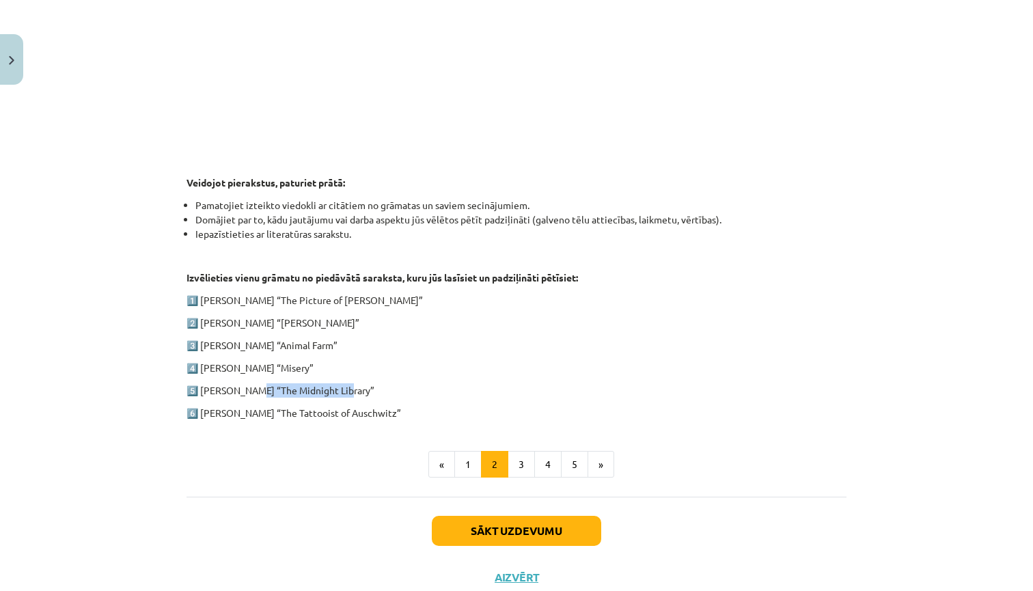
drag, startPoint x: 249, startPoint y: 388, endPoint x: 339, endPoint y: 392, distance: 89.7
click at [339, 392] on p "5️⃣ Matt Haig “The Midnight Library”" at bounding box center [517, 390] width 660 height 14
copy p "The Midnight Library"
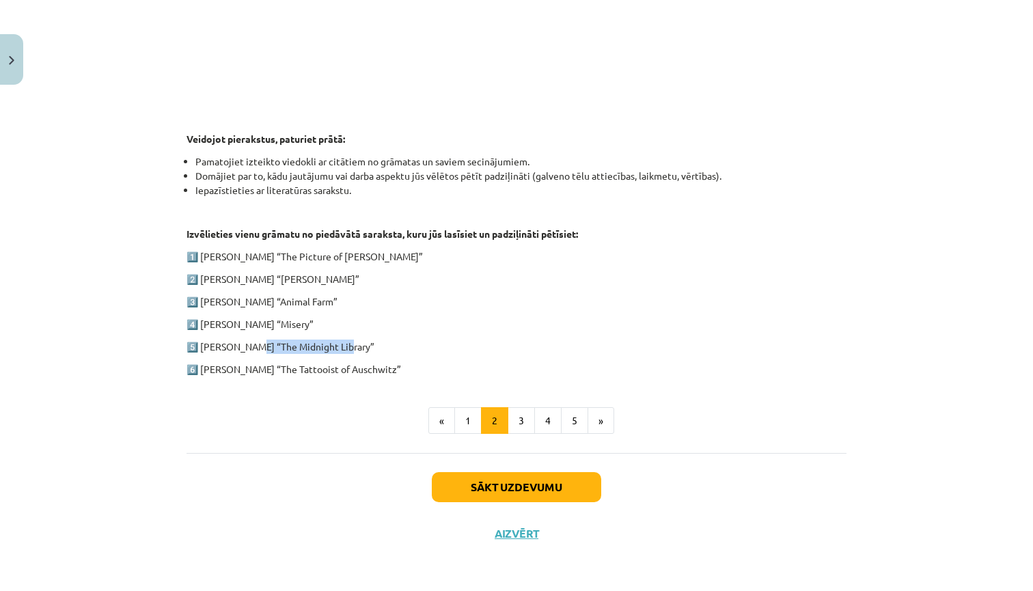
scroll to position [590, 0]
click at [473, 416] on button "1" at bounding box center [467, 420] width 27 height 27
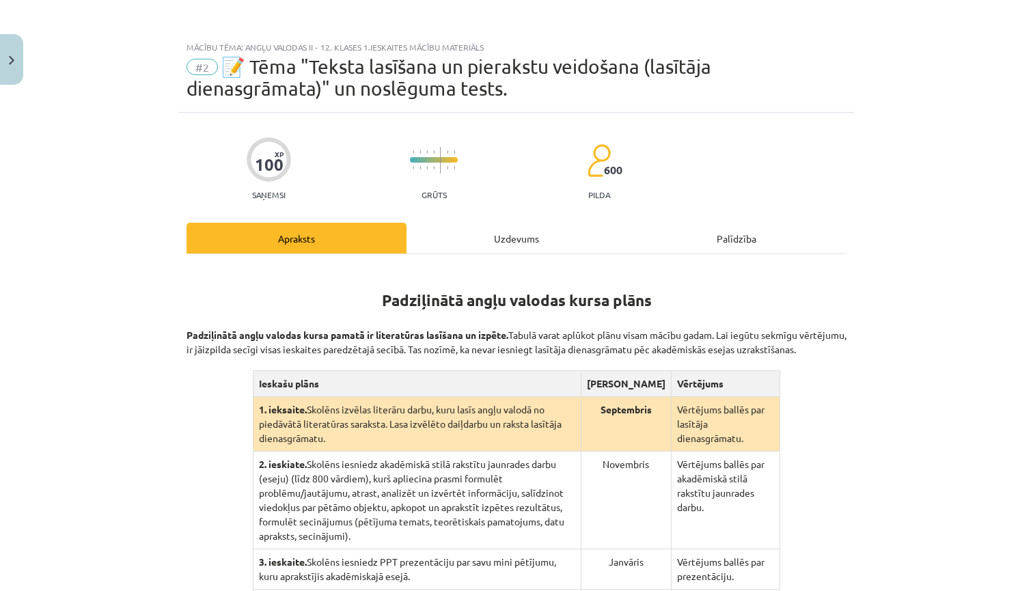
scroll to position [0, 0]
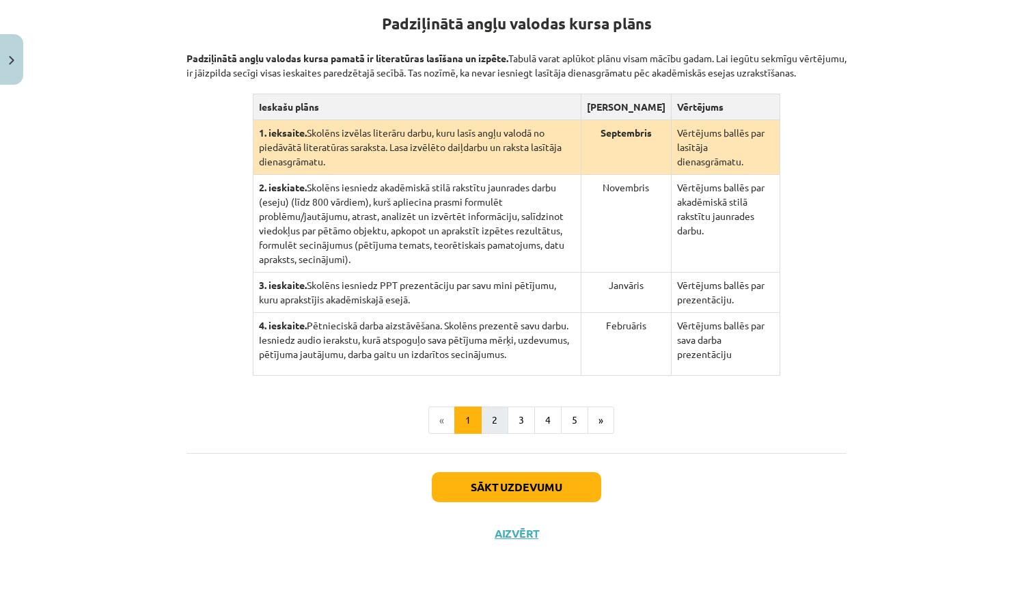
click at [499, 416] on button "2" at bounding box center [494, 420] width 27 height 27
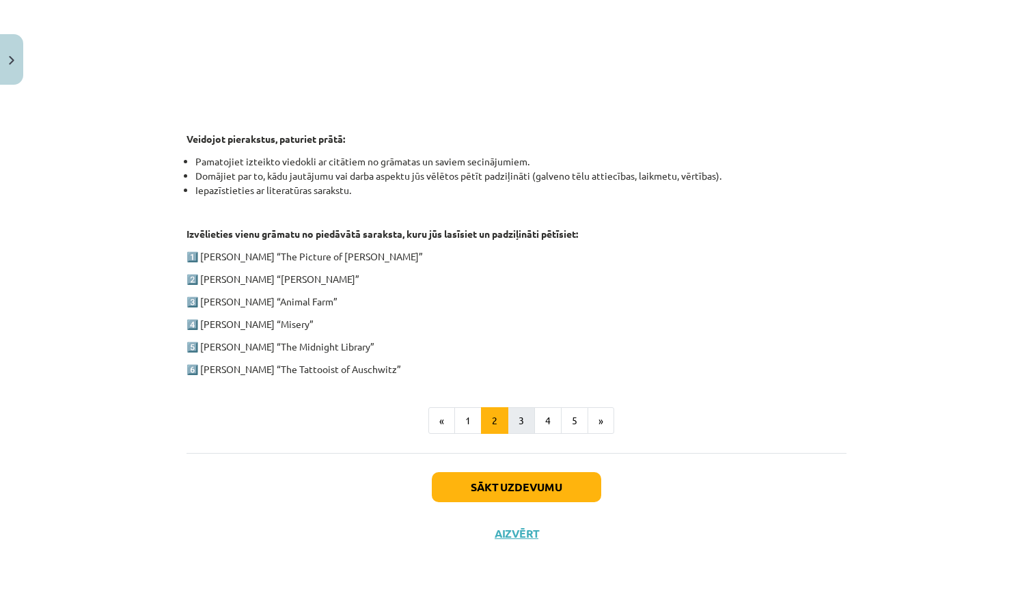
click at [525, 418] on button "3" at bounding box center [521, 420] width 27 height 27
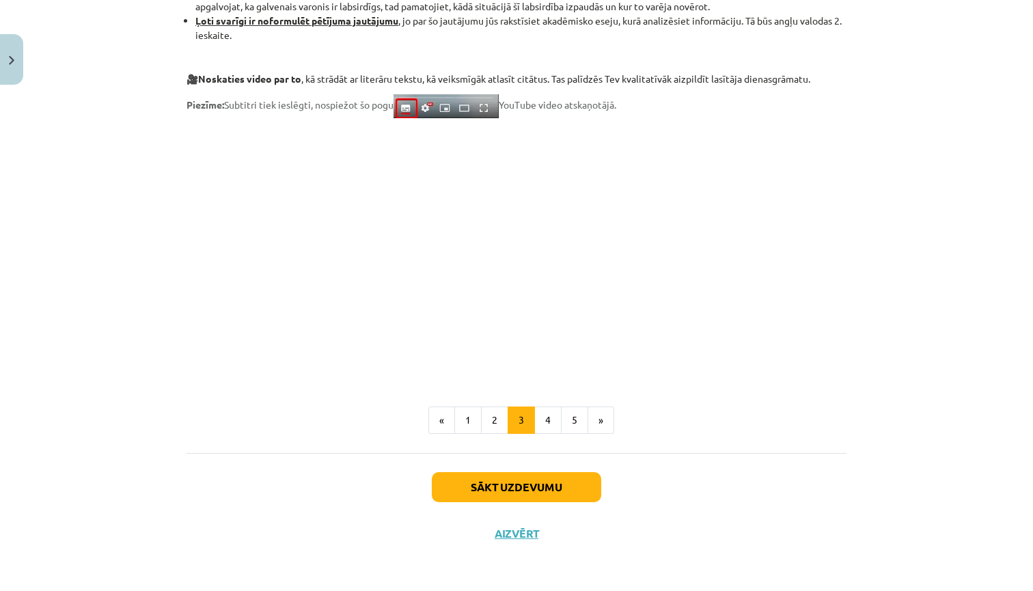
scroll to position [1055, 0]
click at [550, 416] on button "4" at bounding box center [547, 420] width 27 height 27
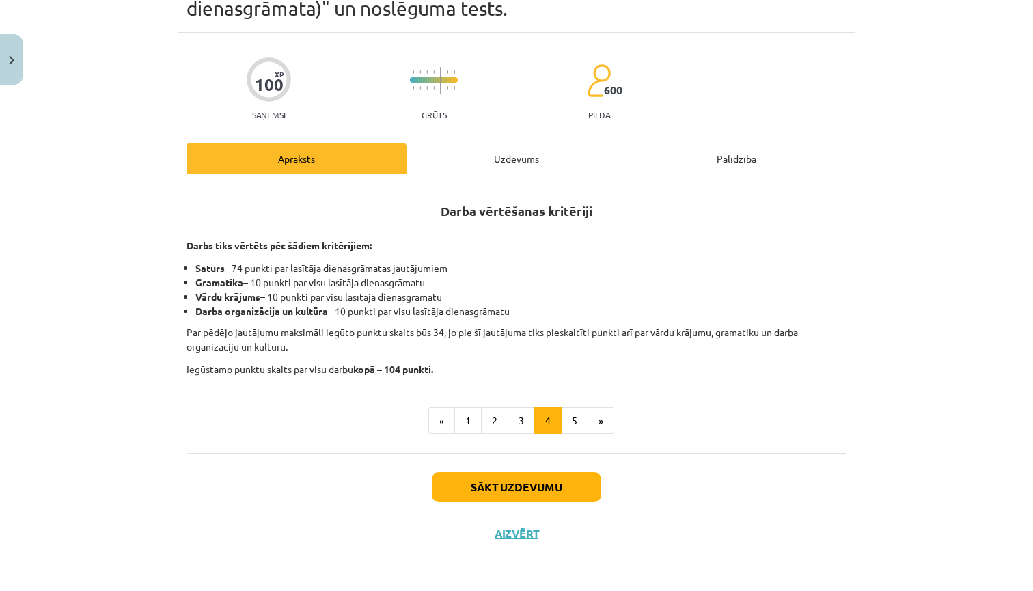
scroll to position [81, 0]
click at [574, 420] on button "5" at bounding box center [574, 420] width 27 height 27
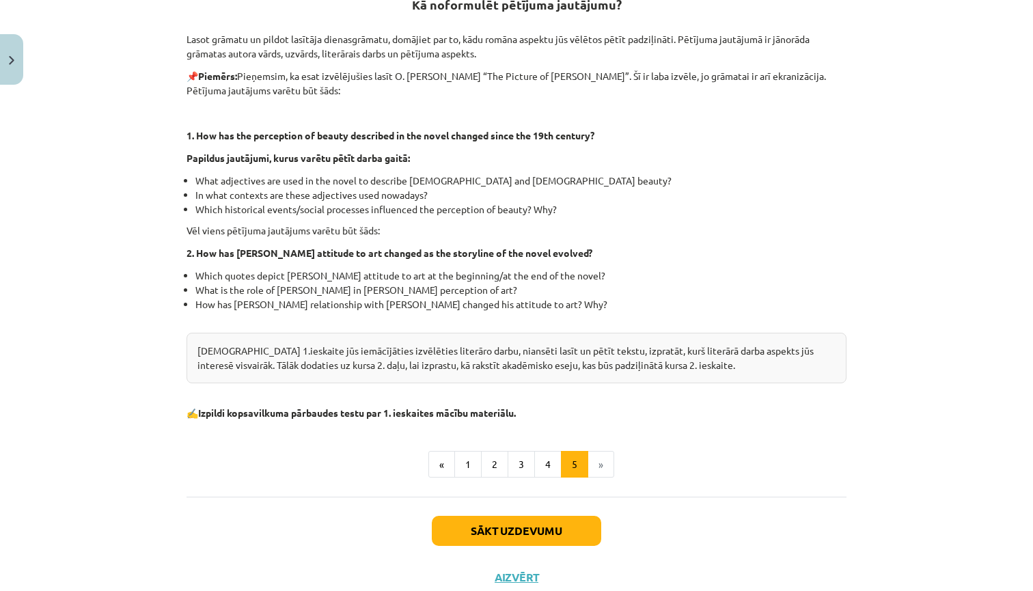
scroll to position [310, 0]
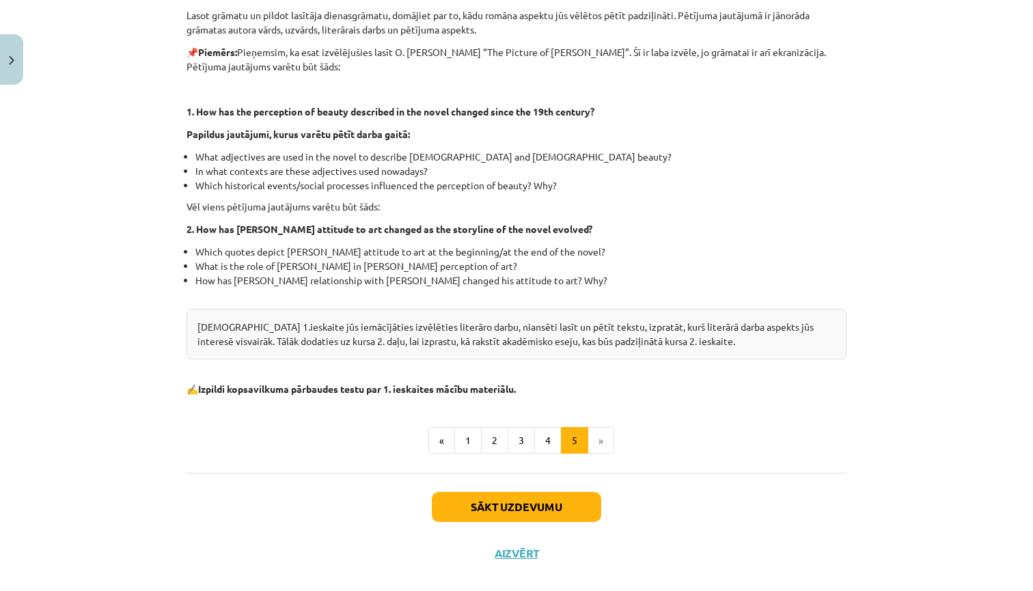
click at [541, 500] on button "Sākt uzdevumu" at bounding box center [516, 507] width 169 height 30
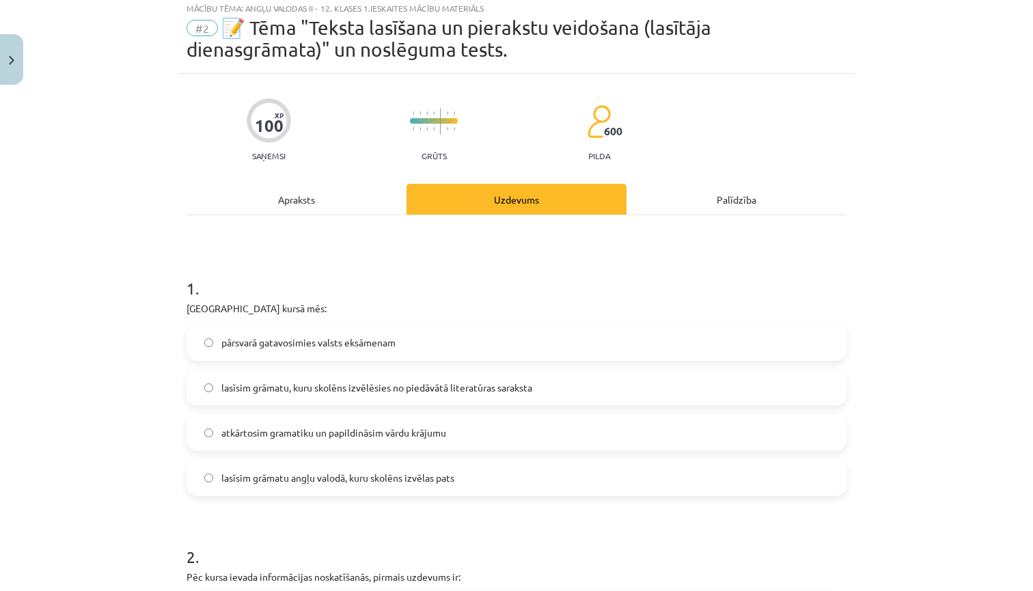
scroll to position [34, 0]
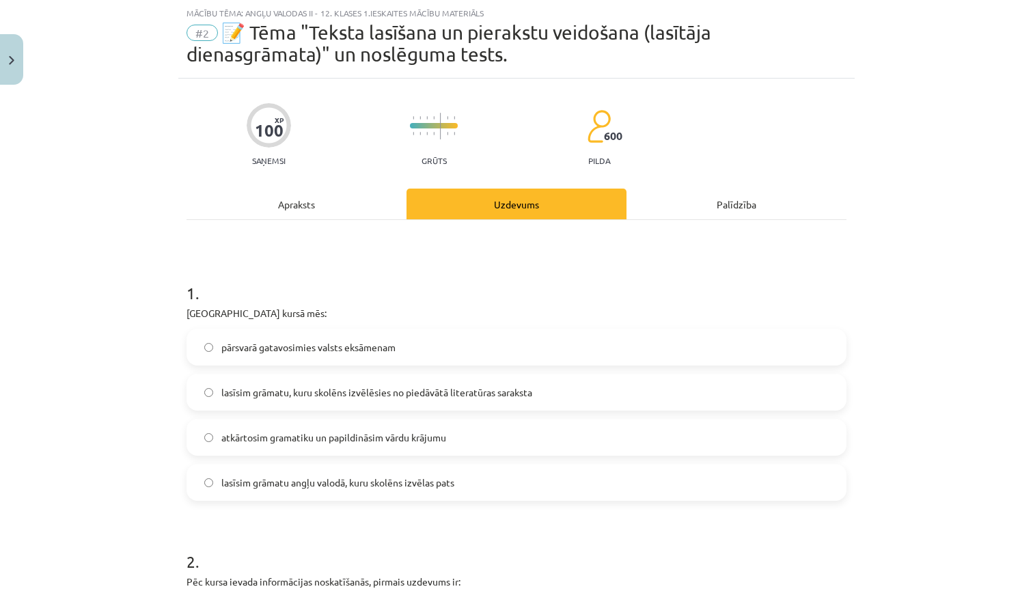
click at [245, 388] on span "lasīsim grāmatu, kuru skolēns izvēlēsies no piedāvātā literatūras saraksta" at bounding box center [376, 392] width 311 height 14
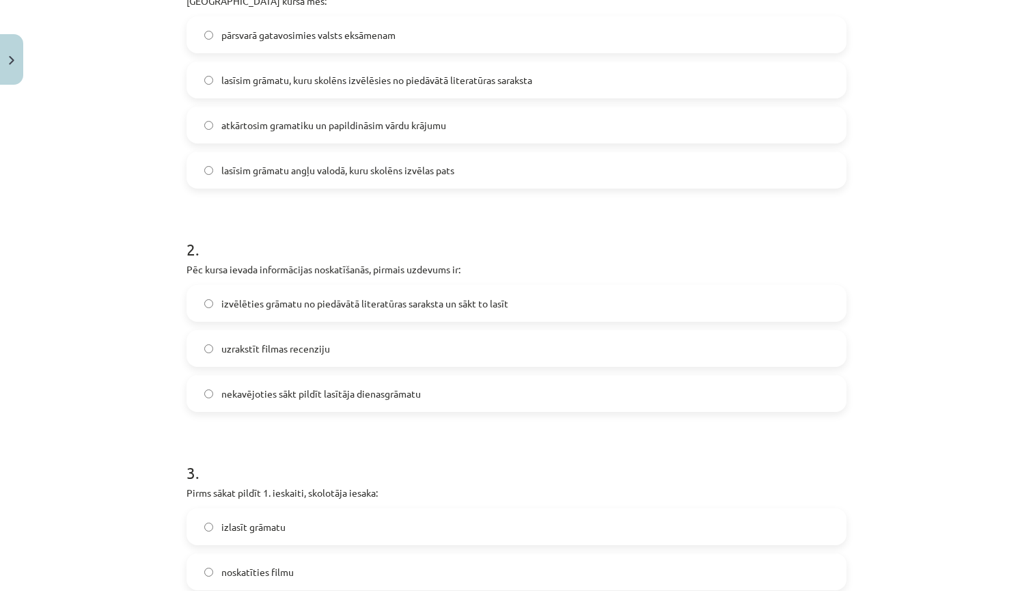
scroll to position [351, 0]
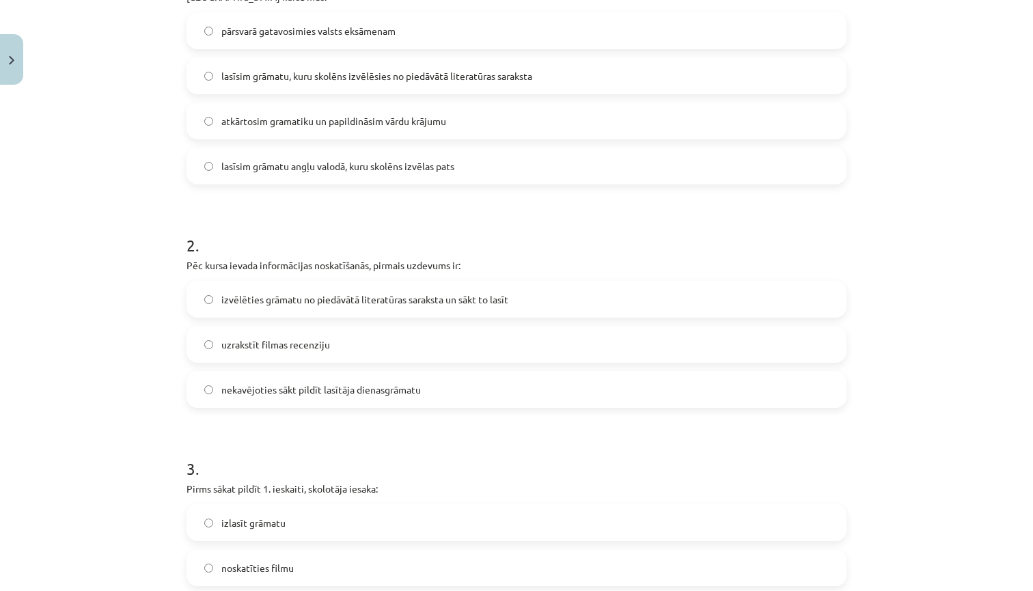
click at [278, 304] on span "izvēlēties grāmatu no piedāvātā literatūras saraksta un sākt to lasīt" at bounding box center [364, 300] width 287 height 14
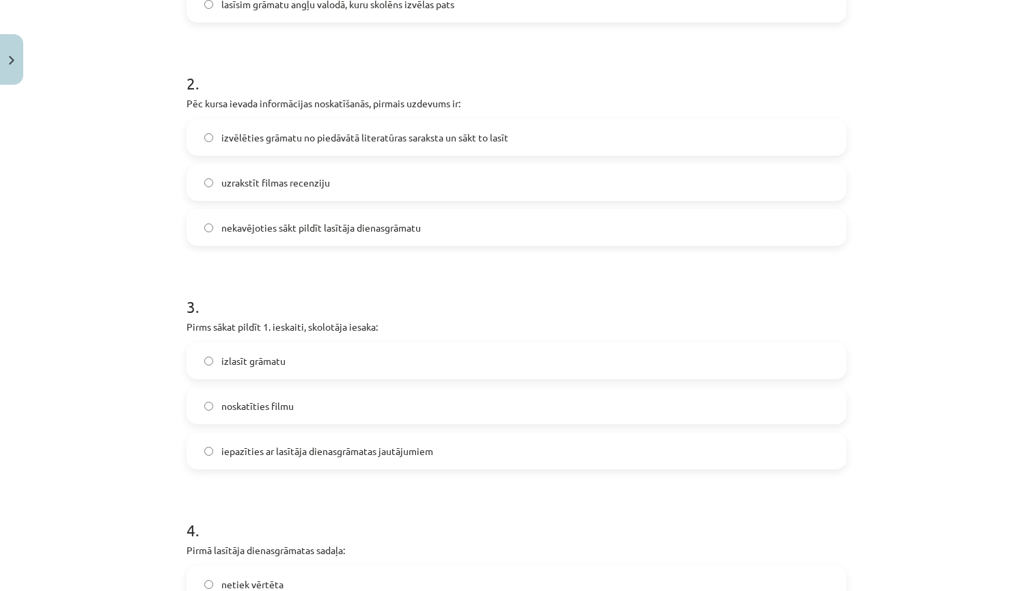
scroll to position [512, 0]
click at [264, 459] on span "iepazīties ar lasītāja dienasgrāmatas jautājumiem" at bounding box center [327, 452] width 212 height 14
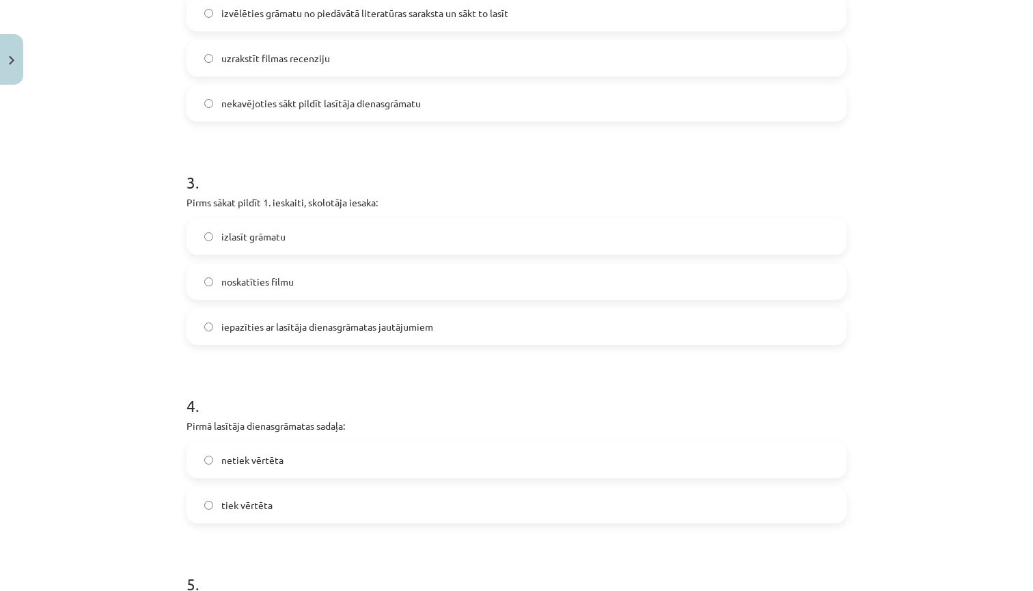
scroll to position [654, 0]
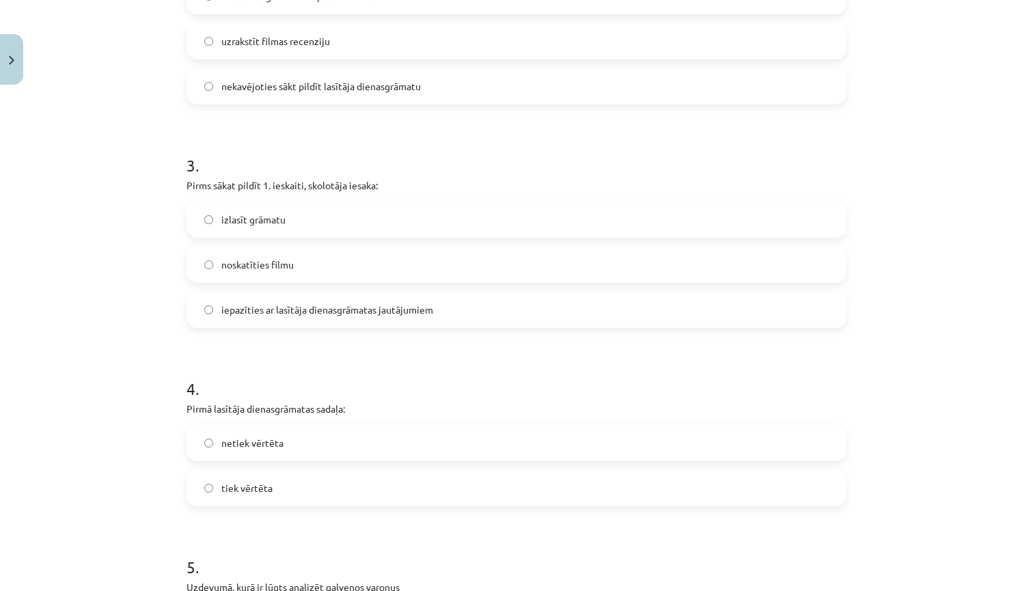
click at [284, 486] on label "tiek vērtēta" at bounding box center [516, 488] width 657 height 34
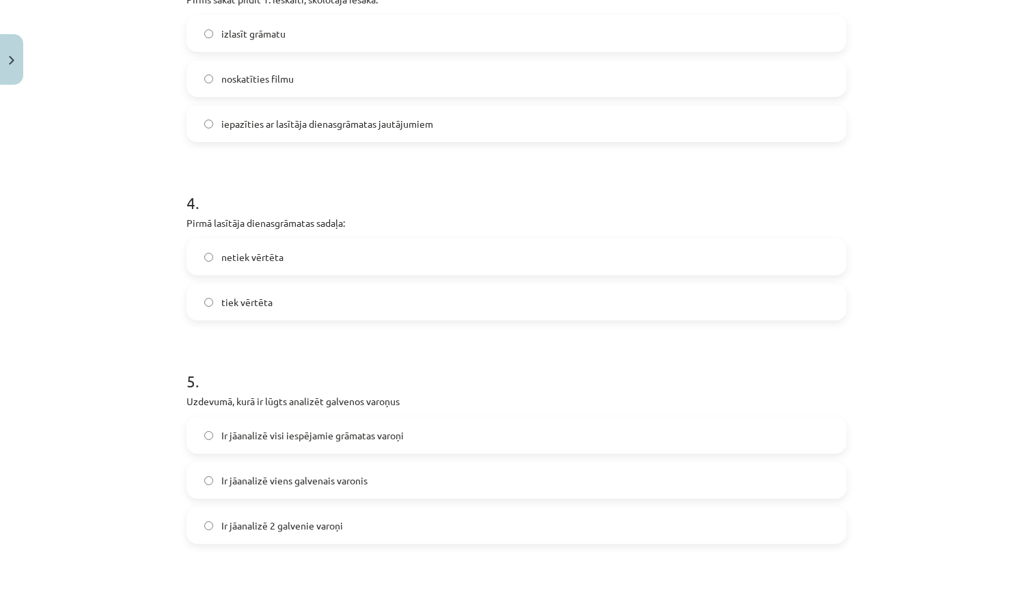
scroll to position [841, 0]
click at [284, 439] on span "Ir jāanalizē visi iespējamie grāmatas varoņi" at bounding box center [312, 434] width 182 height 14
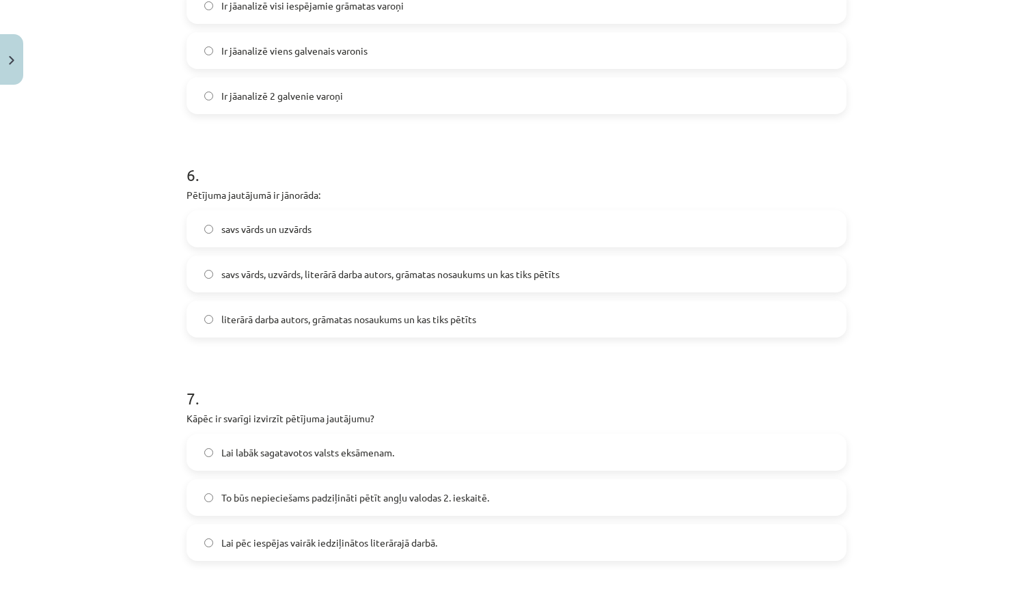
scroll to position [1271, 0]
click at [320, 323] on span "literārā darba autors, grāmatas nosaukums un kas tiks pētīts" at bounding box center [348, 318] width 255 height 14
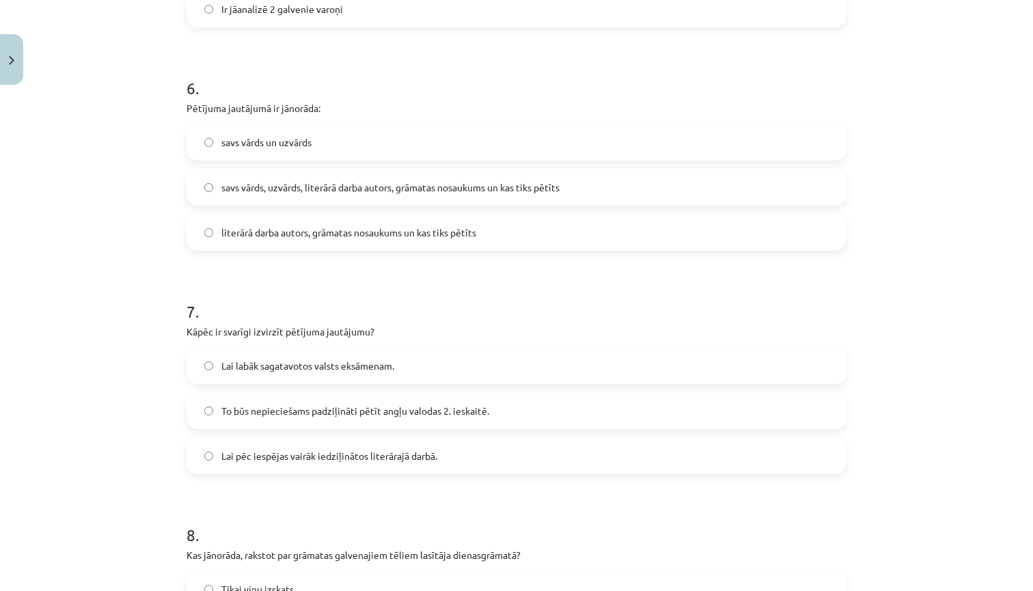
scroll to position [1356, 0]
click at [364, 187] on span "savs vārds, uzvārds, literārā darba autors, grāmatas nosaukums un kas tiks pētī…" at bounding box center [390, 188] width 338 height 14
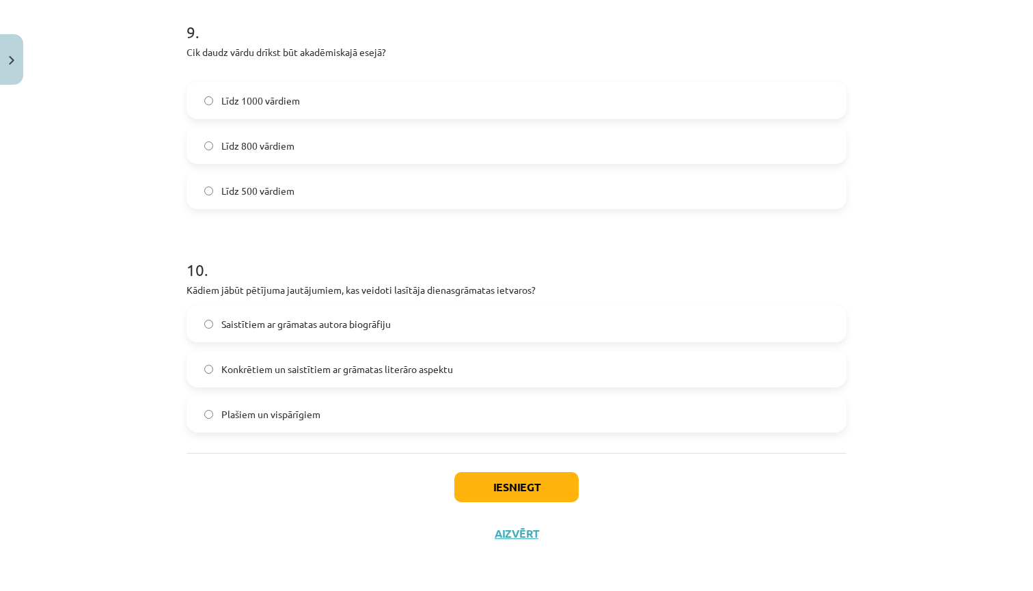
scroll to position [2085, 0]
click at [226, 323] on span "Saistītiem ar grāmatas autora biogrāfiju" at bounding box center [305, 324] width 169 height 14
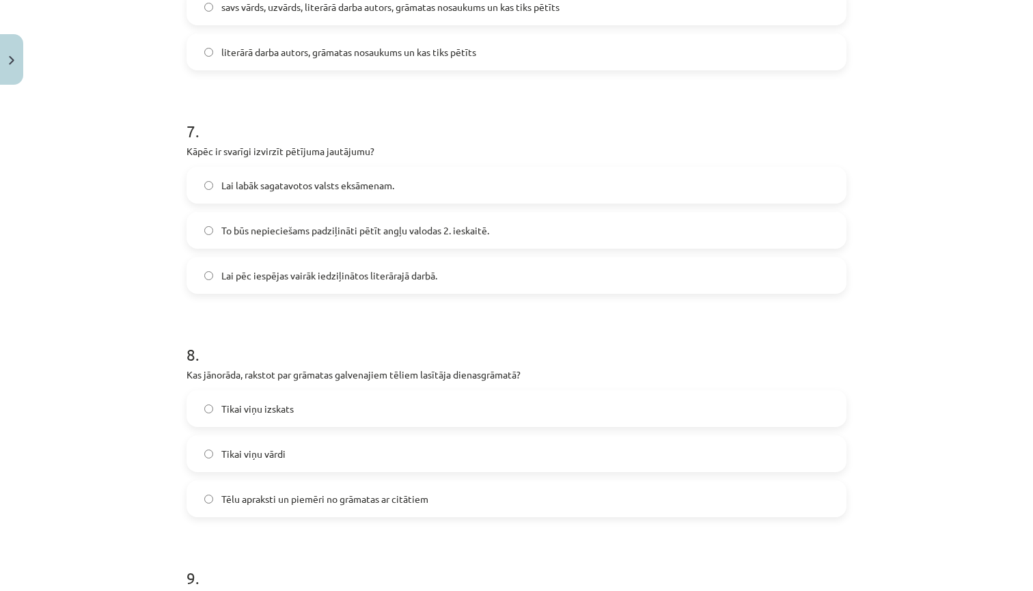
scroll to position [1560, 0]
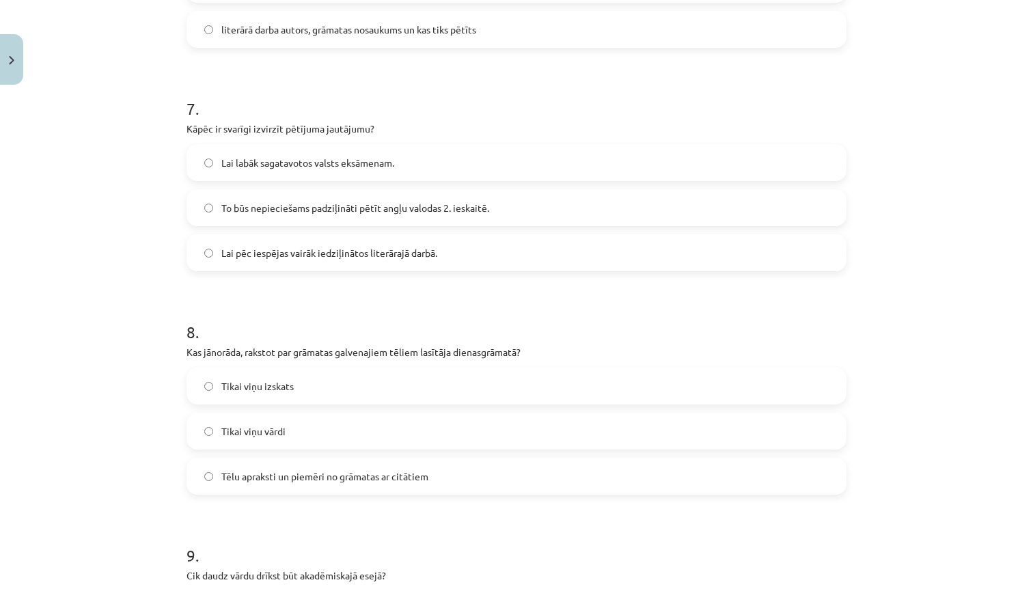
click at [198, 475] on label "Tēlu apraksti un piemēri no grāmatas ar citātiem" at bounding box center [516, 476] width 657 height 34
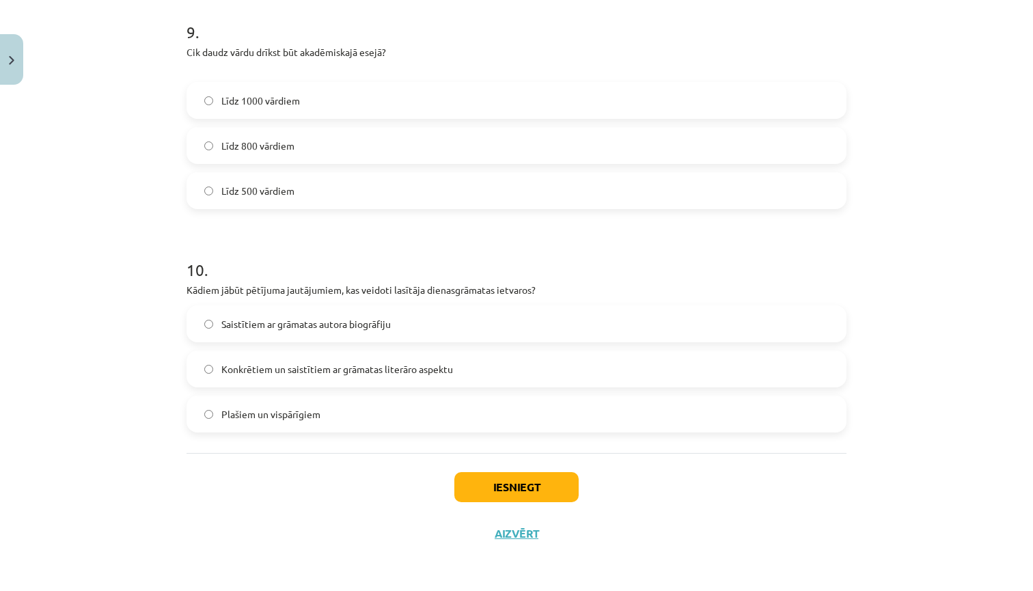
scroll to position [2085, 0]
click at [203, 141] on label "Līdz 800 vārdiem" at bounding box center [516, 145] width 657 height 34
click at [506, 481] on button "Iesniegt" at bounding box center [516, 487] width 124 height 30
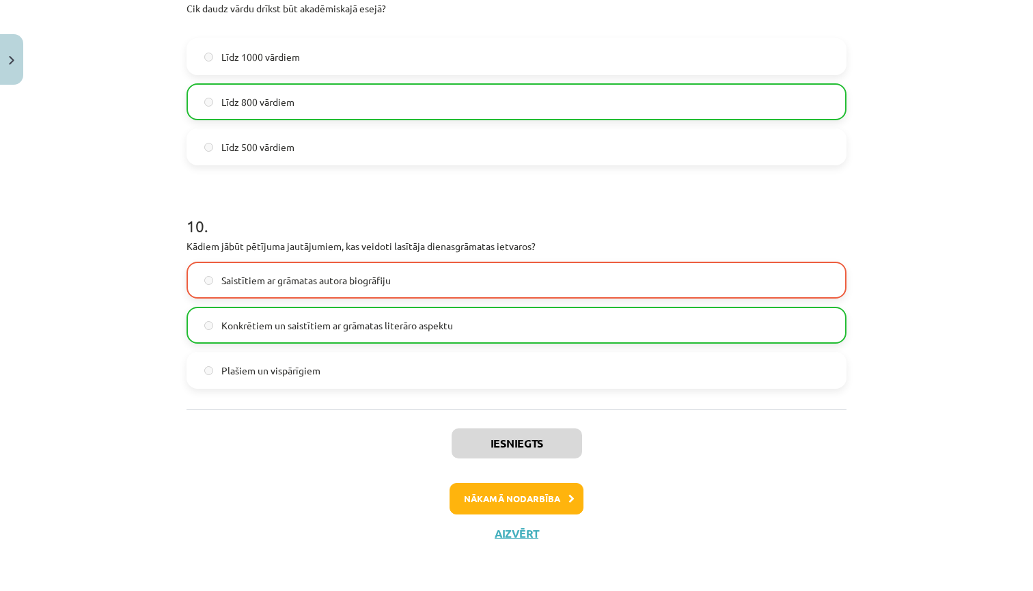
scroll to position [2128, 0]
click at [549, 498] on button "Nākamā nodarbība" at bounding box center [517, 498] width 134 height 31
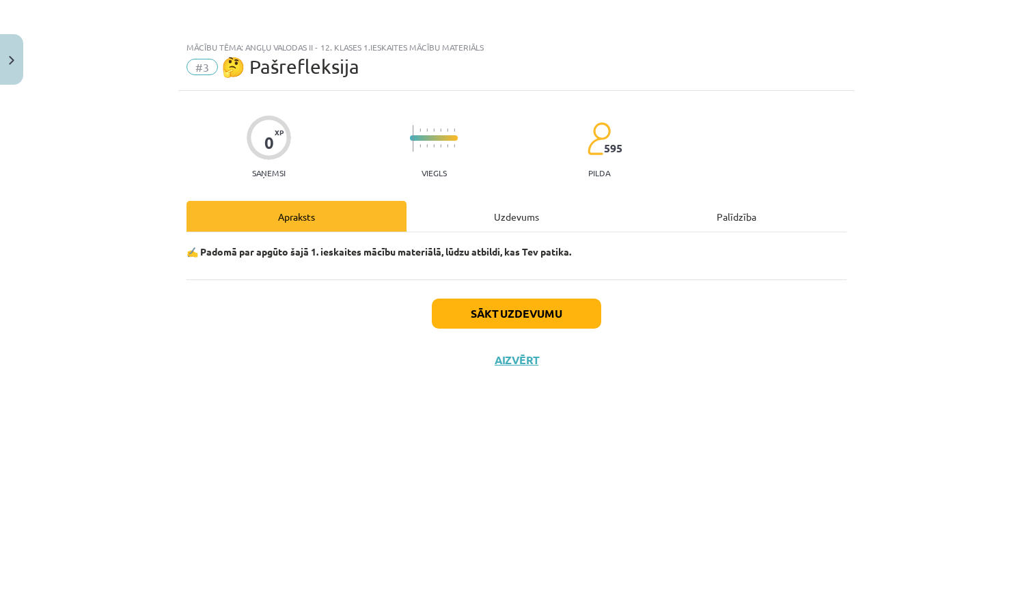
click at [552, 316] on button "Sākt uzdevumu" at bounding box center [516, 314] width 169 height 30
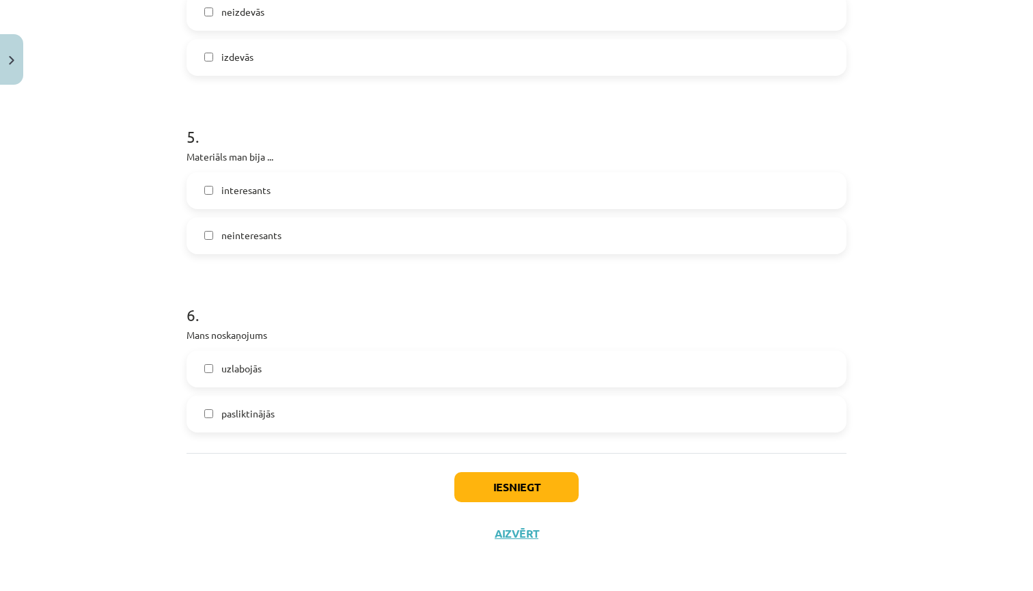
scroll to position [1115, 0]
click at [512, 531] on button "Aizvērt" at bounding box center [517, 534] width 52 height 14
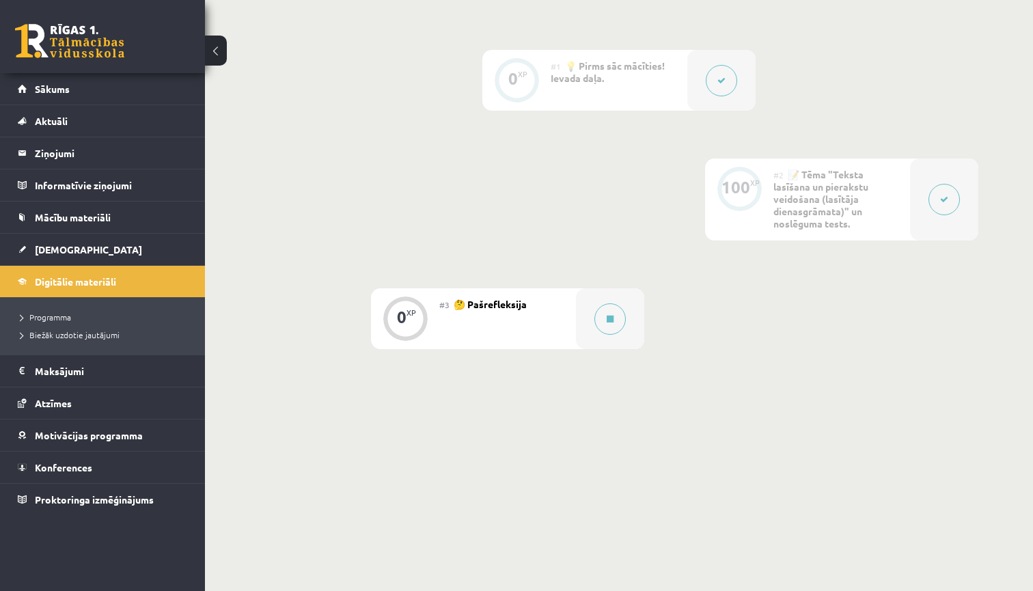
scroll to position [335, 0]
click at [582, 318] on div at bounding box center [610, 319] width 68 height 61
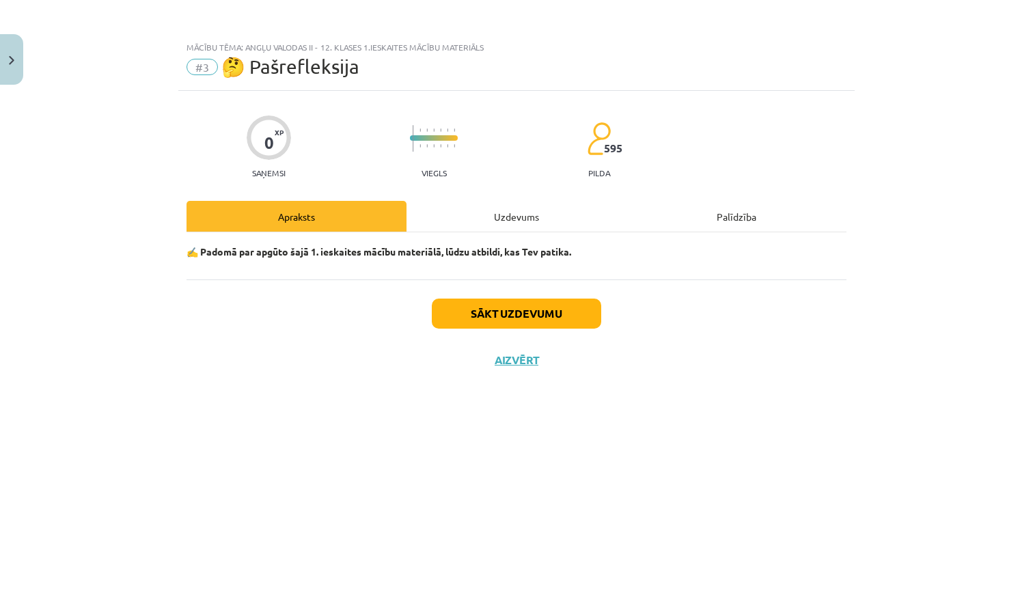
click at [484, 221] on div "Uzdevums" at bounding box center [517, 216] width 220 height 31
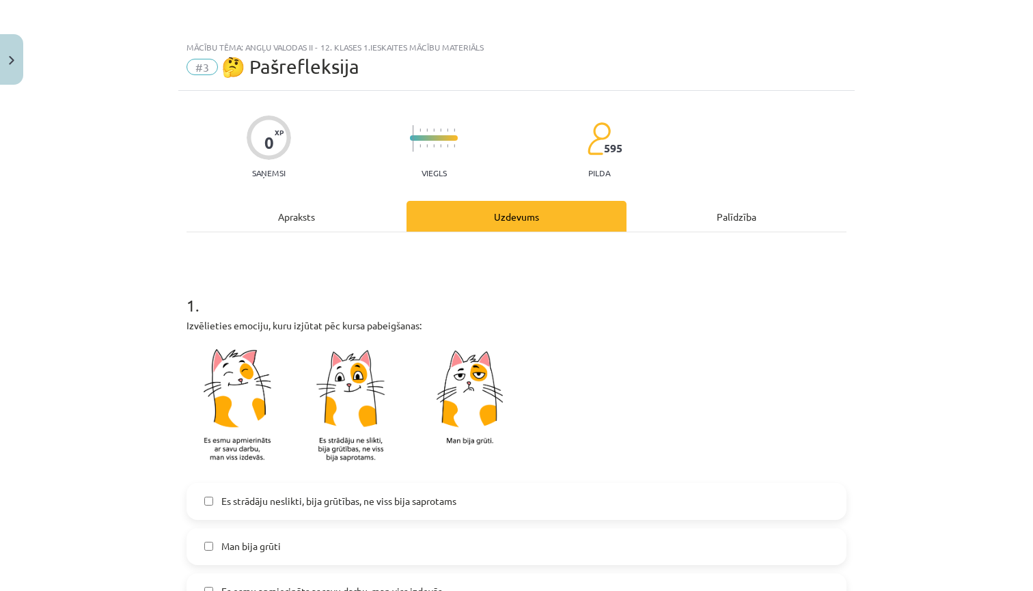
click at [714, 217] on div "Palīdzība" at bounding box center [737, 216] width 220 height 31
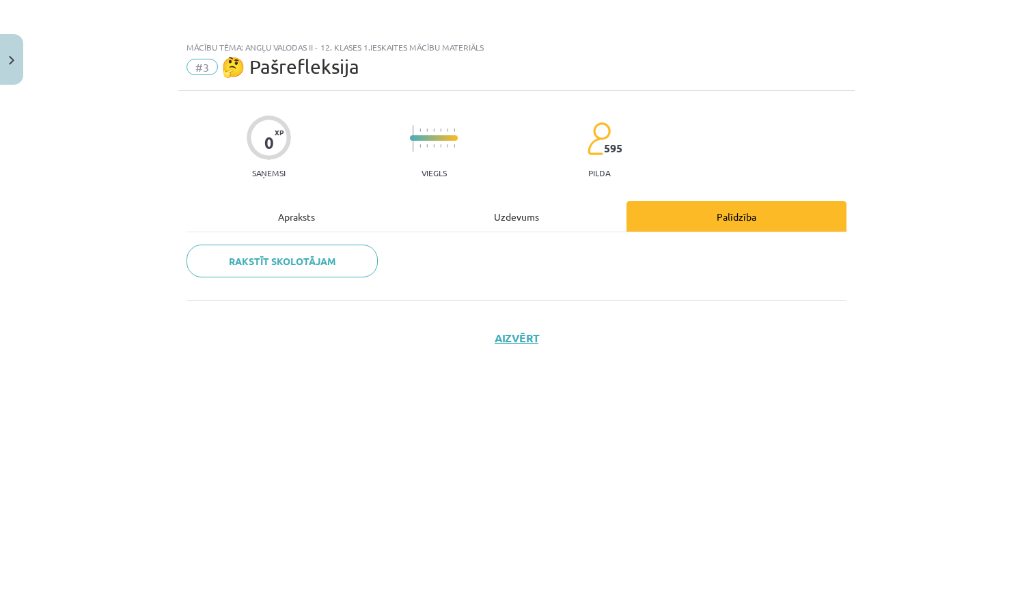
click at [303, 215] on div "Apraksts" at bounding box center [297, 216] width 220 height 31
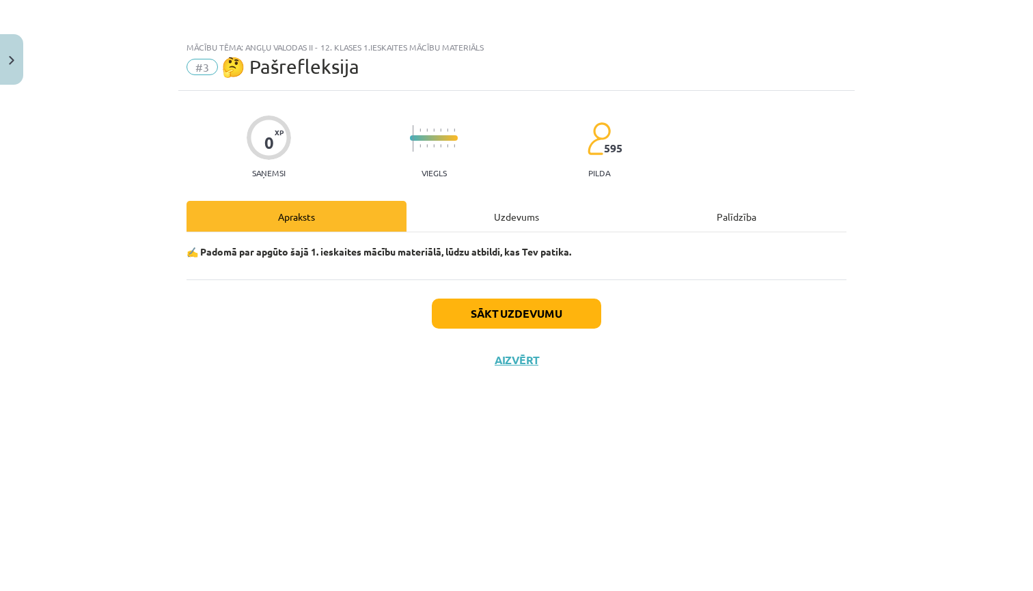
click at [483, 219] on div "Uzdevums" at bounding box center [517, 216] width 220 height 31
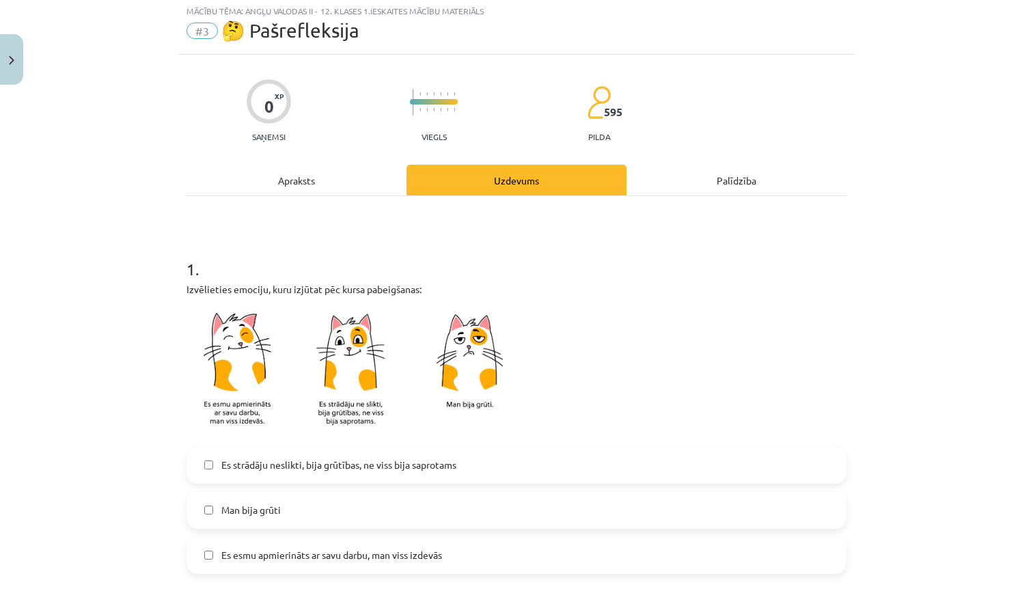
scroll to position [27, 0]
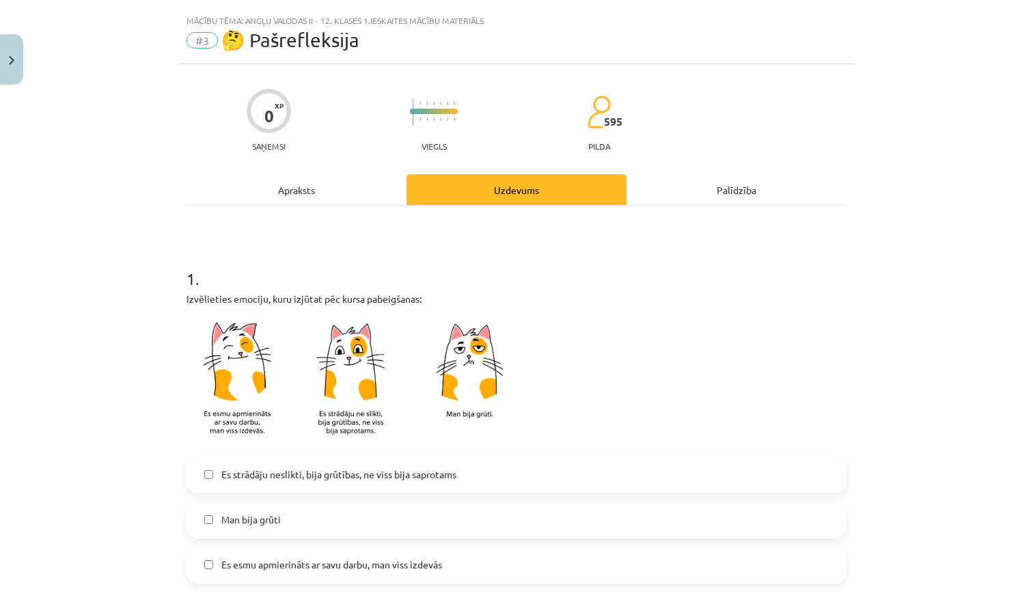
click at [325, 196] on div "Apraksts" at bounding box center [297, 189] width 220 height 31
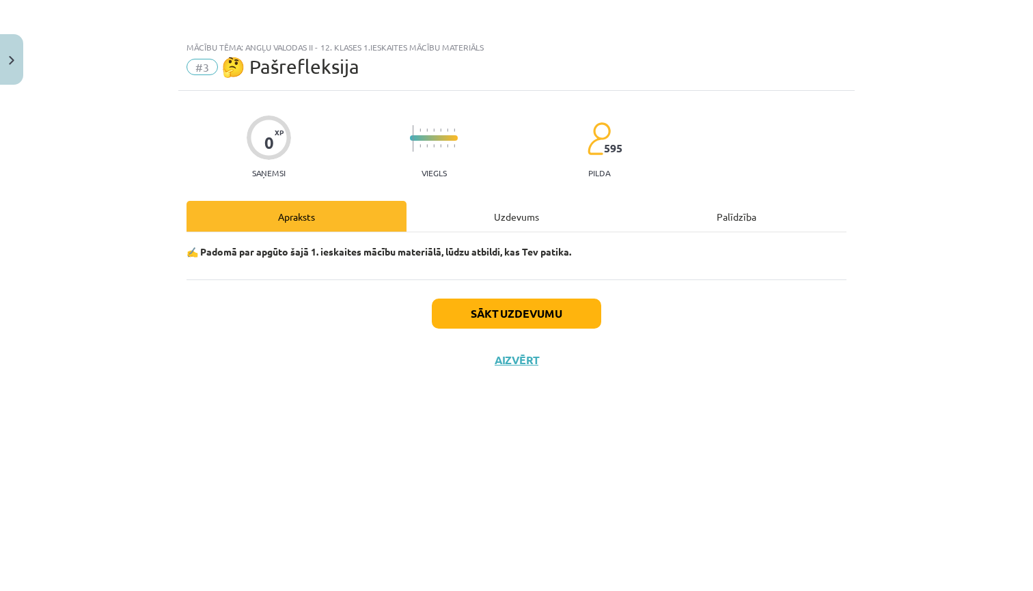
scroll to position [0, 0]
click at [519, 362] on button "Aizvērt" at bounding box center [517, 360] width 52 height 14
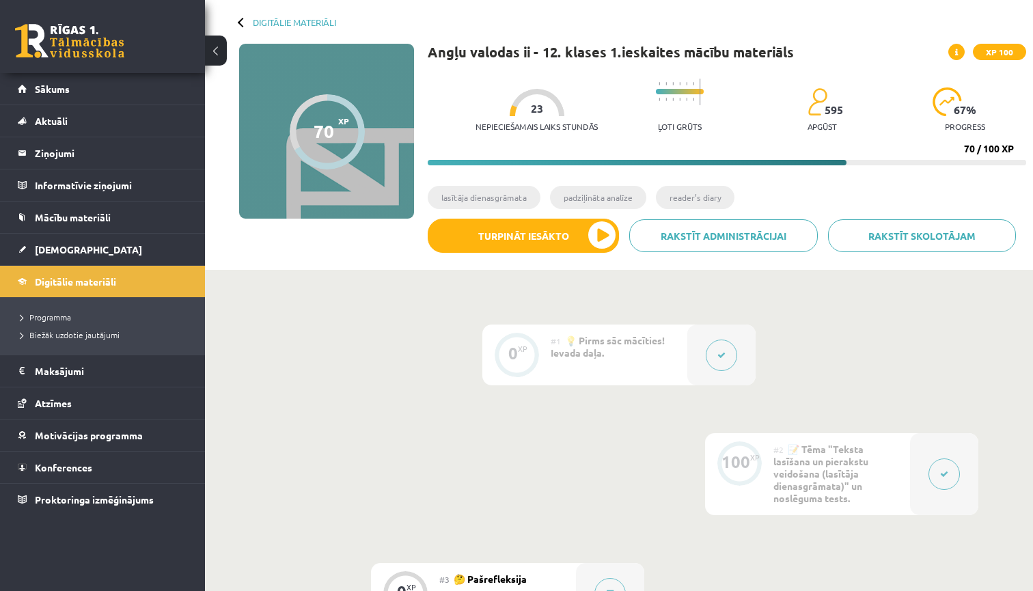
scroll to position [59, 0]
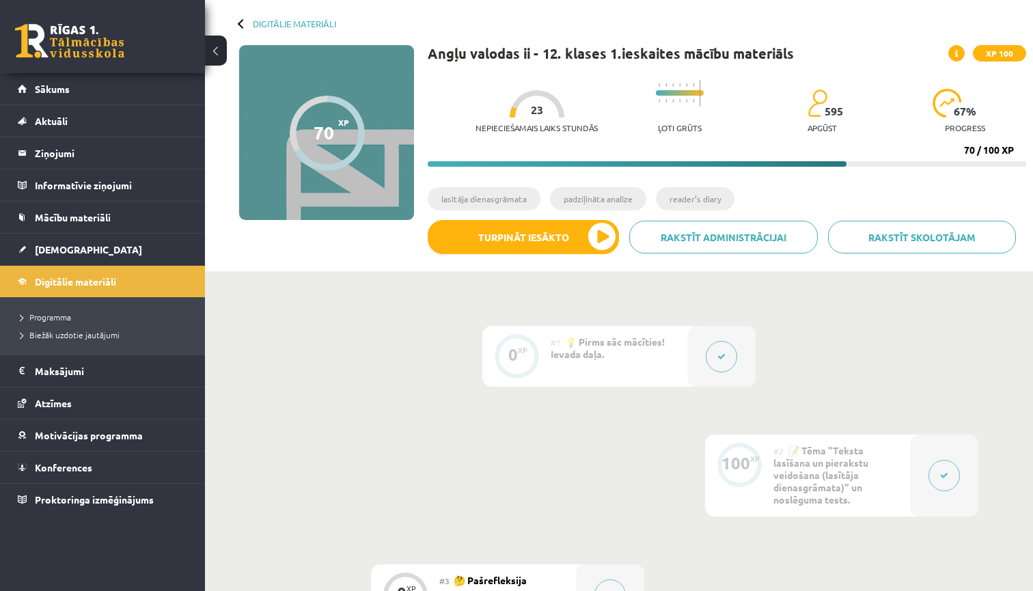
click at [705, 349] on div at bounding box center [722, 356] width 68 height 61
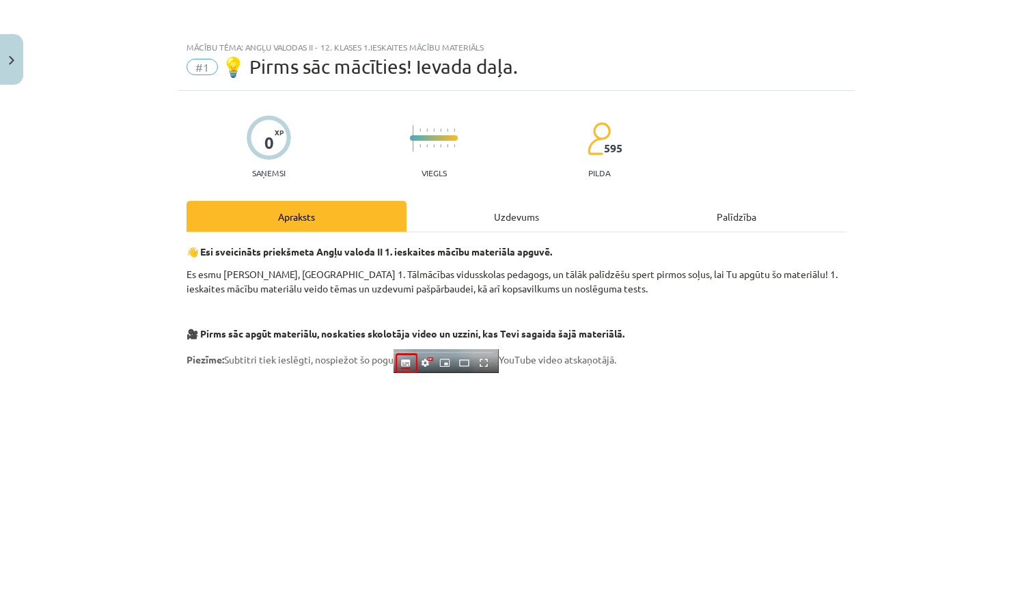
scroll to position [0, 0]
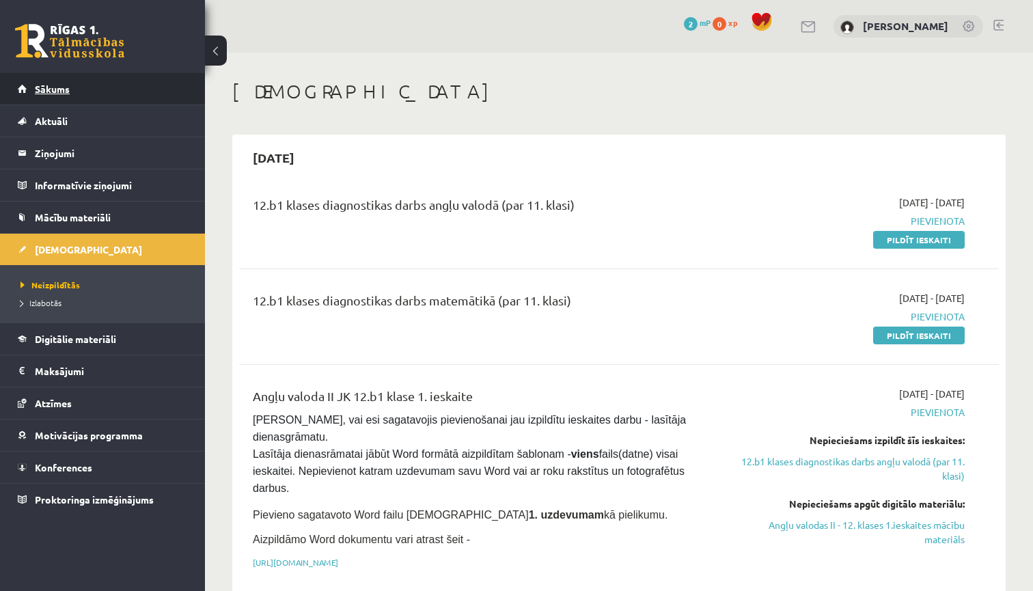
click at [132, 93] on link "Sākums" at bounding box center [103, 88] width 170 height 31
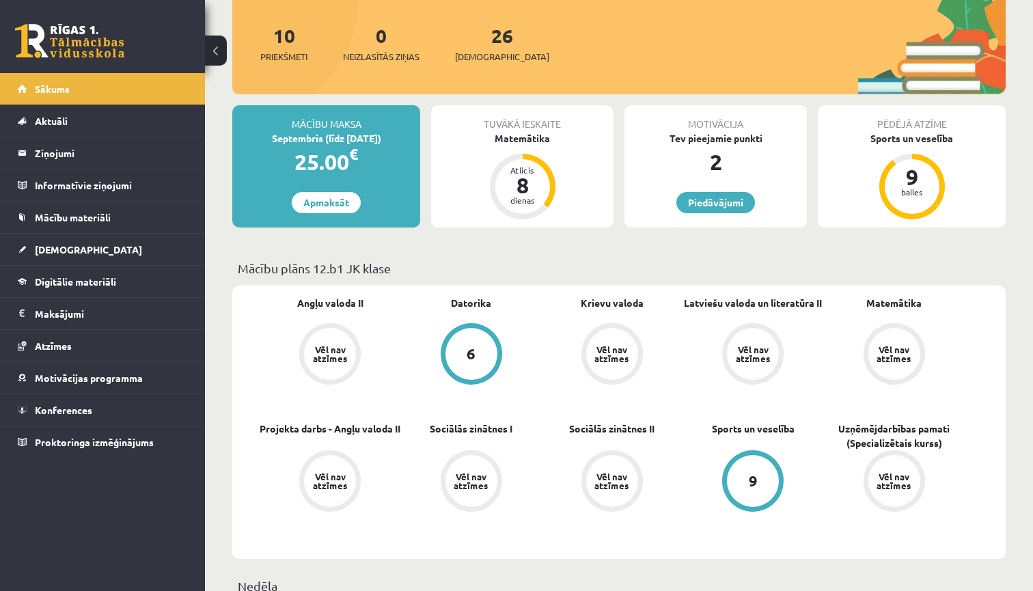
scroll to position [169, 0]
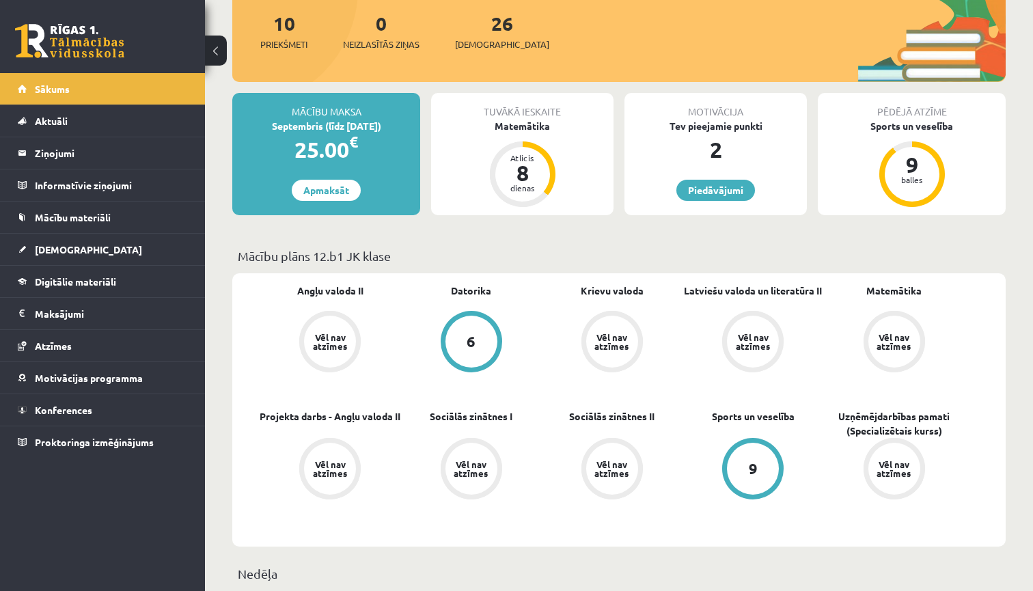
click at [342, 351] on div "Vēl nav atzīmes" at bounding box center [330, 342] width 52 height 52
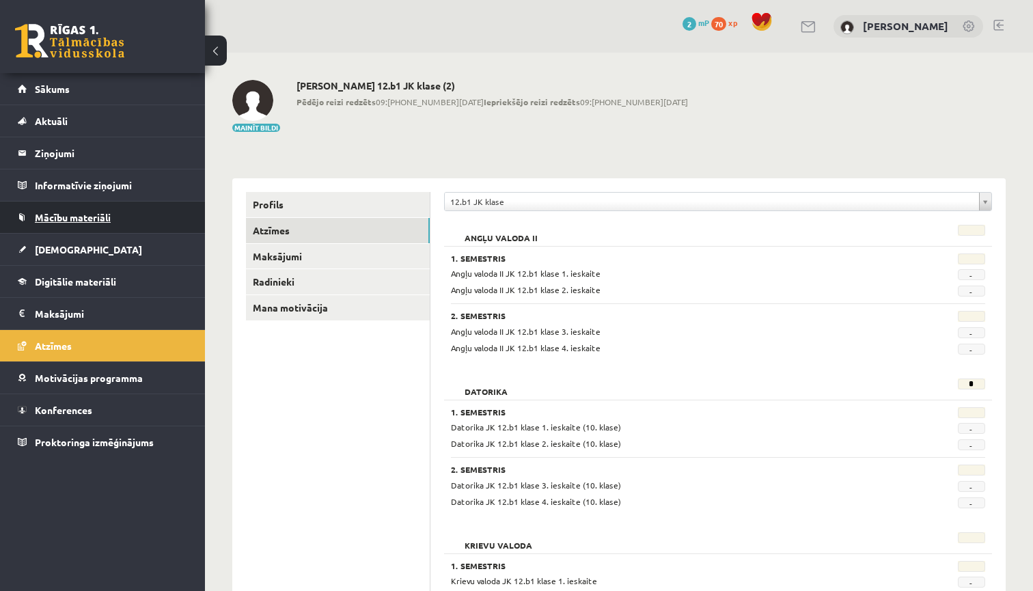
click at [98, 221] on span "Mācību materiāli" at bounding box center [73, 217] width 76 height 12
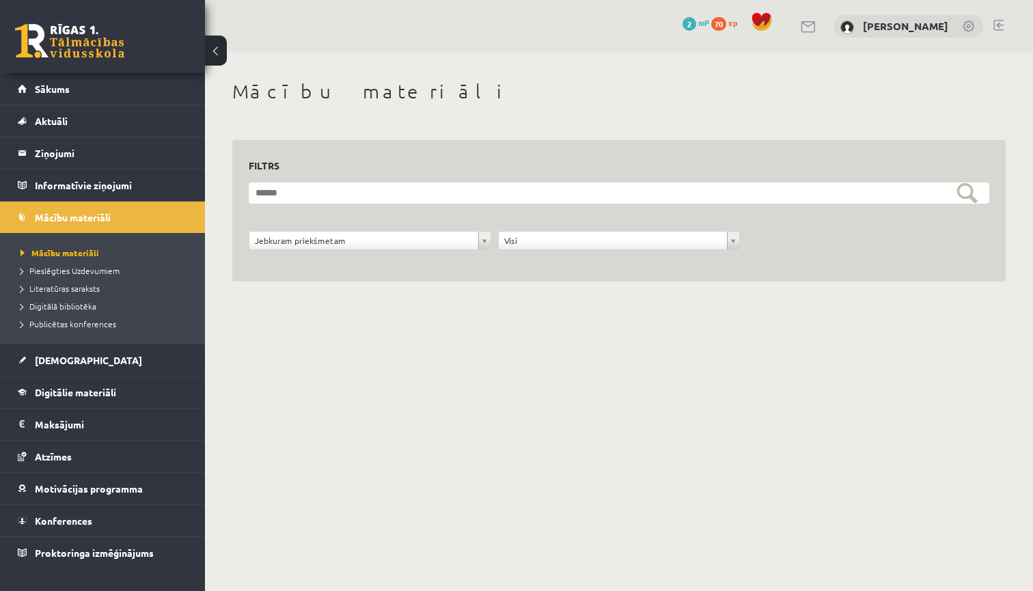
click at [694, 31] on div "0 Dāvanas 2 mP 70 xp" at bounding box center [730, 24] width 95 height 24
click at [694, 22] on span "2" at bounding box center [690, 24] width 14 height 14
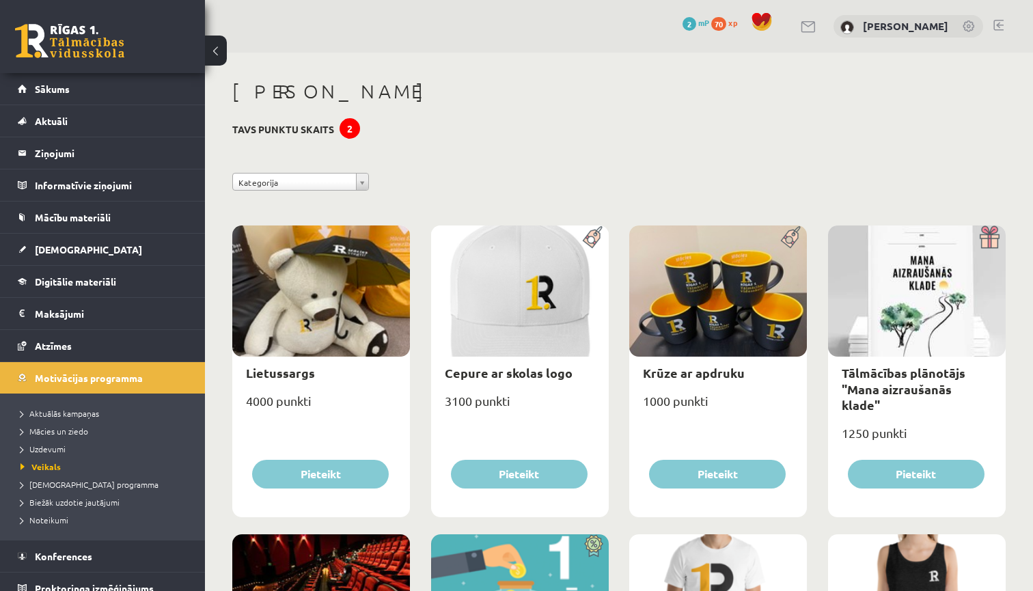
click at [720, 22] on span "70" at bounding box center [718, 24] width 15 height 14
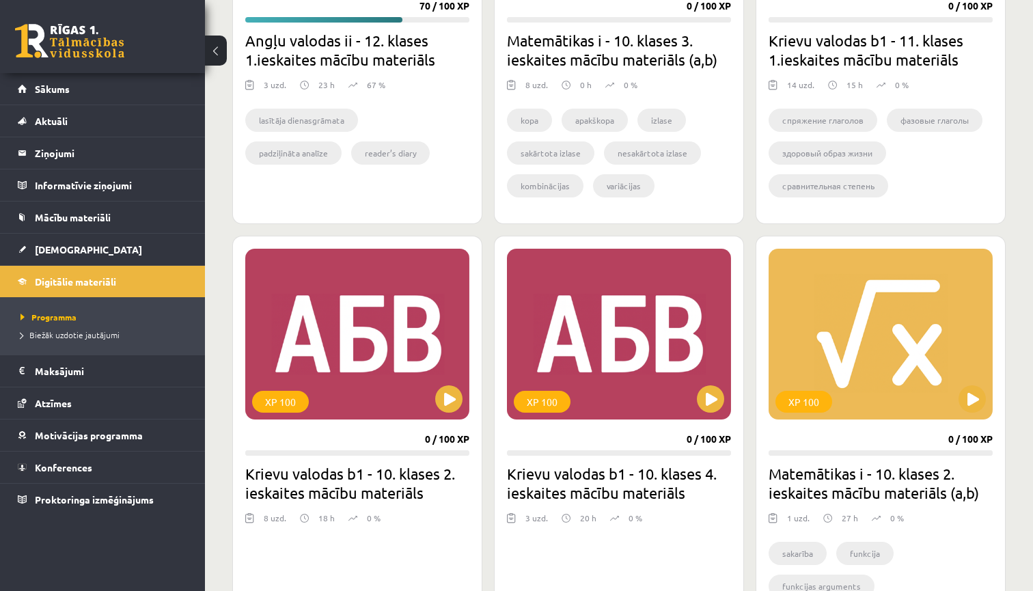
scroll to position [1887, 0]
click at [116, 81] on link "Sākums" at bounding box center [103, 88] width 170 height 31
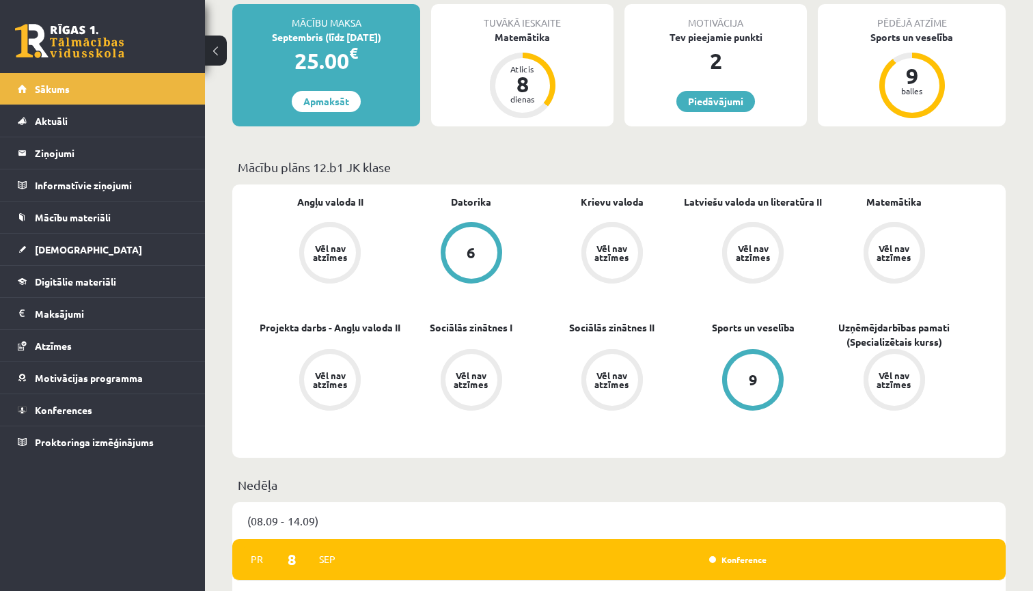
scroll to position [180, 0]
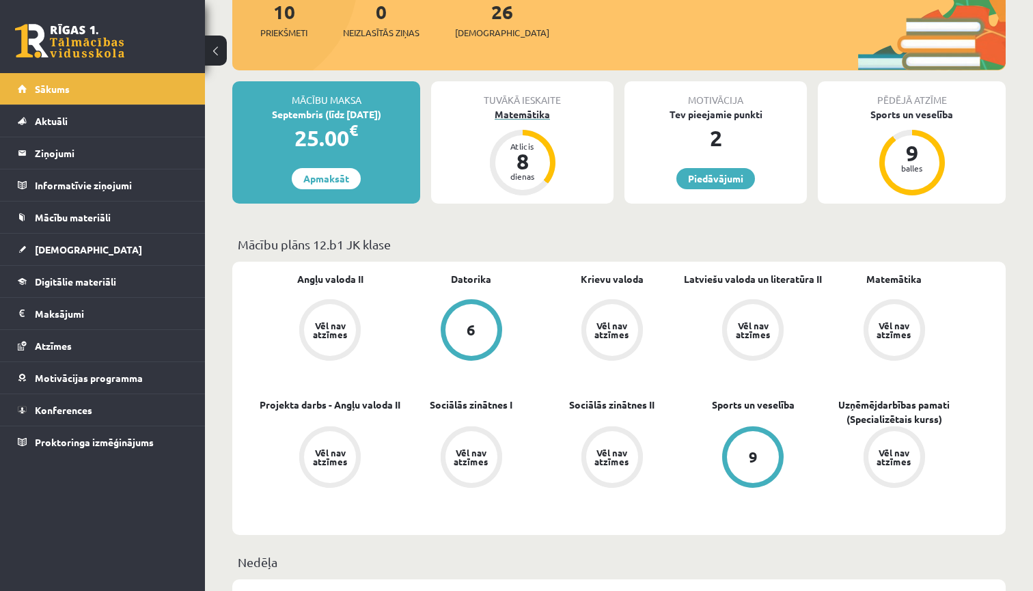
click at [515, 116] on div "Matemātika" at bounding box center [522, 114] width 182 height 14
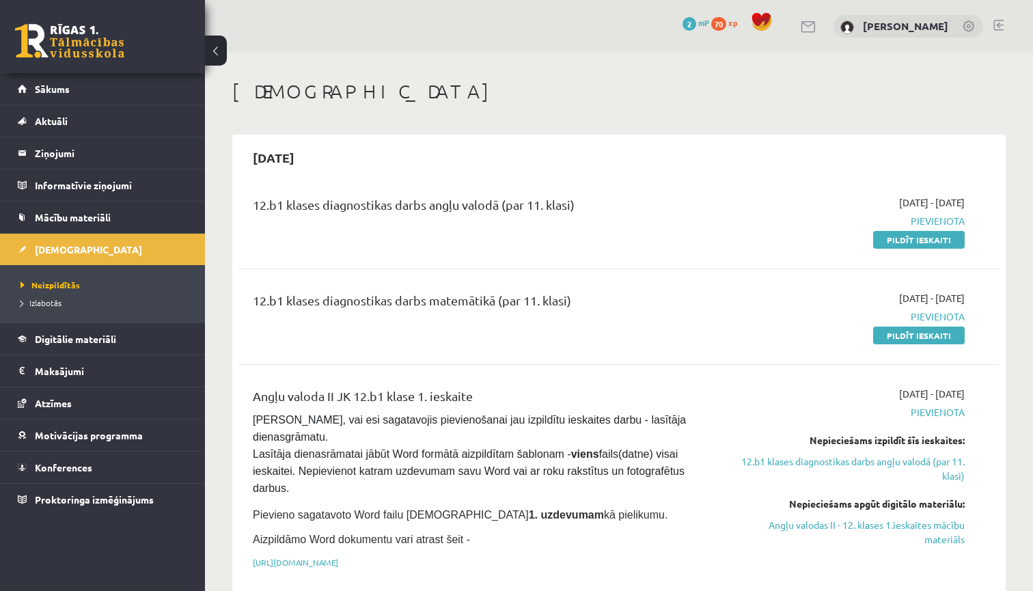
click at [927, 412] on span "Pievienota" at bounding box center [853, 412] width 223 height 14
click at [945, 411] on span "Pievienota" at bounding box center [853, 412] width 223 height 14
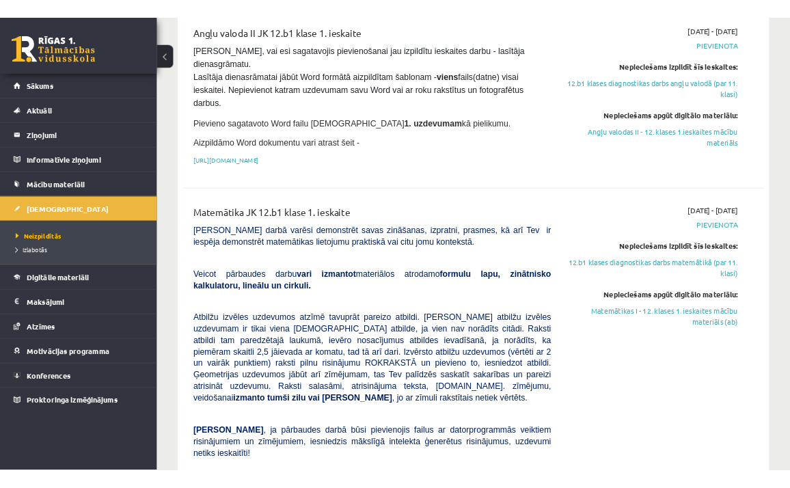
scroll to position [371, 0]
